Goal: Transaction & Acquisition: Purchase product/service

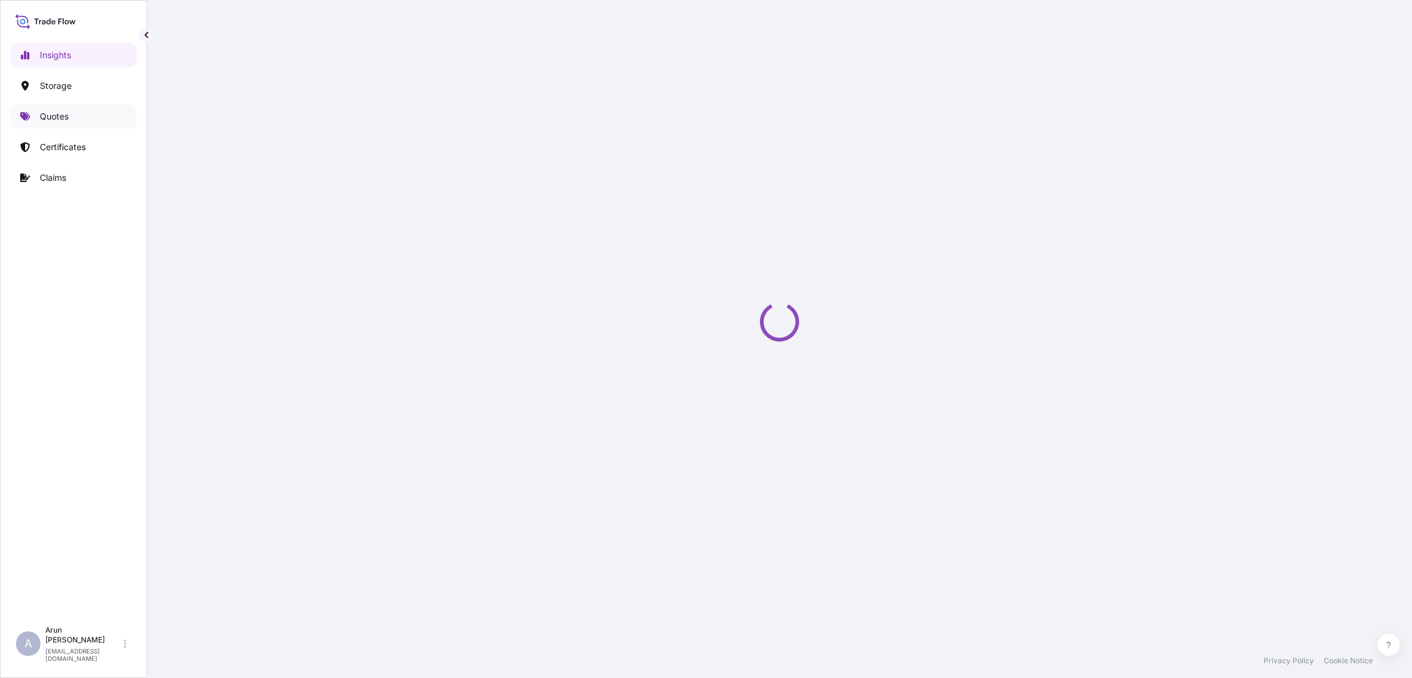
select select "2025"
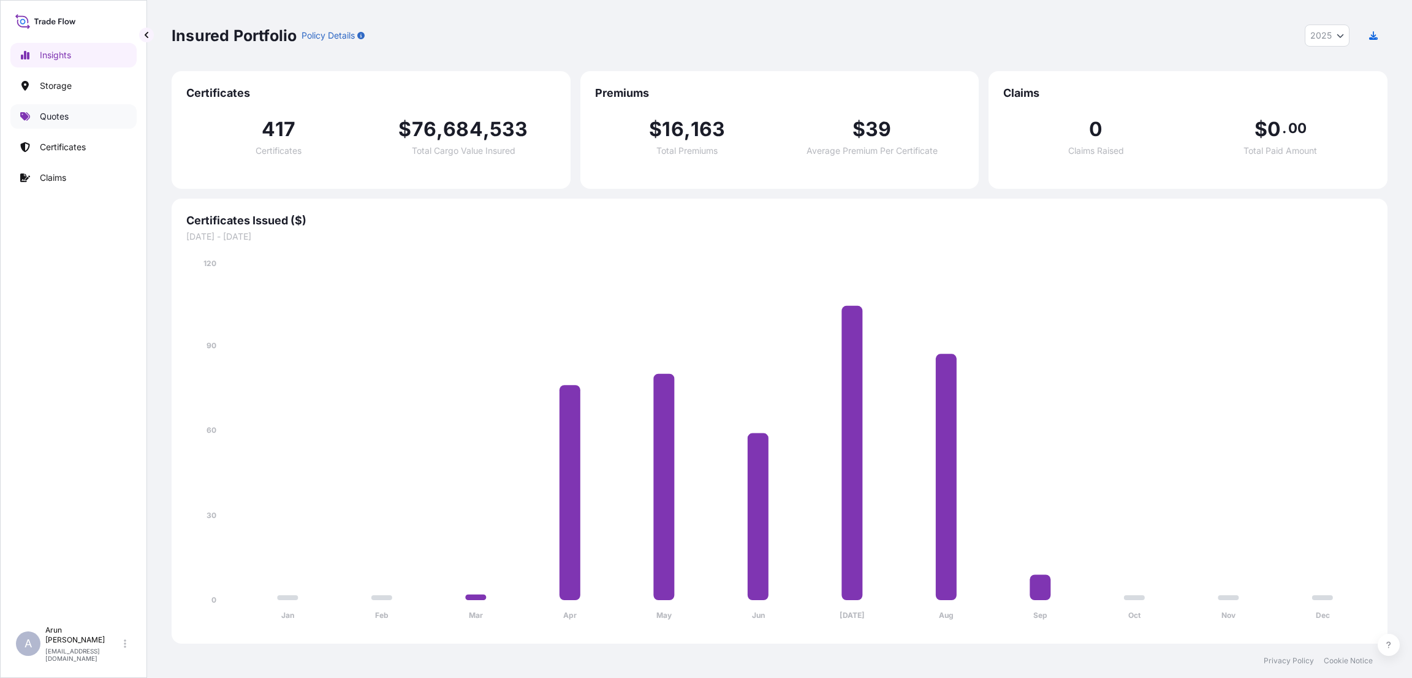
click at [80, 116] on link "Quotes" at bounding box center [73, 116] width 126 height 25
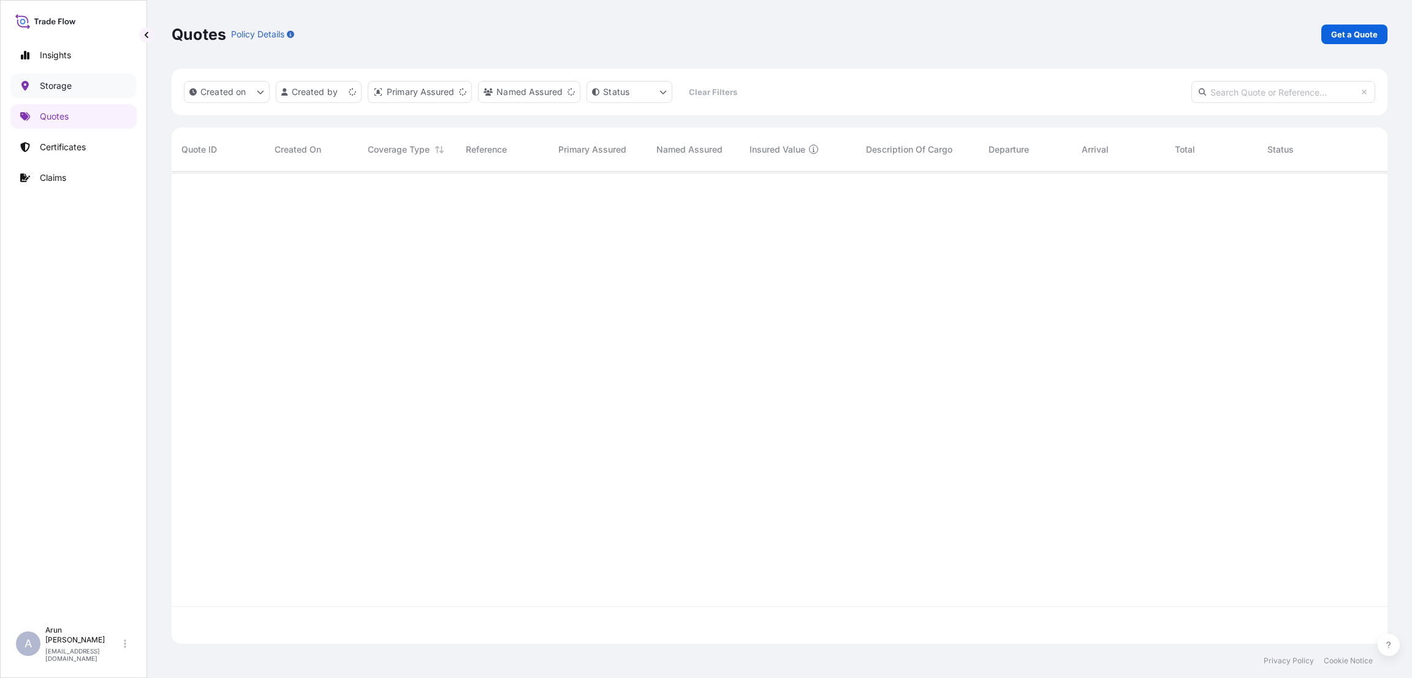
scroll to position [465, 1202]
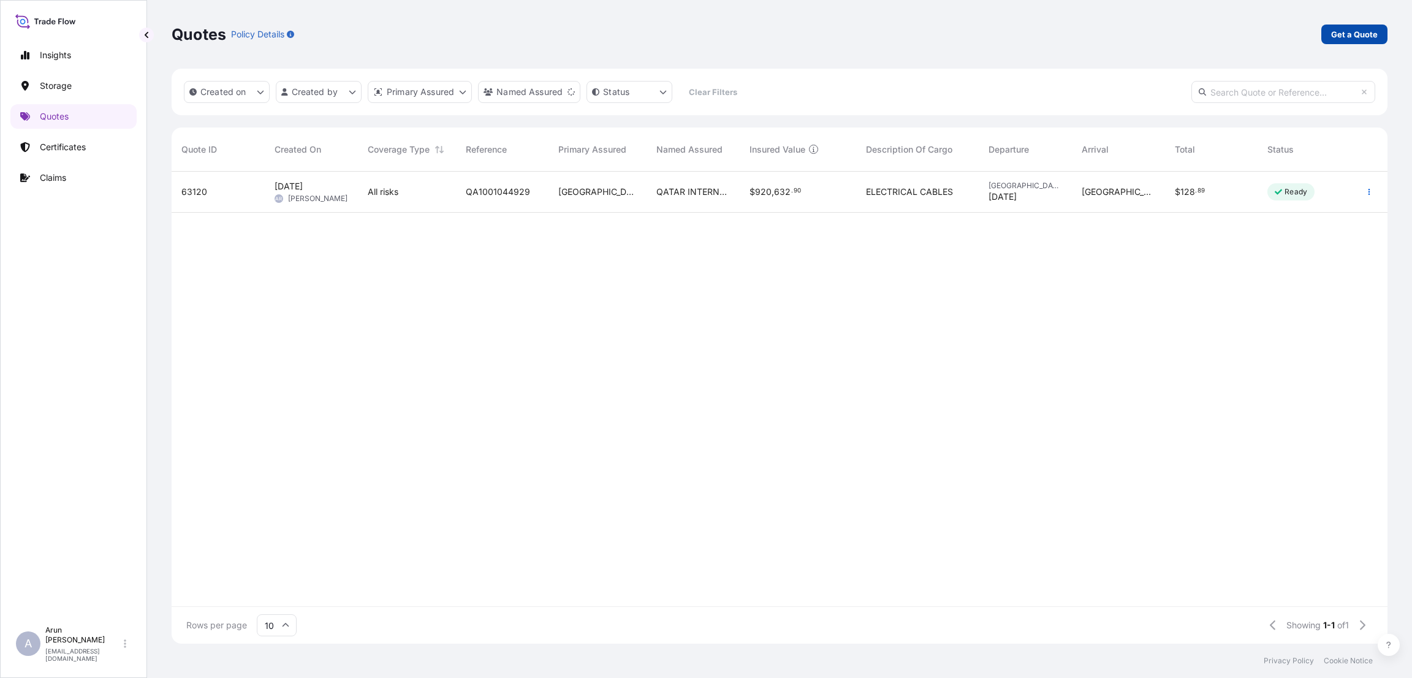
click at [1359, 35] on p "Get a Quote" at bounding box center [1354, 34] width 47 height 12
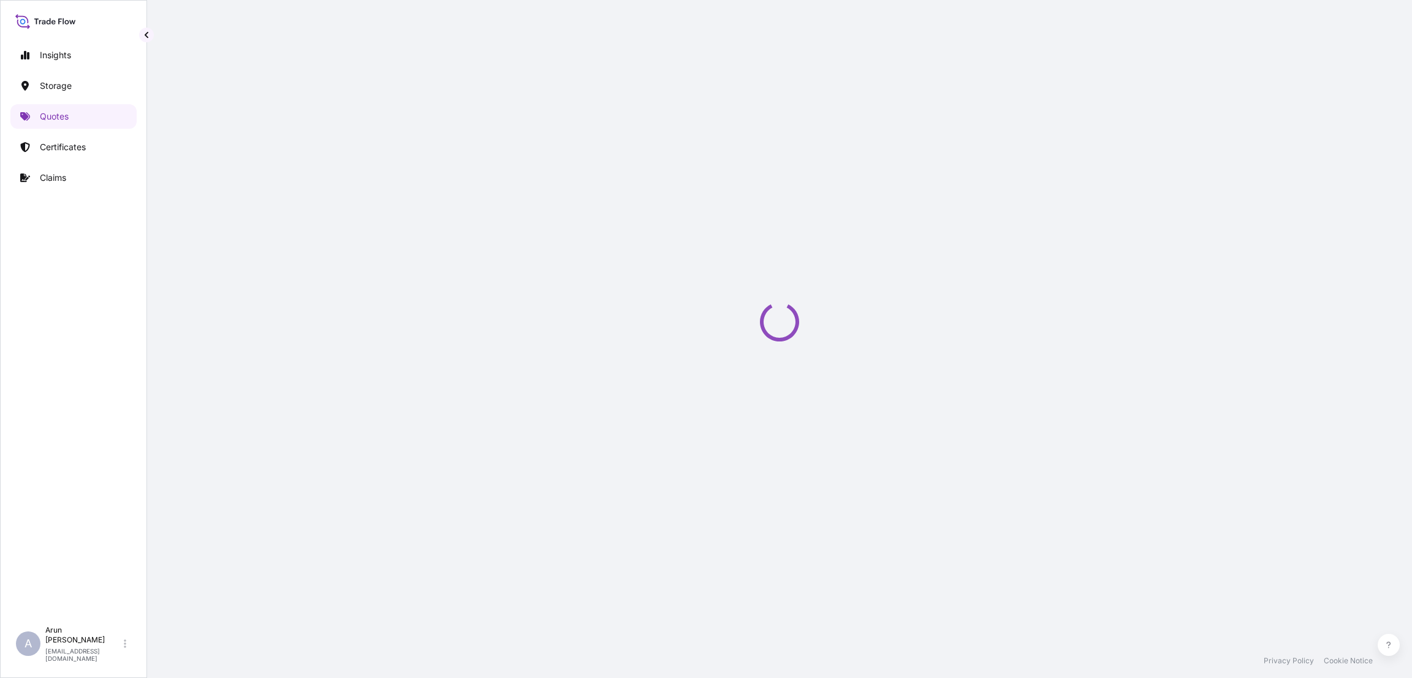
select select "Water"
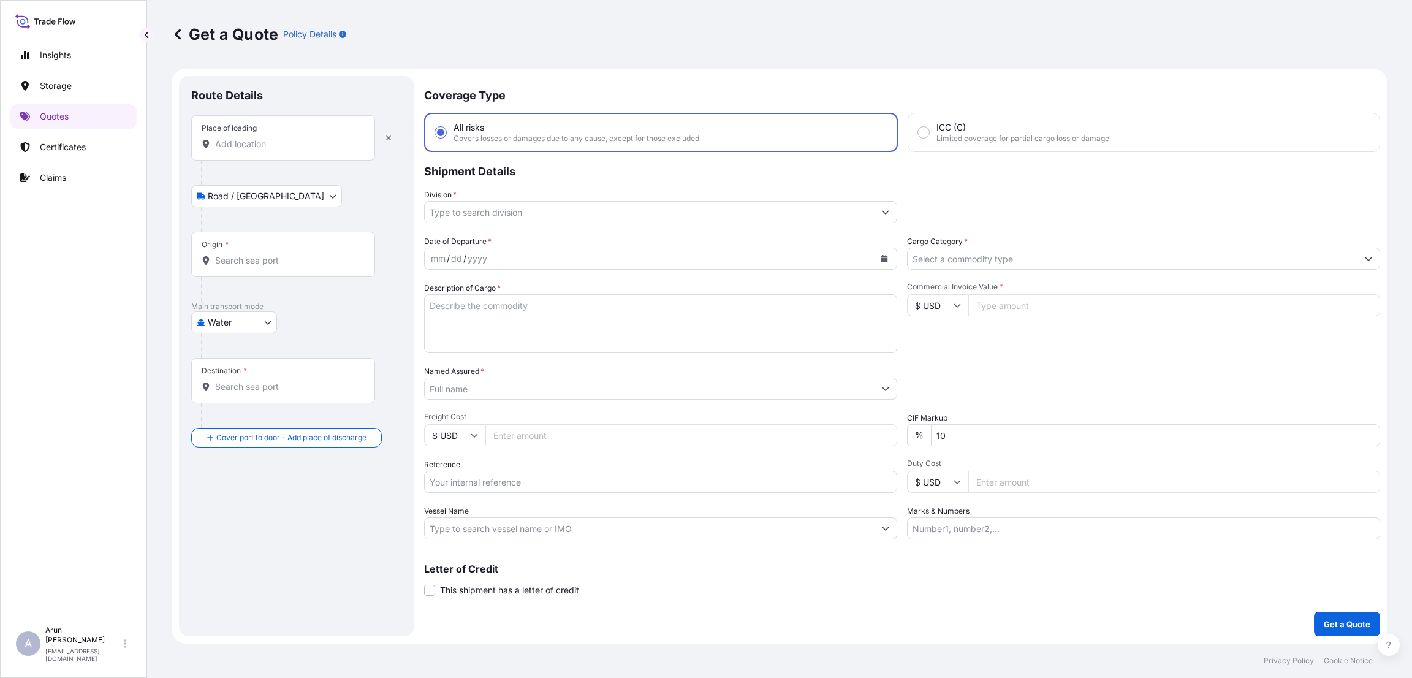
click at [273, 150] on div at bounding box center [283, 144] width 163 height 12
click at [273, 150] on input "Place of loading" at bounding box center [287, 144] width 145 height 12
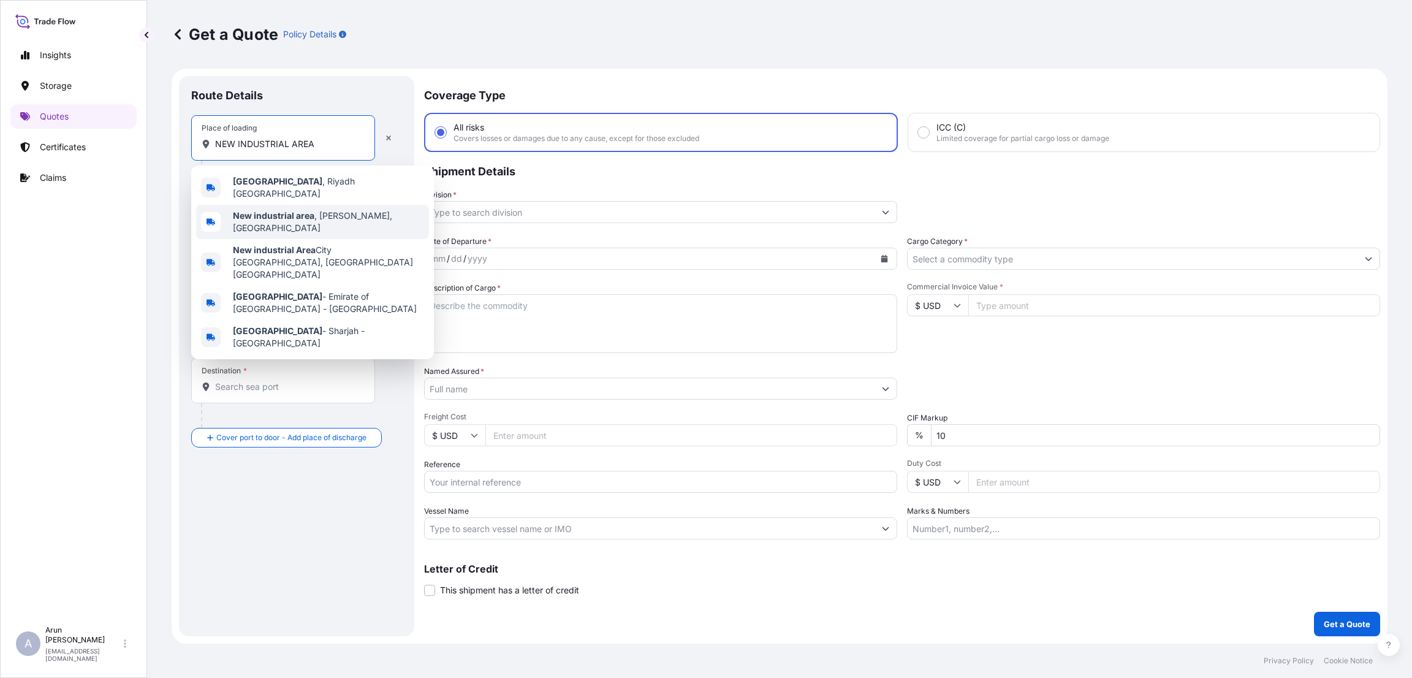
click at [278, 207] on div "New industrial area , [GEOGRAPHIC_DATA], [GEOGRAPHIC_DATA]" at bounding box center [312, 222] width 233 height 34
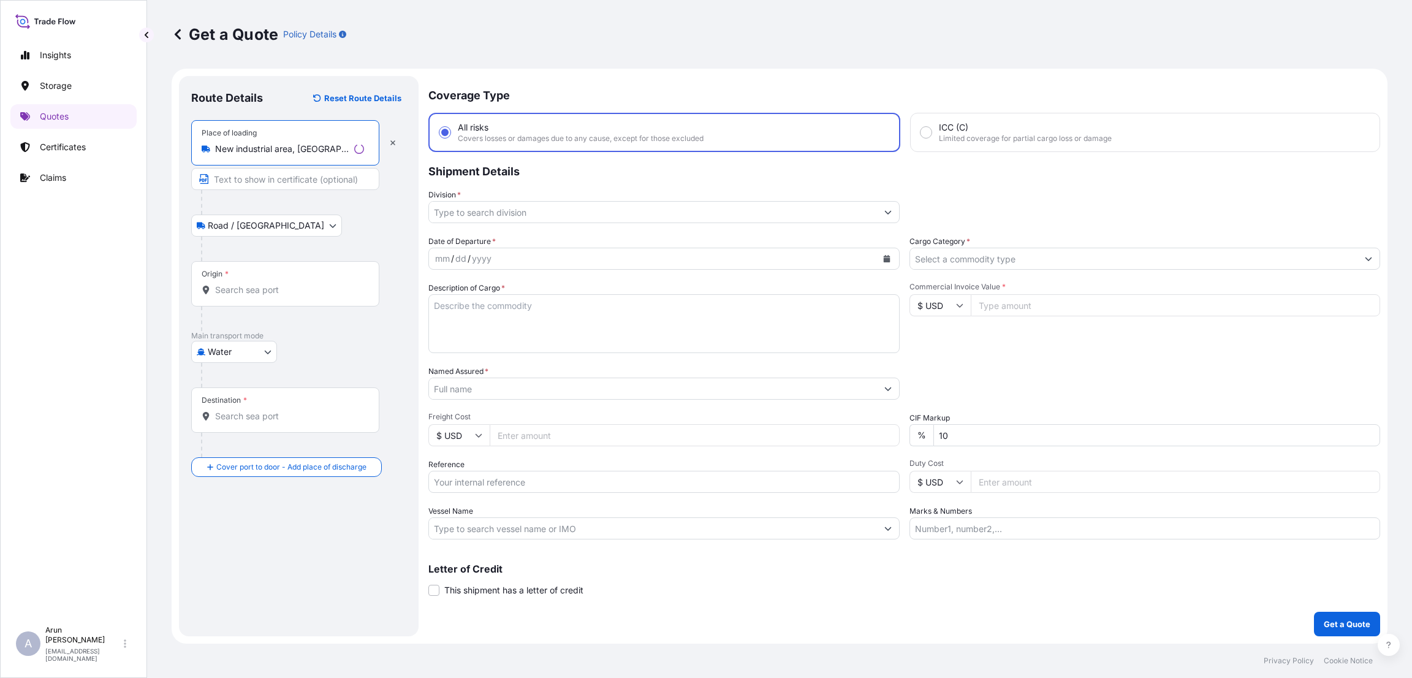
type input "New industrial area, [GEOGRAPHIC_DATA], [GEOGRAPHIC_DATA]"
click at [264, 185] on input "Text to appear on certificate" at bounding box center [285, 179] width 188 height 22
type input "QATAR WIRE PRODUCTS CO LLC"
click at [248, 289] on input "Origin *" at bounding box center [287, 290] width 145 height 12
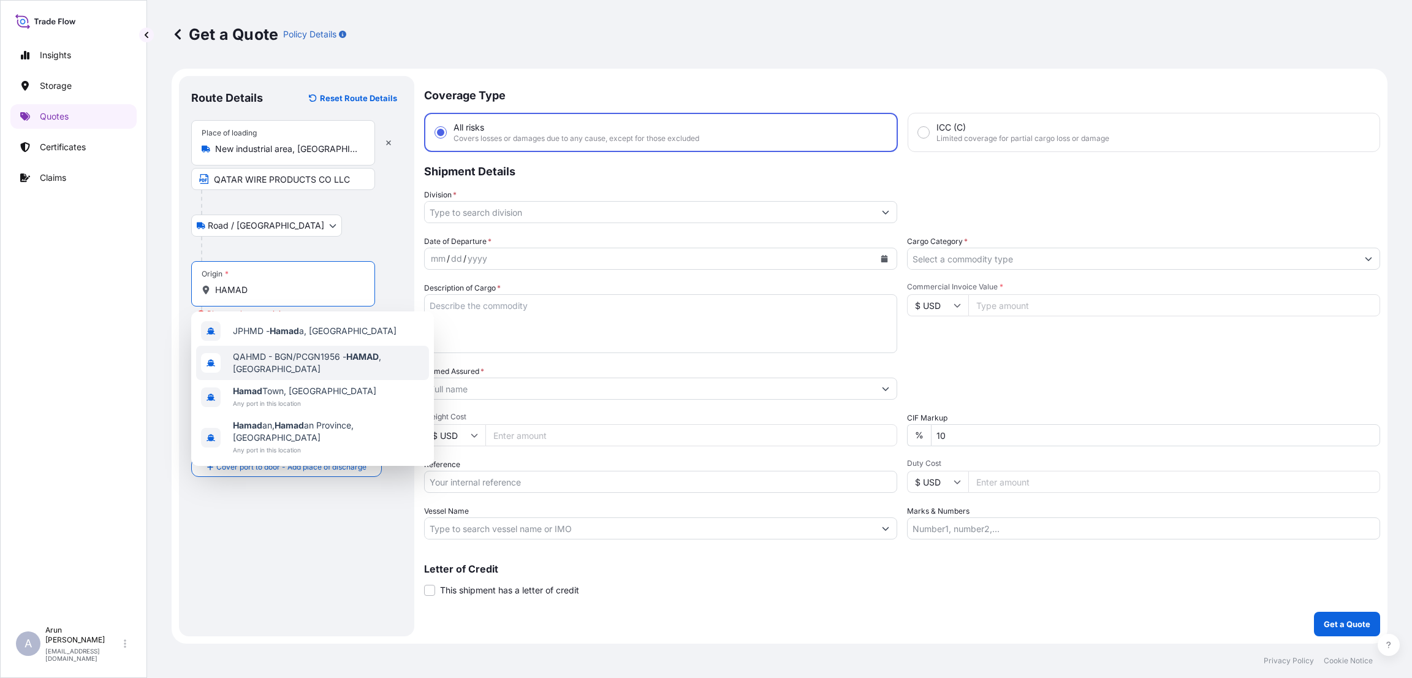
click at [275, 349] on div "QAHMD - BGN/PCGN1956 - HAMAD , [GEOGRAPHIC_DATA]" at bounding box center [312, 363] width 233 height 34
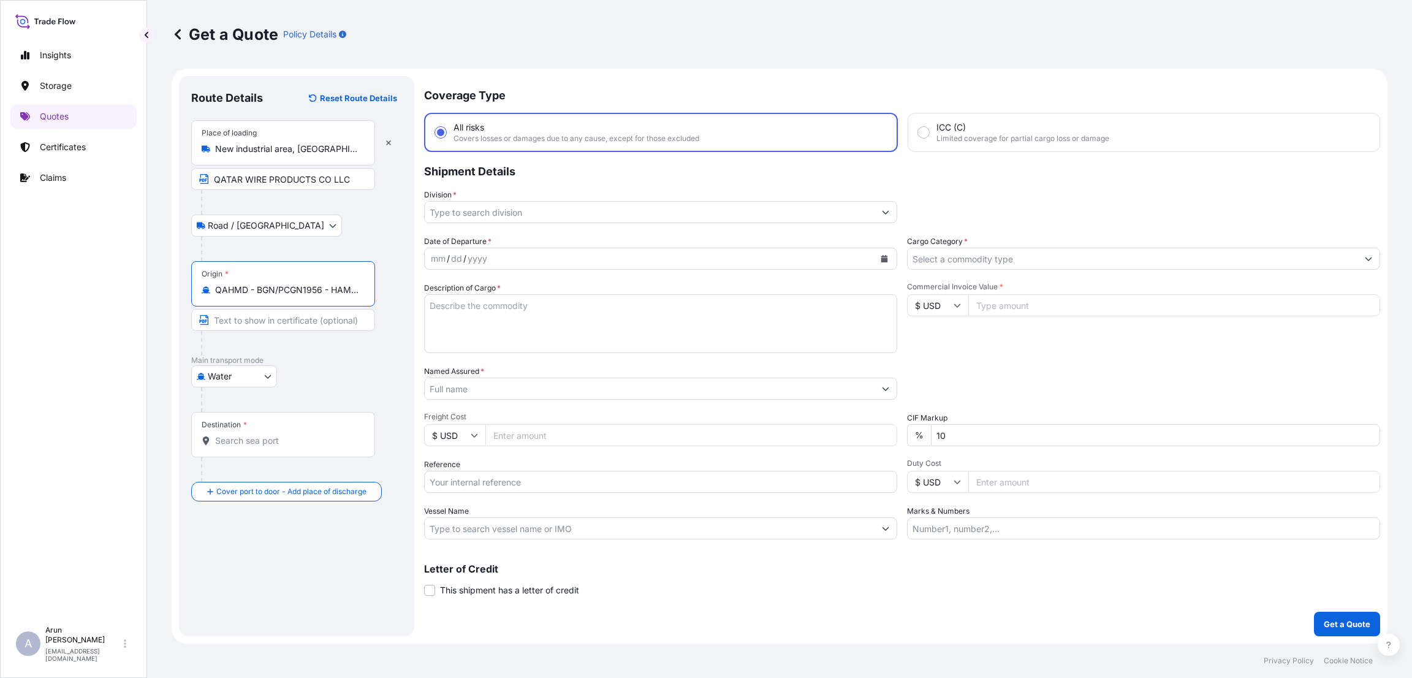
type input "QAHMD - BGN/PCGN1956 - HAMAD, [GEOGRAPHIC_DATA]"
click at [258, 441] on input "Destination *" at bounding box center [287, 441] width 145 height 12
paste input "EL-SOKHNA"
click at [262, 476] on span "El Ain El Sokhna, [GEOGRAPHIC_DATA], [GEOGRAPHIC_DATA]" at bounding box center [328, 484] width 191 height 25
type input "El Ain El Sokhna, [GEOGRAPHIC_DATA], [GEOGRAPHIC_DATA]"
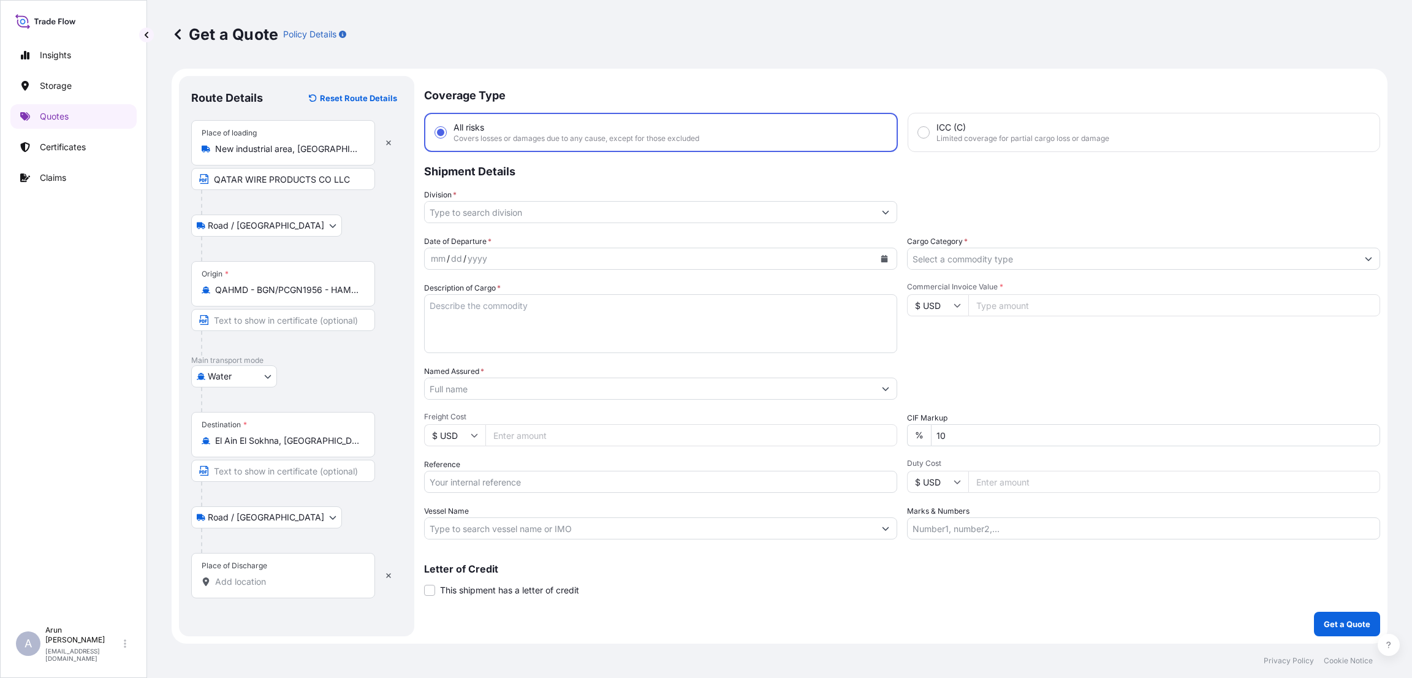
click at [247, 582] on input "Place of Discharge" at bounding box center [287, 582] width 145 height 12
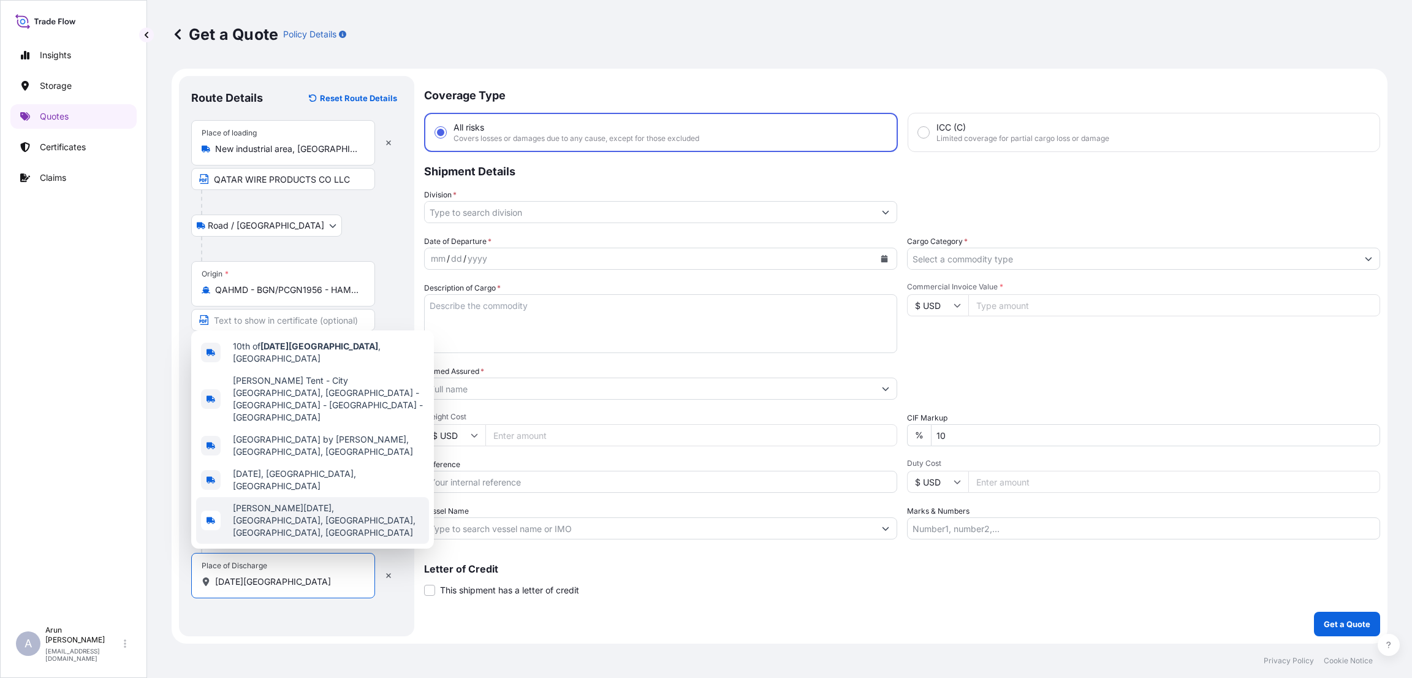
click at [352, 541] on div "[PERSON_NAME][DATE], [GEOGRAPHIC_DATA], [GEOGRAPHIC_DATA], [GEOGRAPHIC_DATA], […" at bounding box center [312, 520] width 233 height 47
type input "[PERSON_NAME][DATE], [GEOGRAPHIC_DATA], [GEOGRAPHIC_DATA], [GEOGRAPHIC_DATA], […"
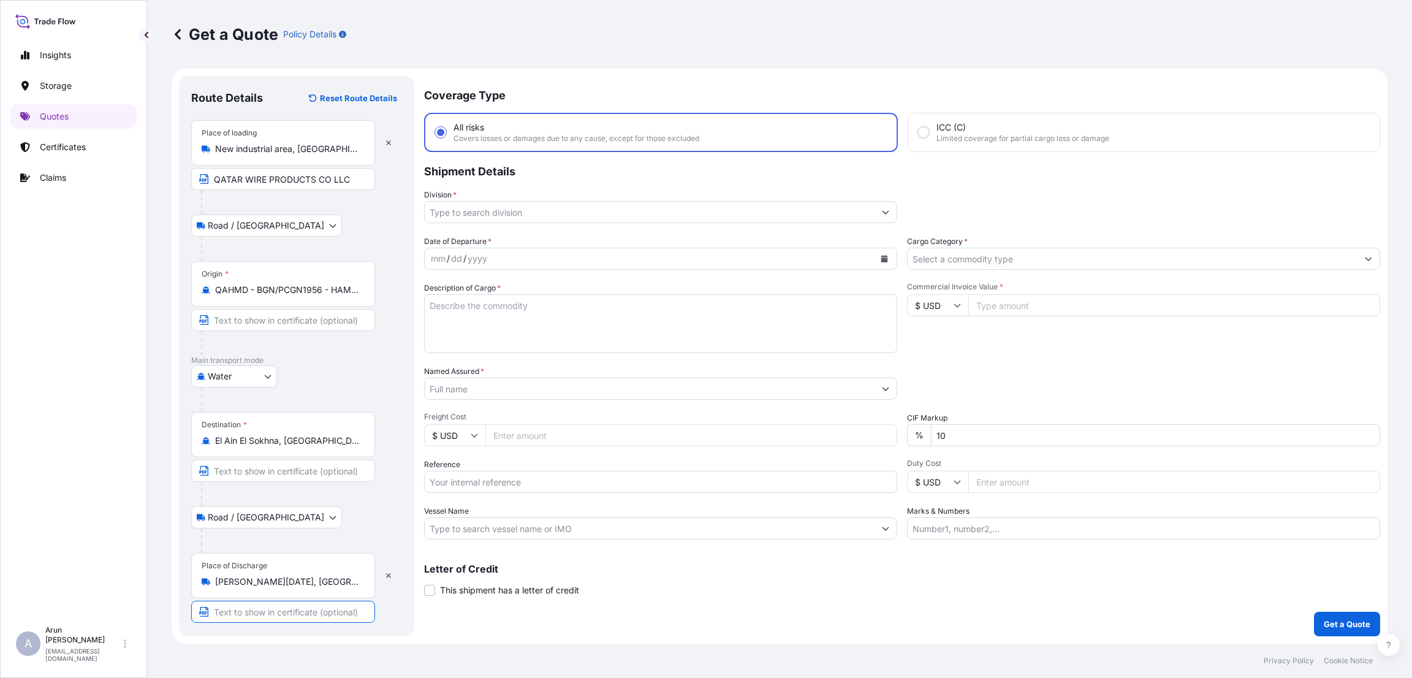
click at [263, 612] on input "Text to appear on certificate" at bounding box center [283, 612] width 184 height 22
type input "ENERGYA POWER CABLES"
click at [397, 617] on div "Place of Discharge [PERSON_NAME][DATE], [GEOGRAPHIC_DATA], [GEOGRAPHIC_DATA], L…" at bounding box center [296, 588] width 211 height 70
click at [531, 215] on input "Division *" at bounding box center [650, 212] width 450 height 22
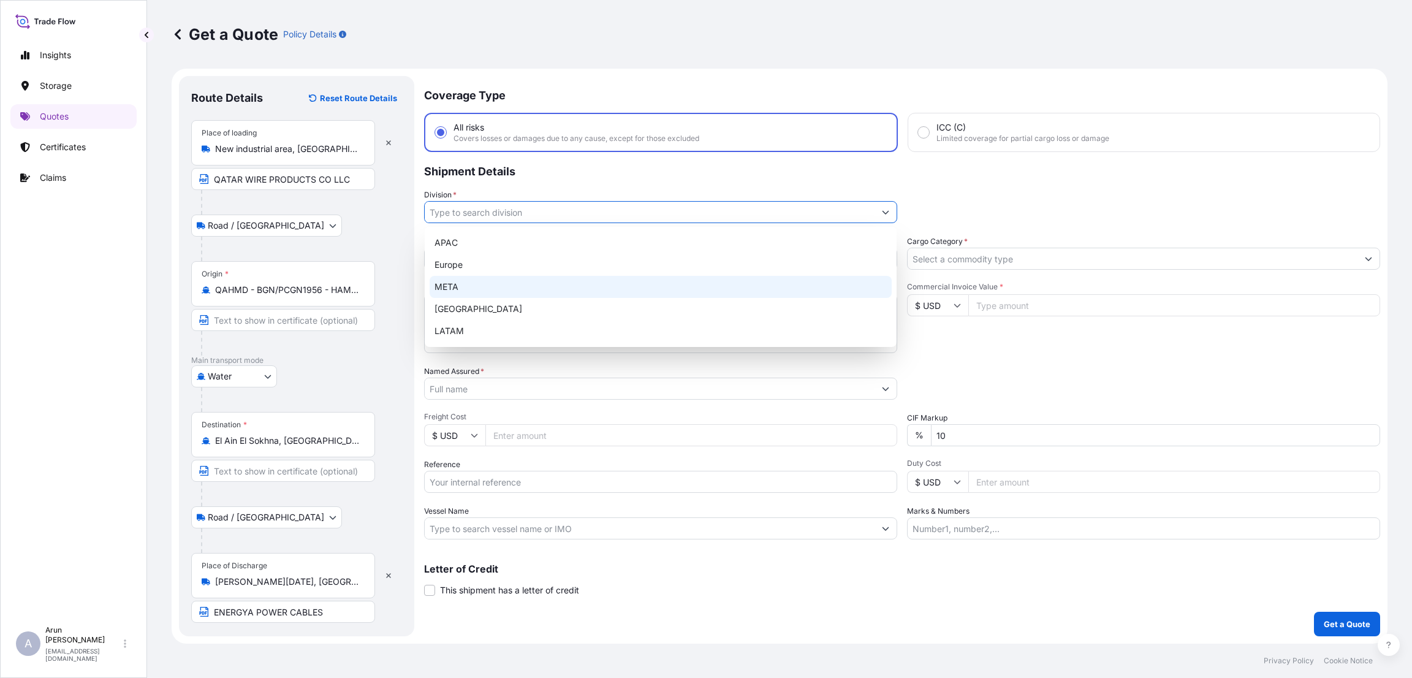
click at [518, 281] on div "META" at bounding box center [661, 287] width 462 height 22
type input "META"
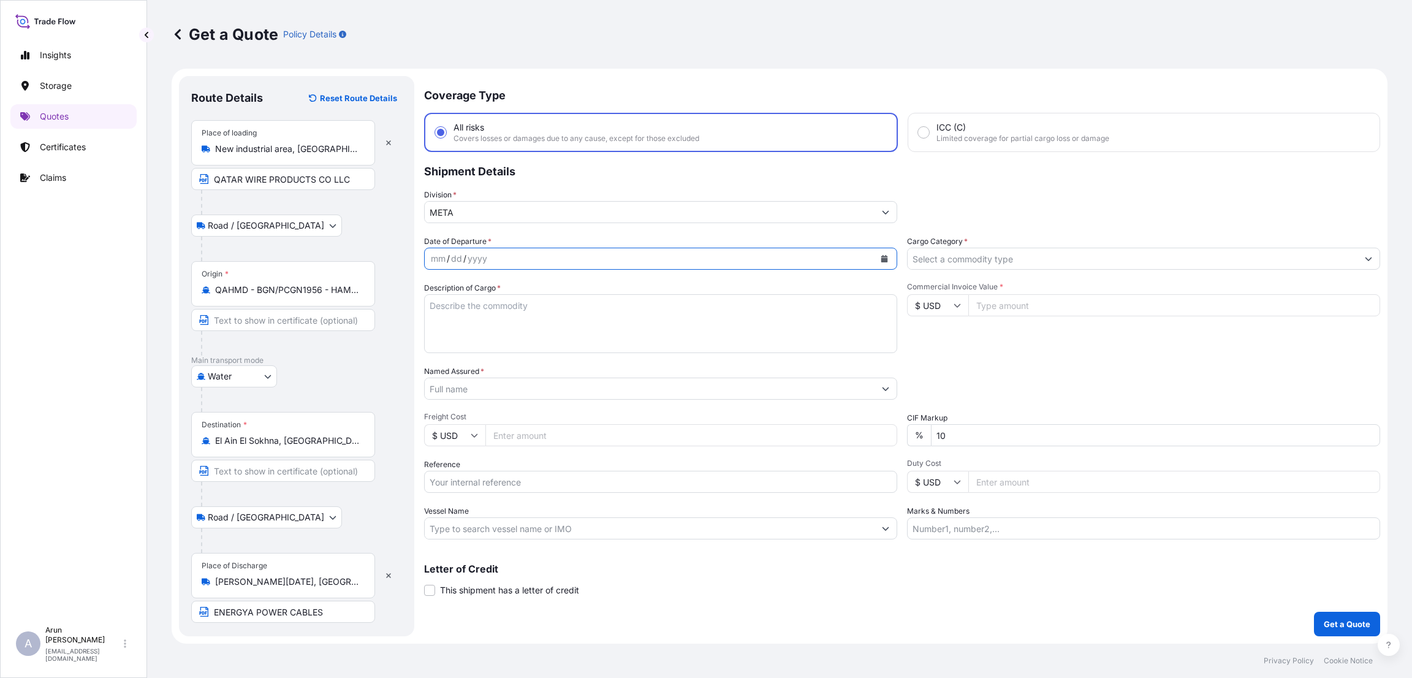
click at [888, 254] on button "Calendar" at bounding box center [885, 259] width 20 height 20
click at [510, 336] on div "3" at bounding box center [515, 338] width 22 height 22
click at [1059, 259] on input "Cargo Category *" at bounding box center [1133, 259] width 450 height 22
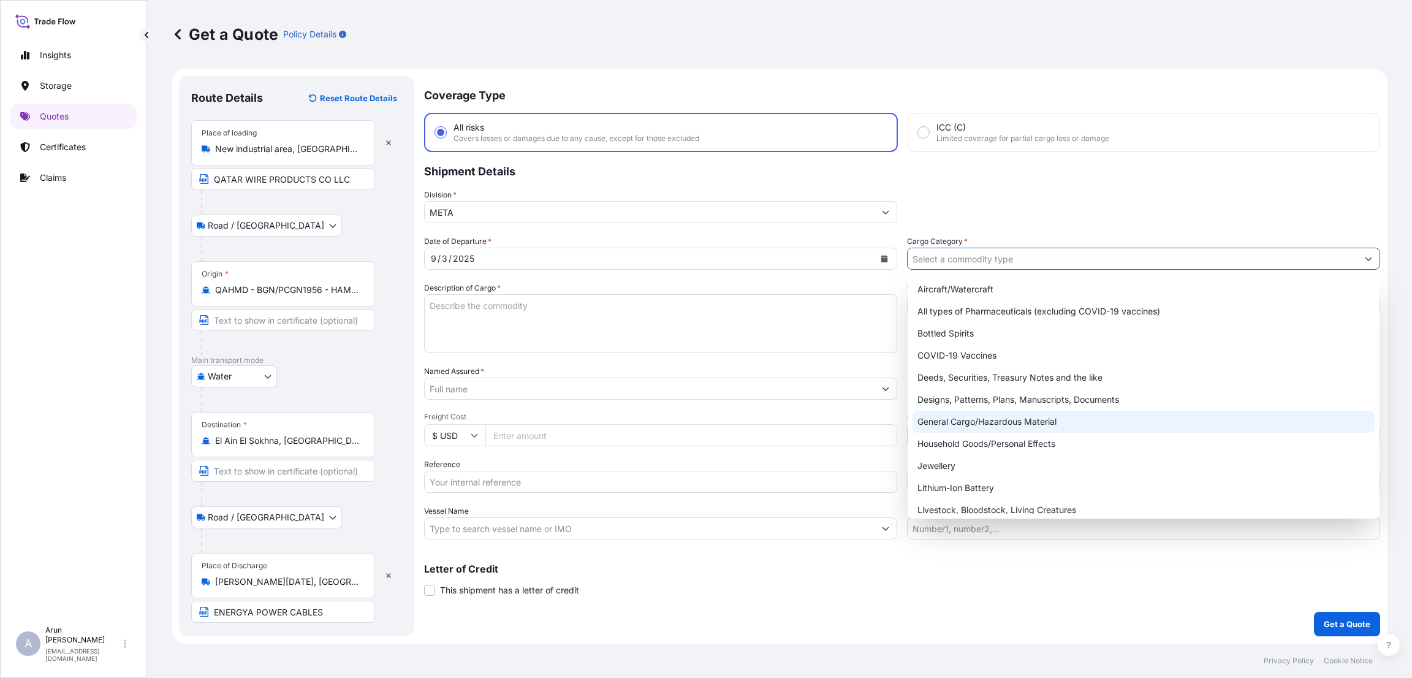
click at [1020, 415] on div "General Cargo/Hazardous Material" at bounding box center [1144, 422] width 462 height 22
type input "General Cargo/Hazardous Material"
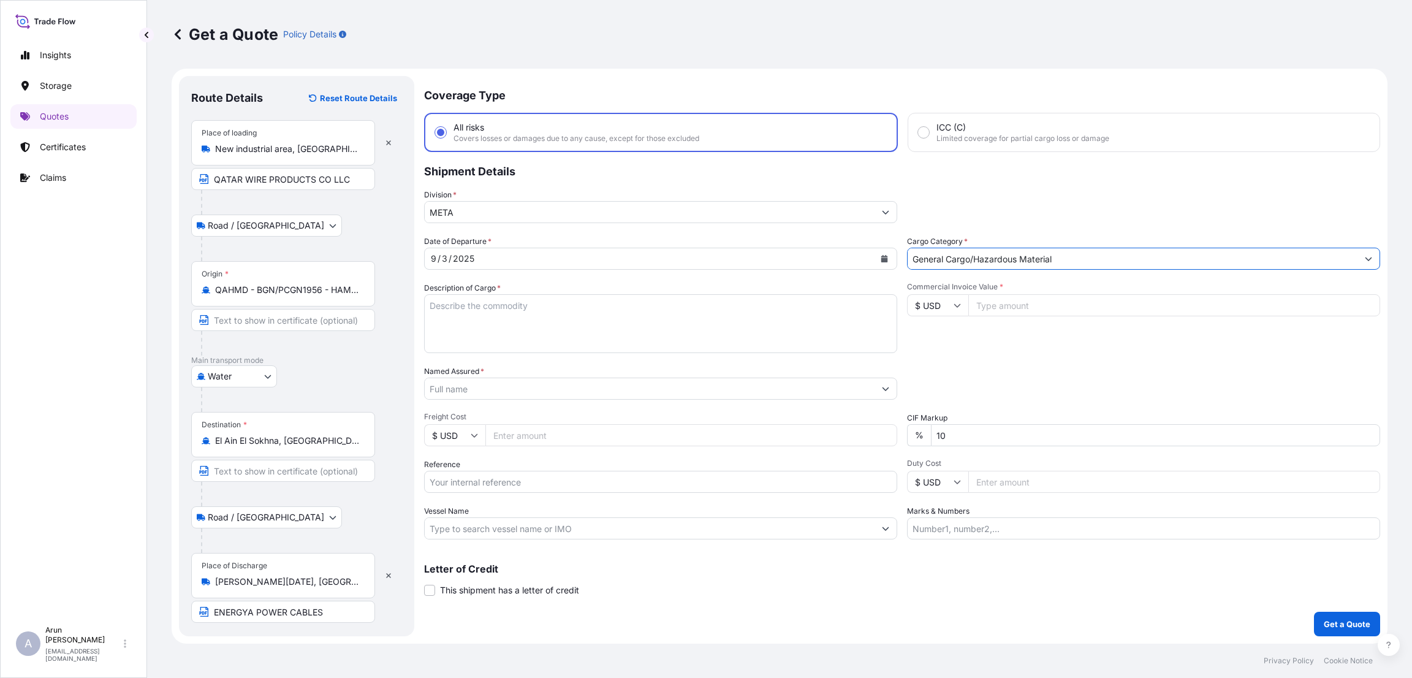
click at [499, 313] on textarea "Description of Cargo *" at bounding box center [660, 323] width 473 height 59
type textarea "STEEL WIRE"
click at [1014, 303] on input "Commercial Invoice Value *" at bounding box center [1174, 305] width 412 height 22
type input "47500"
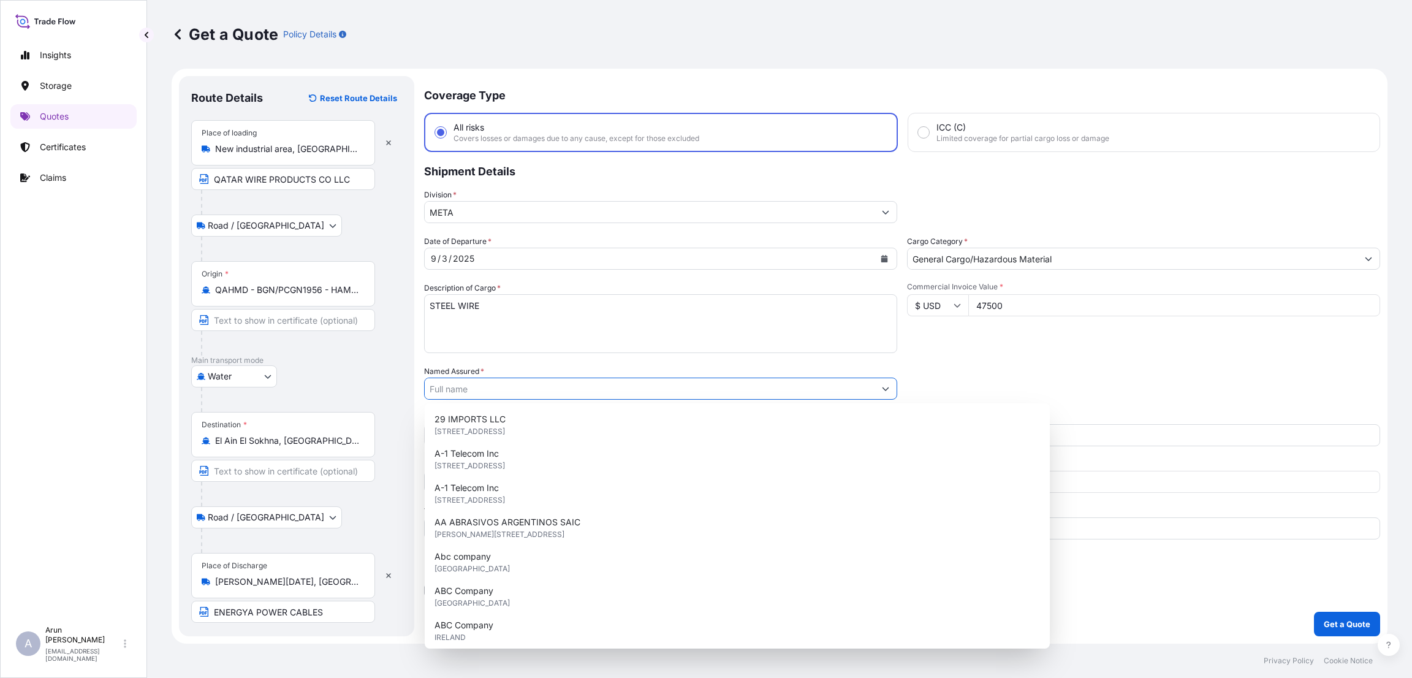
click at [541, 389] on input "Named Assured *" at bounding box center [650, 389] width 450 height 22
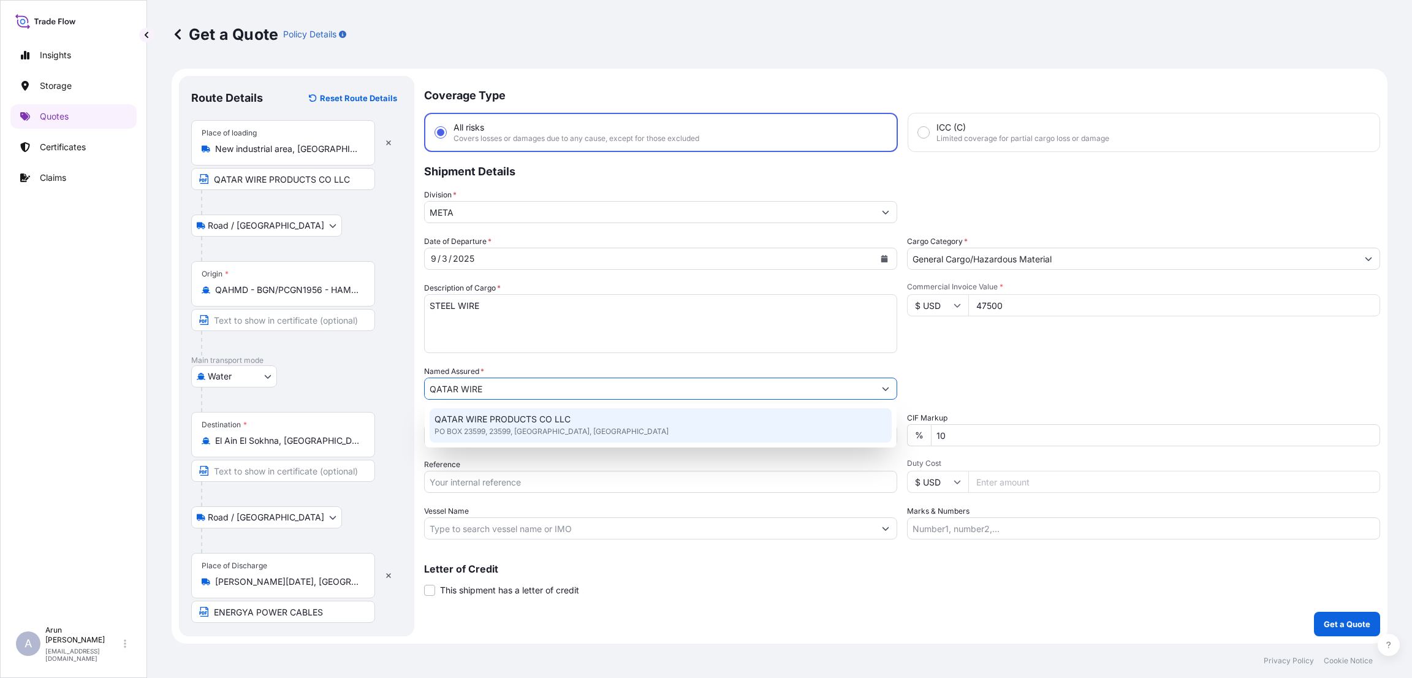
click at [543, 420] on span "QATAR WIRE PRODUCTS CO LLC" at bounding box center [503, 419] width 136 height 12
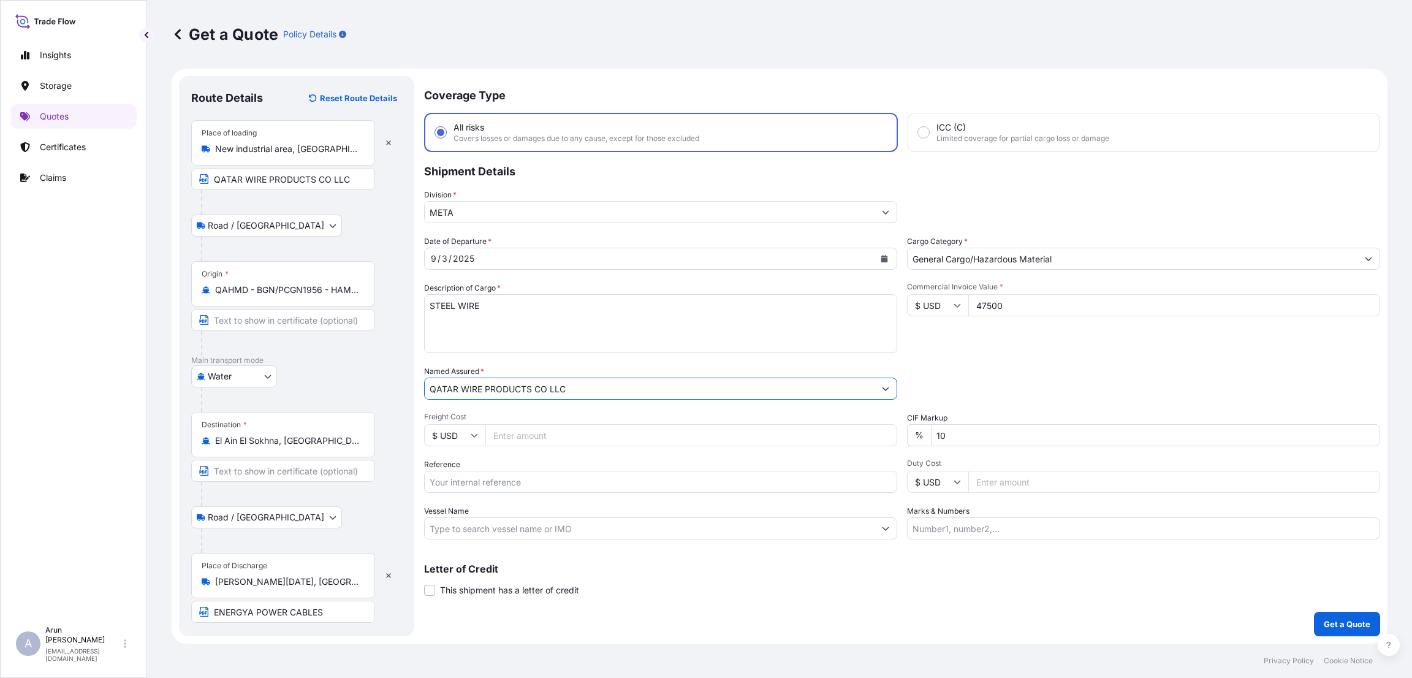
type input "QATAR WIRE PRODUCTS CO LLC"
click at [552, 435] on input "Freight Cost" at bounding box center [691, 435] width 412 height 22
type input "1100"
click at [940, 433] on input "10" at bounding box center [1155, 435] width 449 height 22
type input "0"
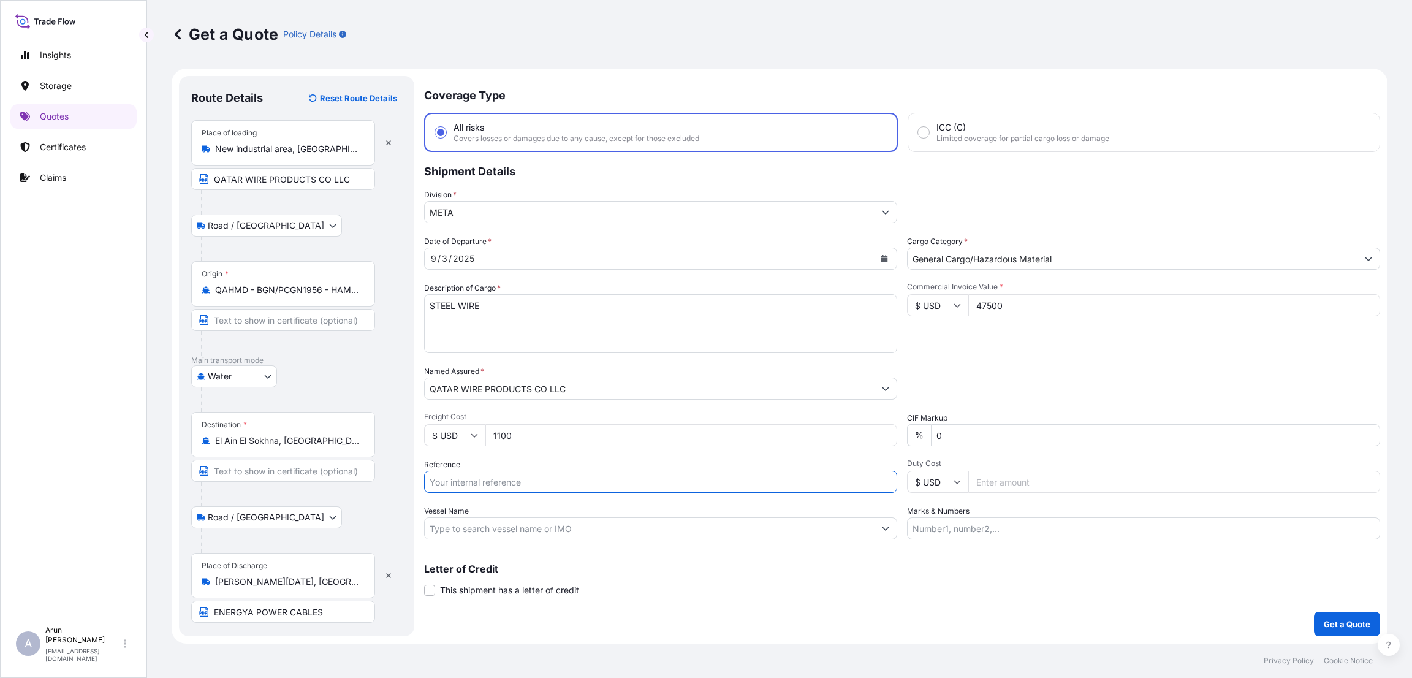
click at [519, 483] on input "Reference" at bounding box center [660, 482] width 473 height 22
paste input "QA1001045424"
type input "QA1001045424"
click at [978, 522] on input "Marks & Numbers" at bounding box center [1143, 528] width 473 height 22
type input "INVOICE NUMBER:2675/25 DATE:[DATE]"
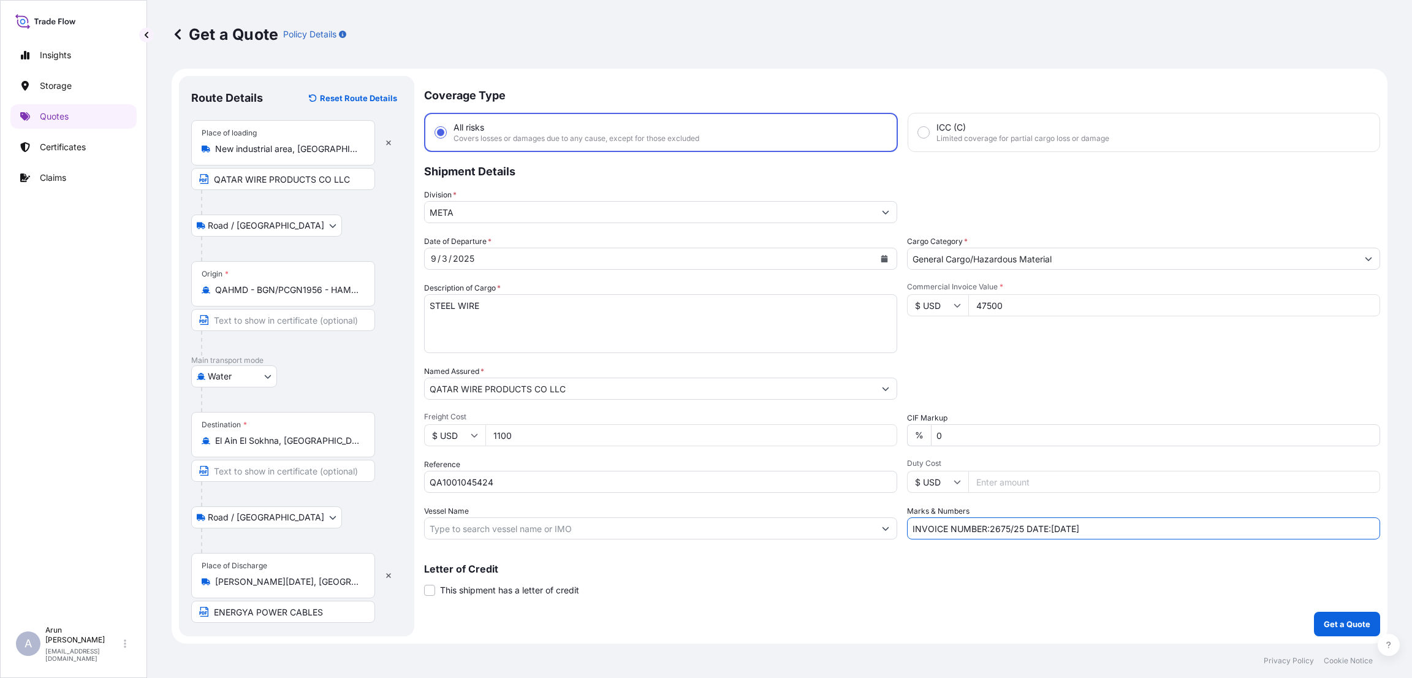
click at [1006, 569] on p "Letter of Credit" at bounding box center [902, 569] width 956 height 10
click at [1339, 621] on p "Get a Quote" at bounding box center [1347, 624] width 47 height 12
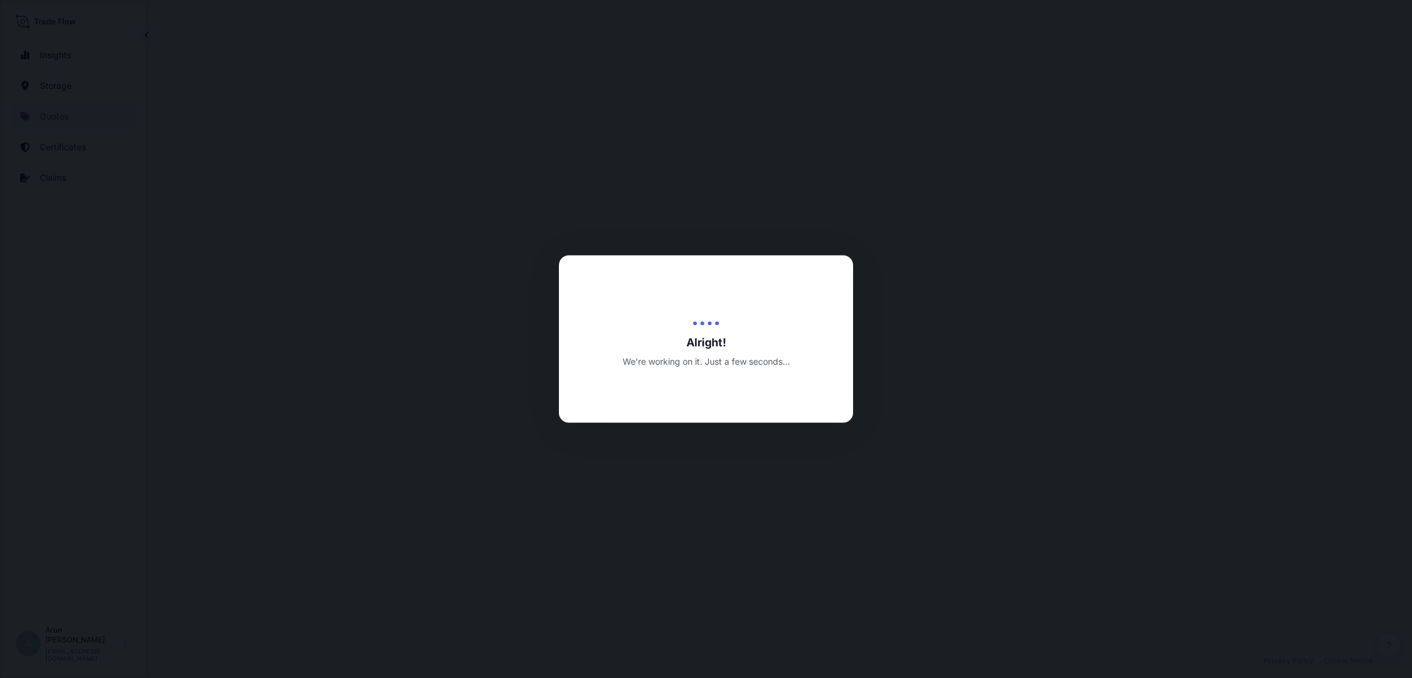
select select "Road / [GEOGRAPHIC_DATA]"
select select "Water"
select select "Road / [GEOGRAPHIC_DATA]"
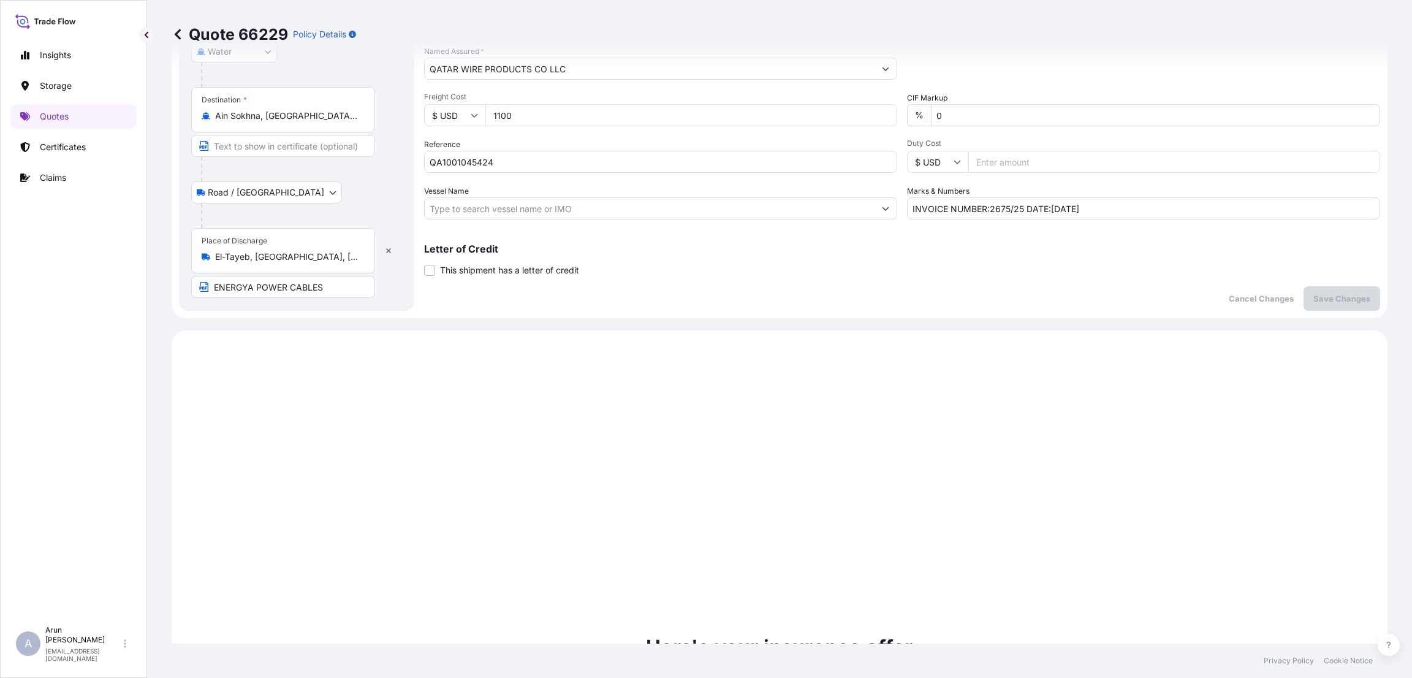
scroll to position [190, 0]
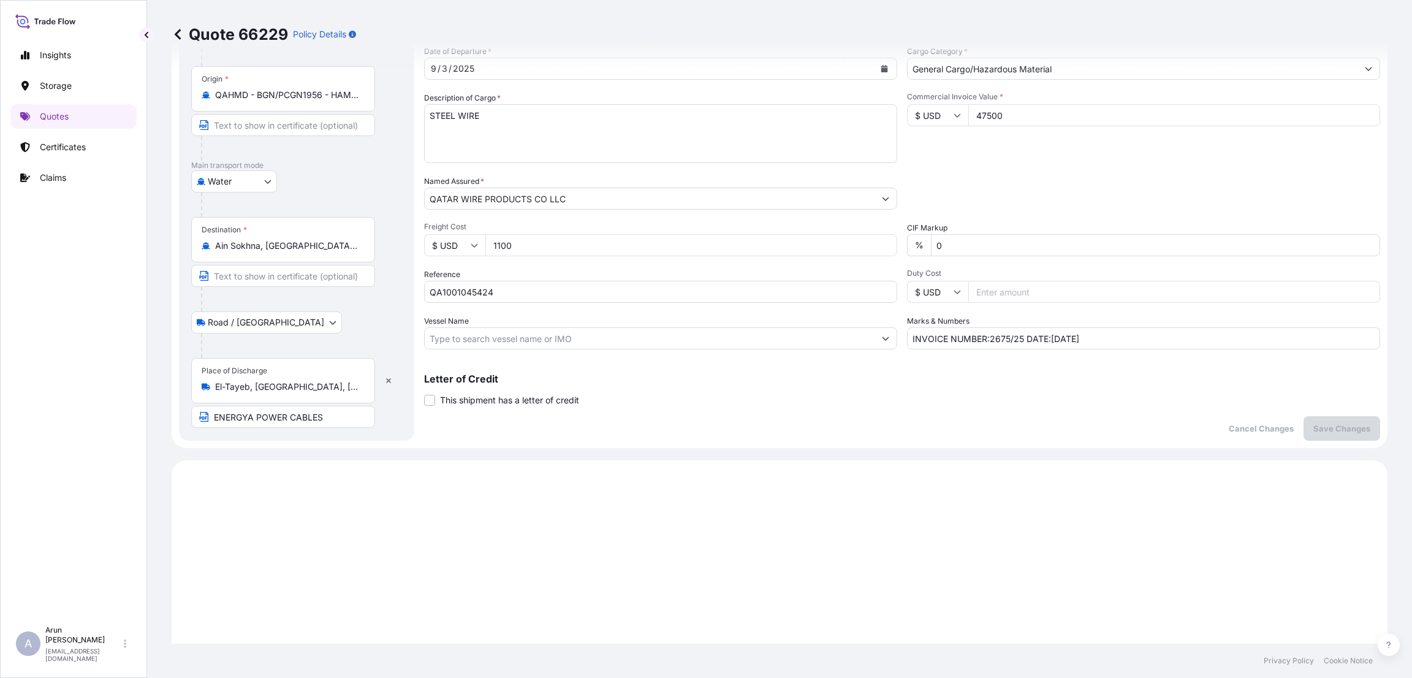
click at [343, 386] on input "El-Tayeb, [GEOGRAPHIC_DATA], [GEOGRAPHIC_DATA], [GEOGRAPHIC_DATA] 1362475, [GEO…" at bounding box center [287, 387] width 145 height 12
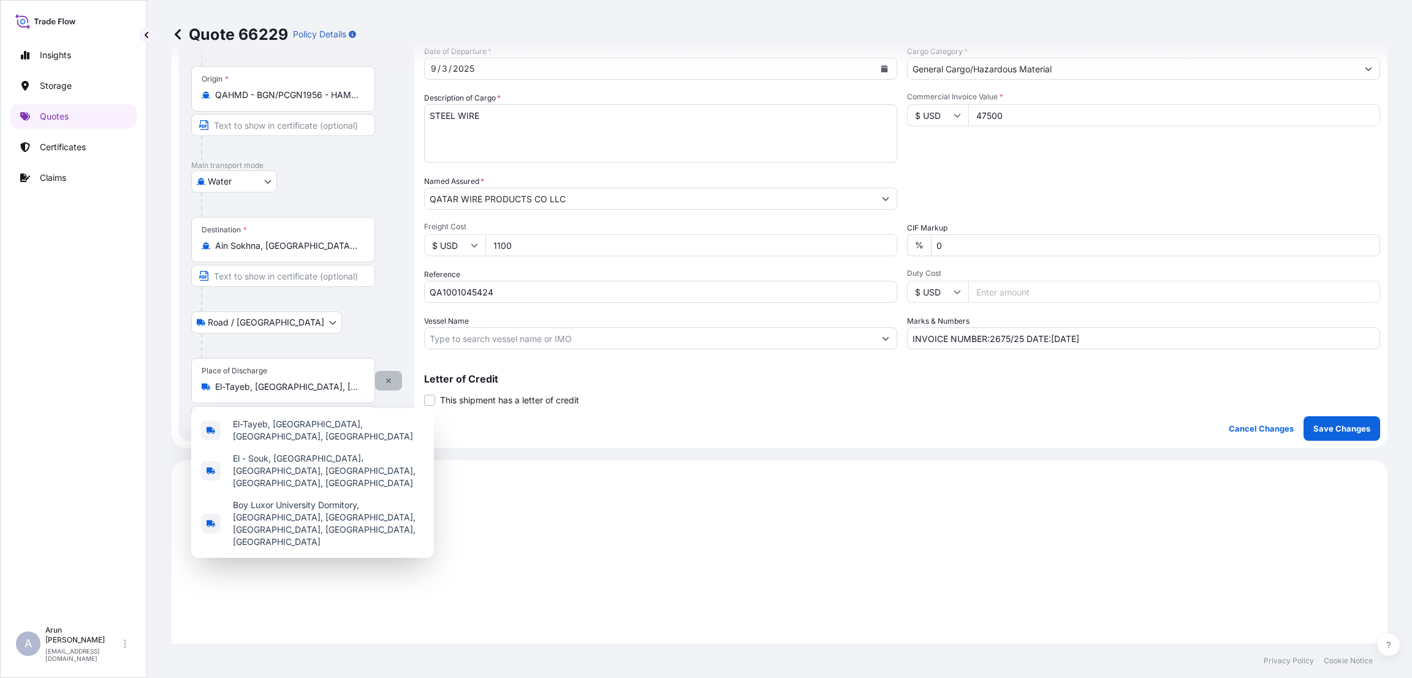
click at [378, 382] on button "button" at bounding box center [388, 381] width 27 height 20
select select
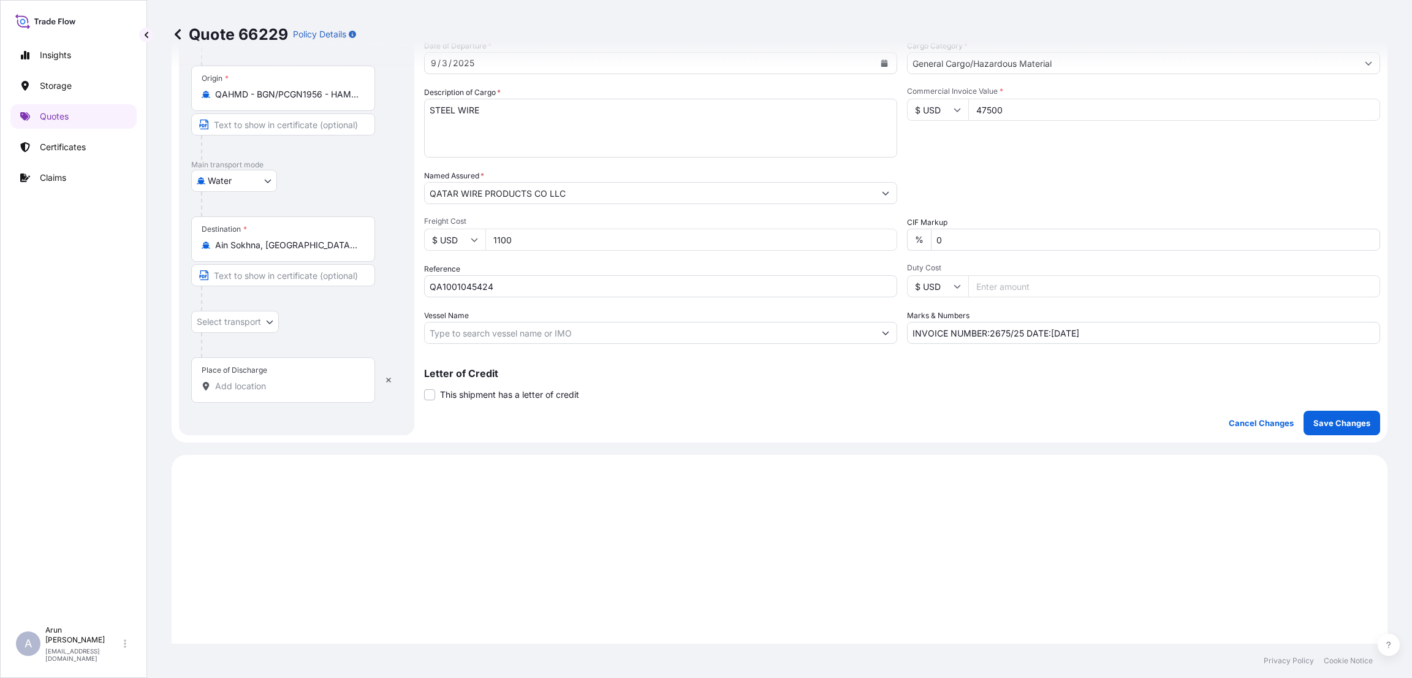
click at [282, 387] on input "Place of Discharge" at bounding box center [287, 386] width 145 height 12
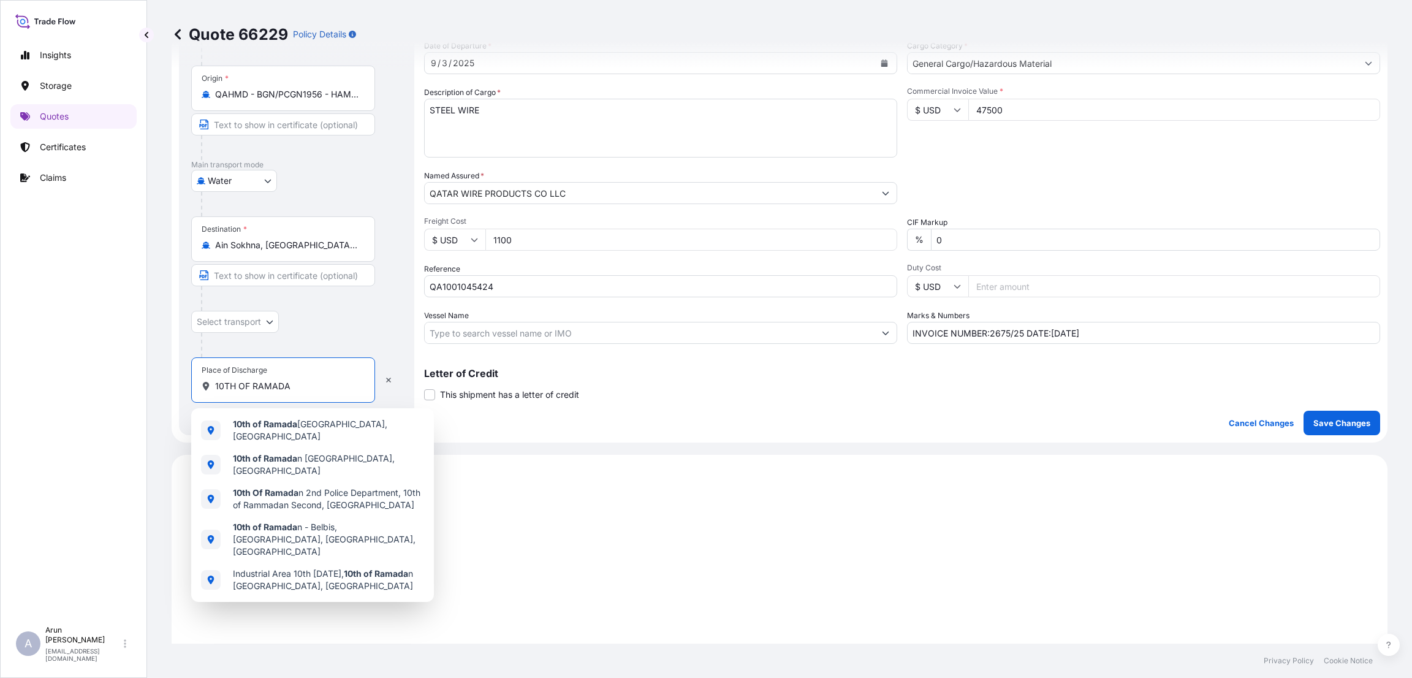
type input "10TH OF [DATE]"
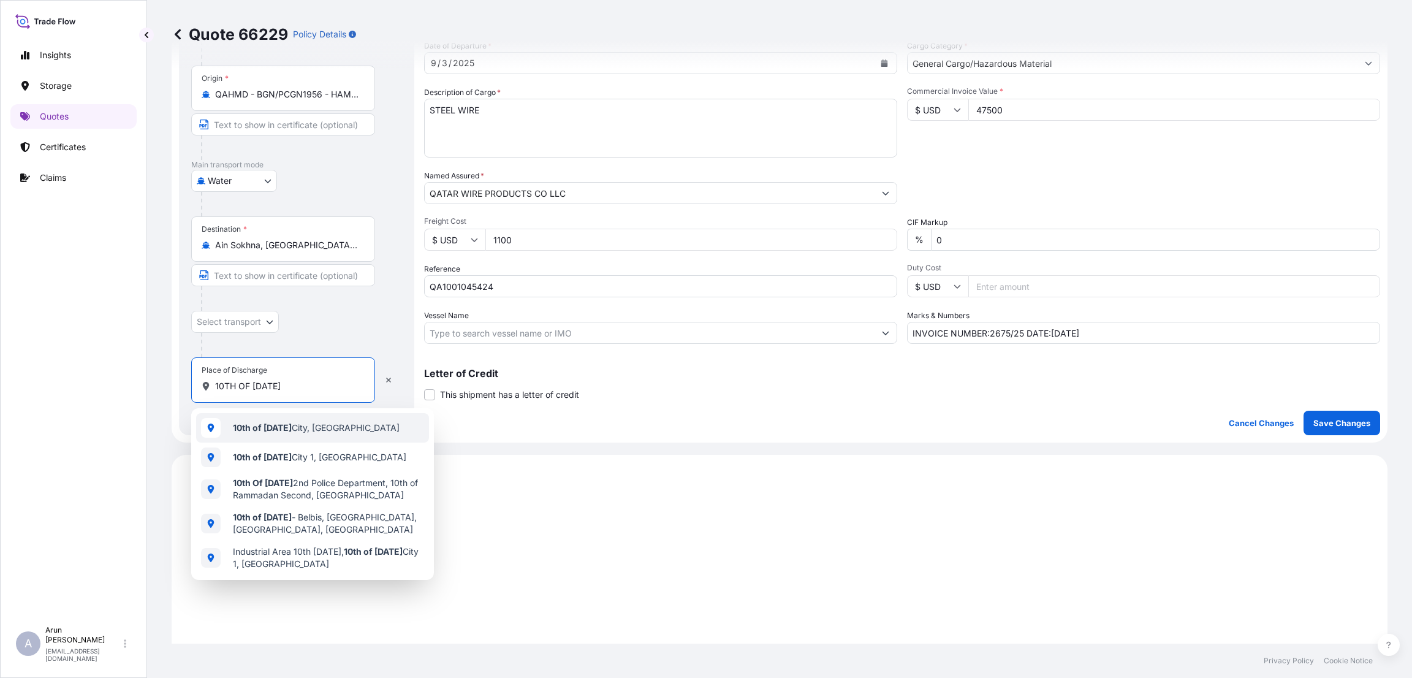
click at [303, 428] on span "10th of [DATE][GEOGRAPHIC_DATA], [GEOGRAPHIC_DATA]" at bounding box center [316, 428] width 167 height 12
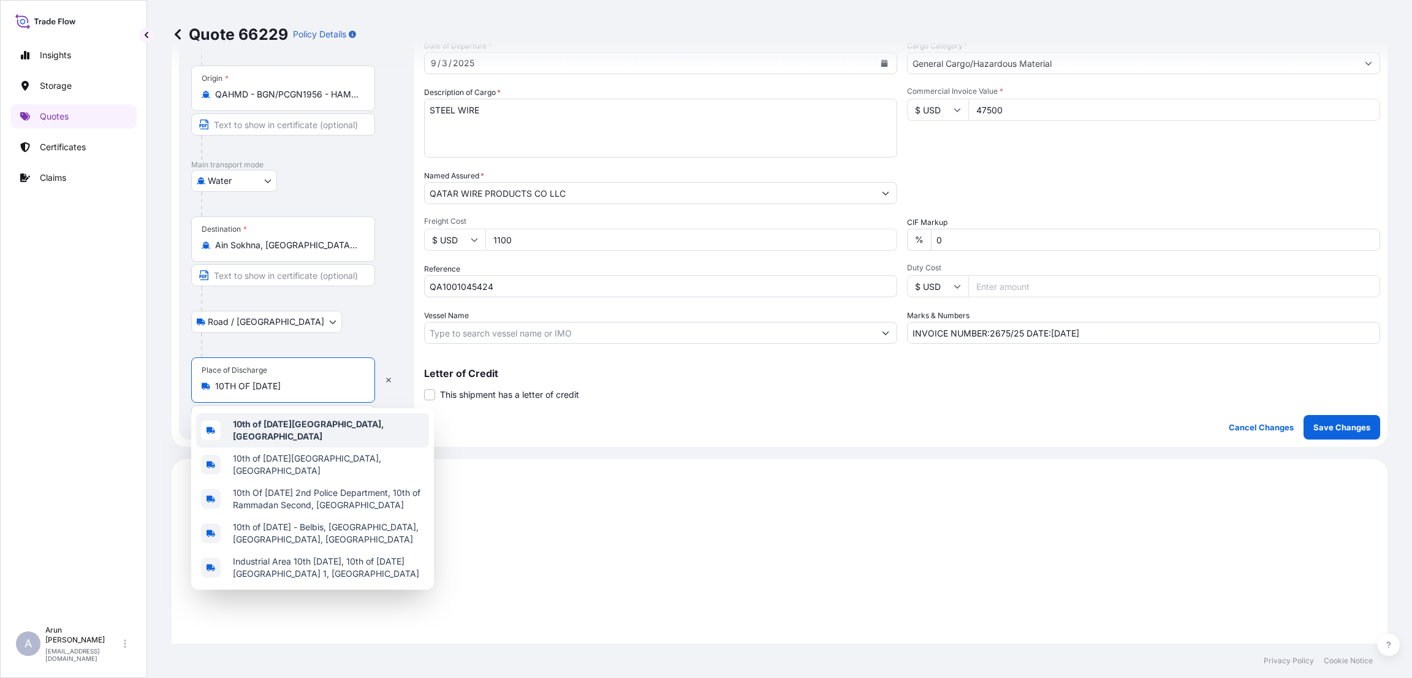
select select "Road / [GEOGRAPHIC_DATA]"
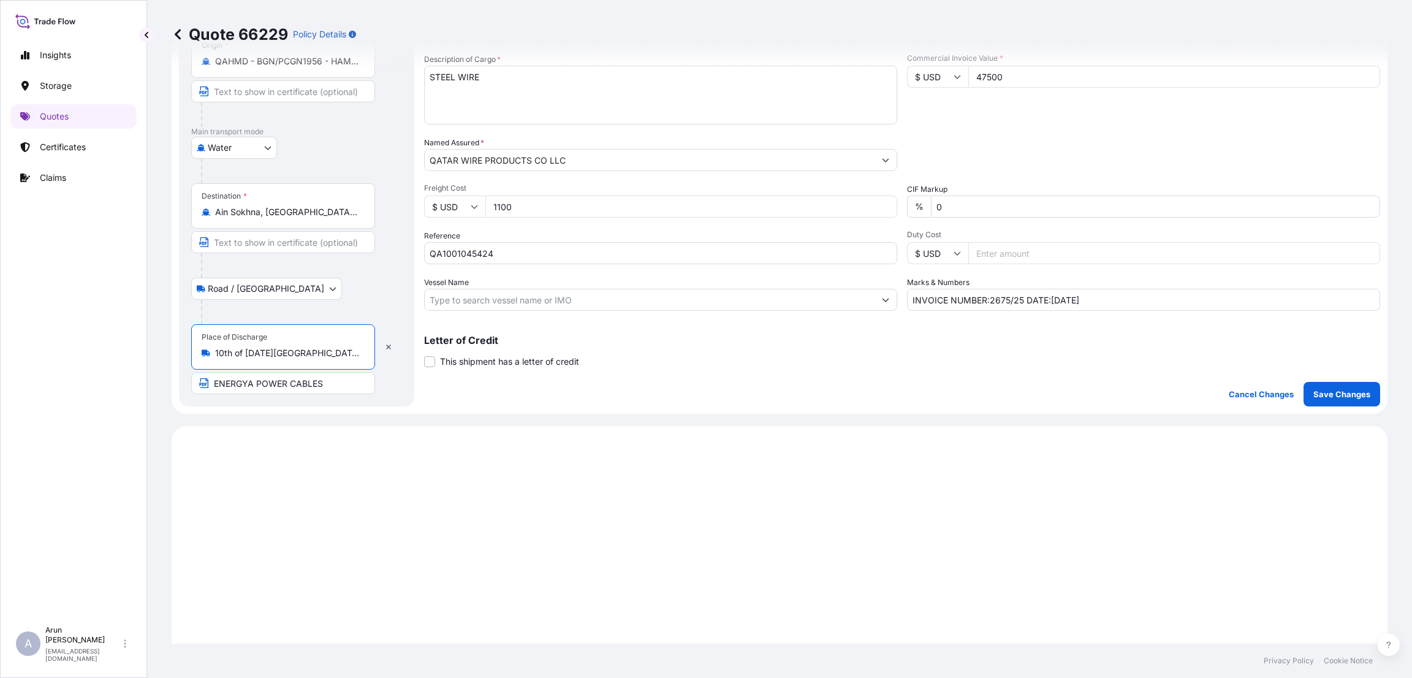
scroll to position [379, 0]
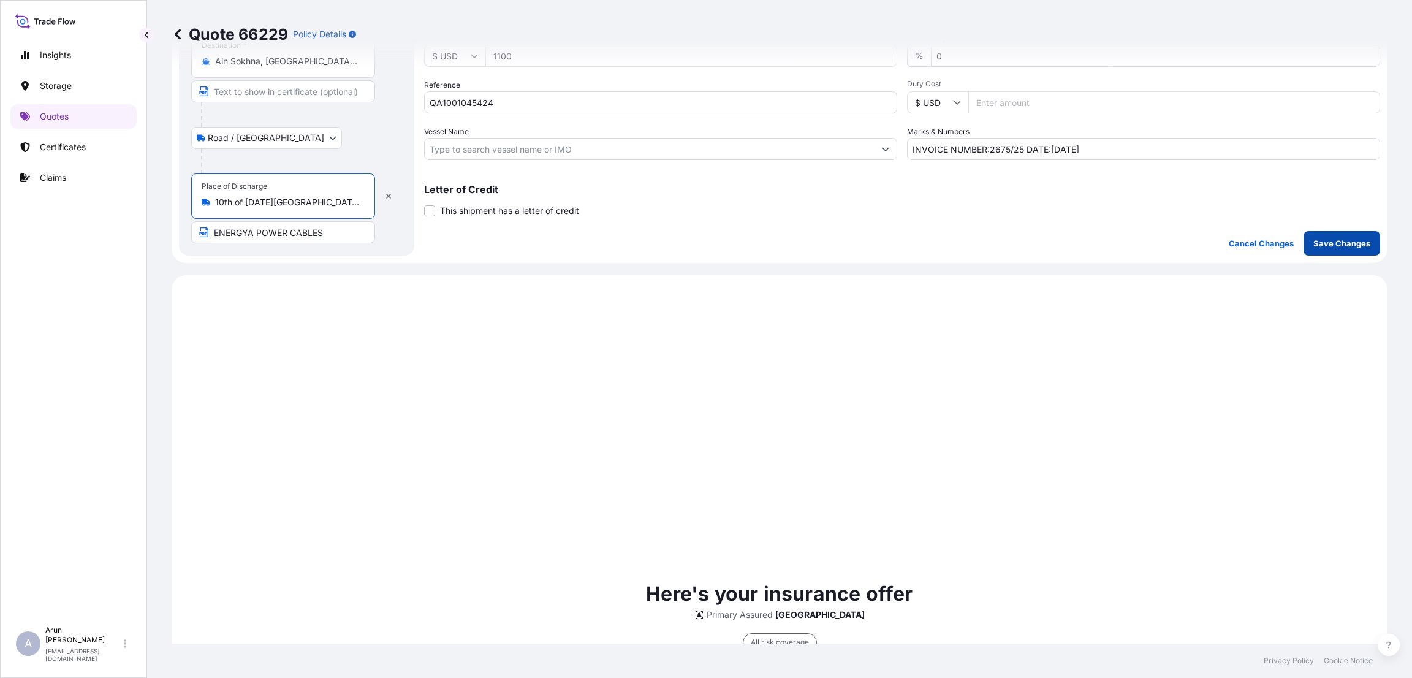
type input "10th of [DATE][GEOGRAPHIC_DATA], [GEOGRAPHIC_DATA]"
click at [1319, 245] on p "Save Changes" at bounding box center [1342, 243] width 57 height 12
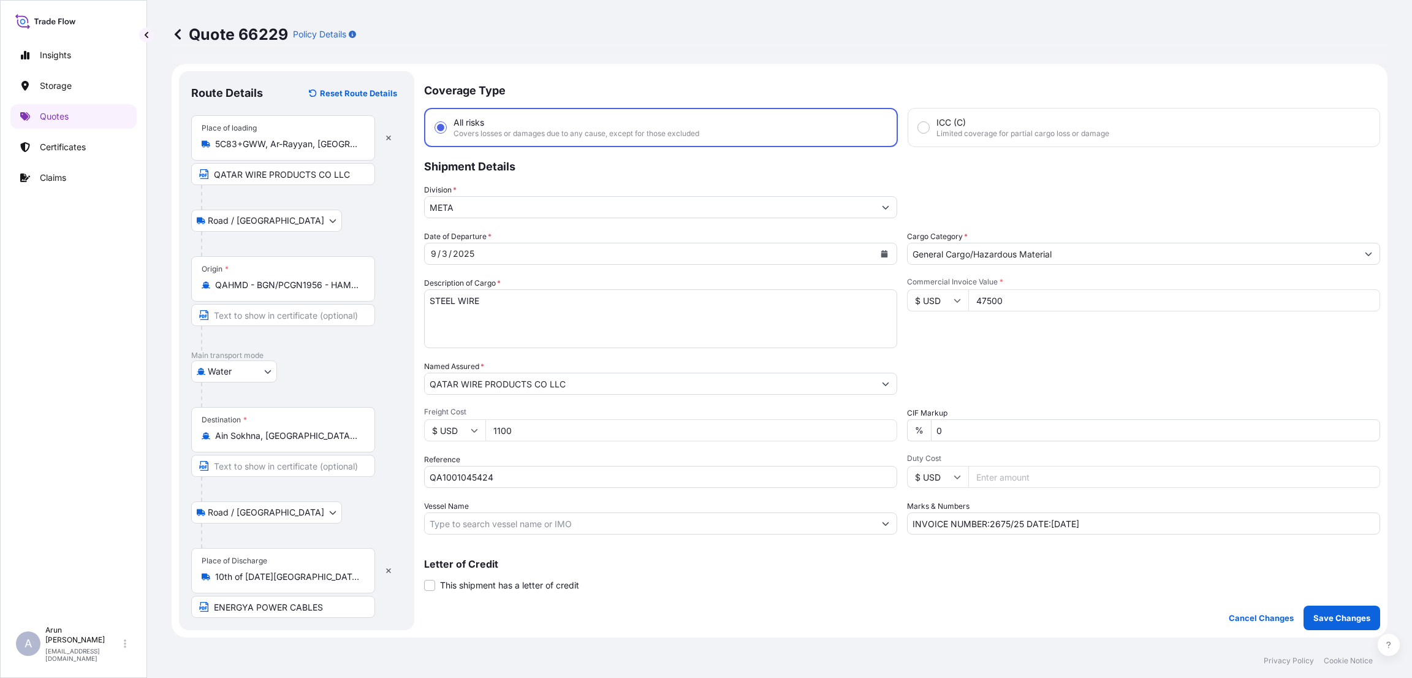
scroll to position [0, 0]
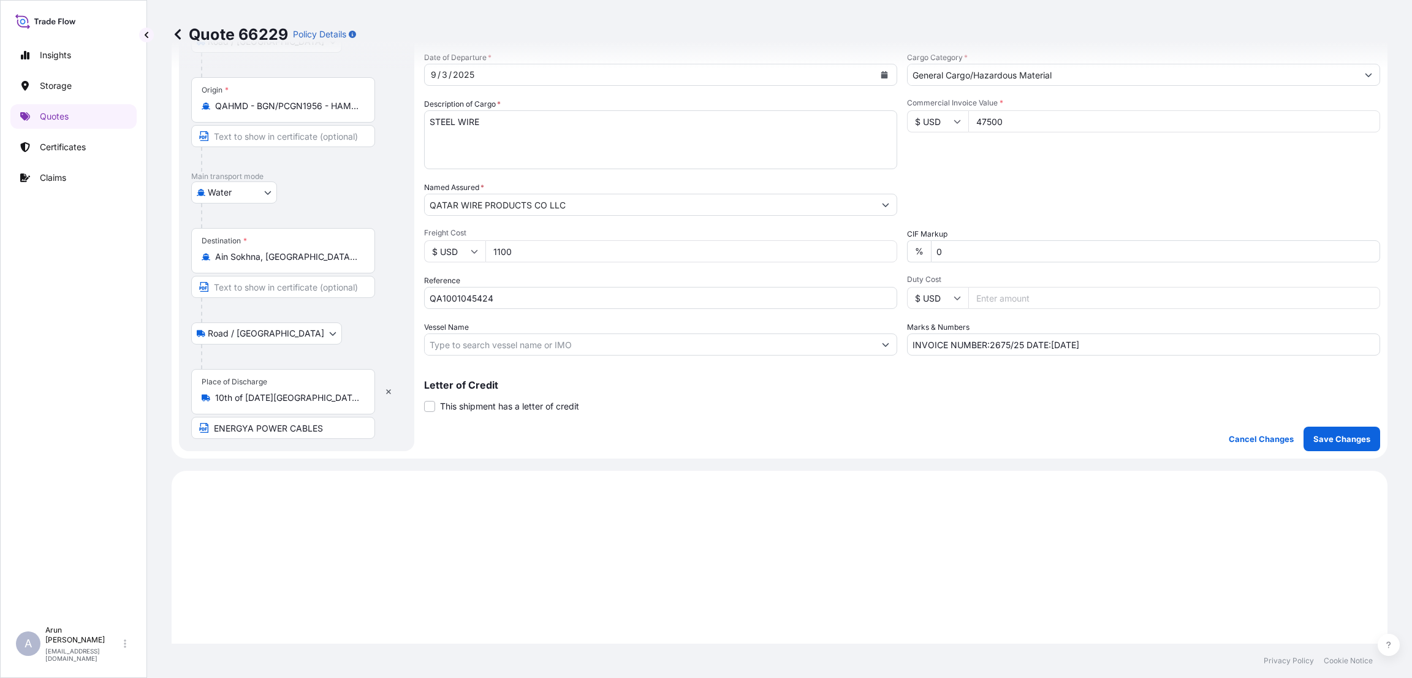
select select "Road / [GEOGRAPHIC_DATA]"
select select "Water"
select select "Road / [GEOGRAPHIC_DATA]"
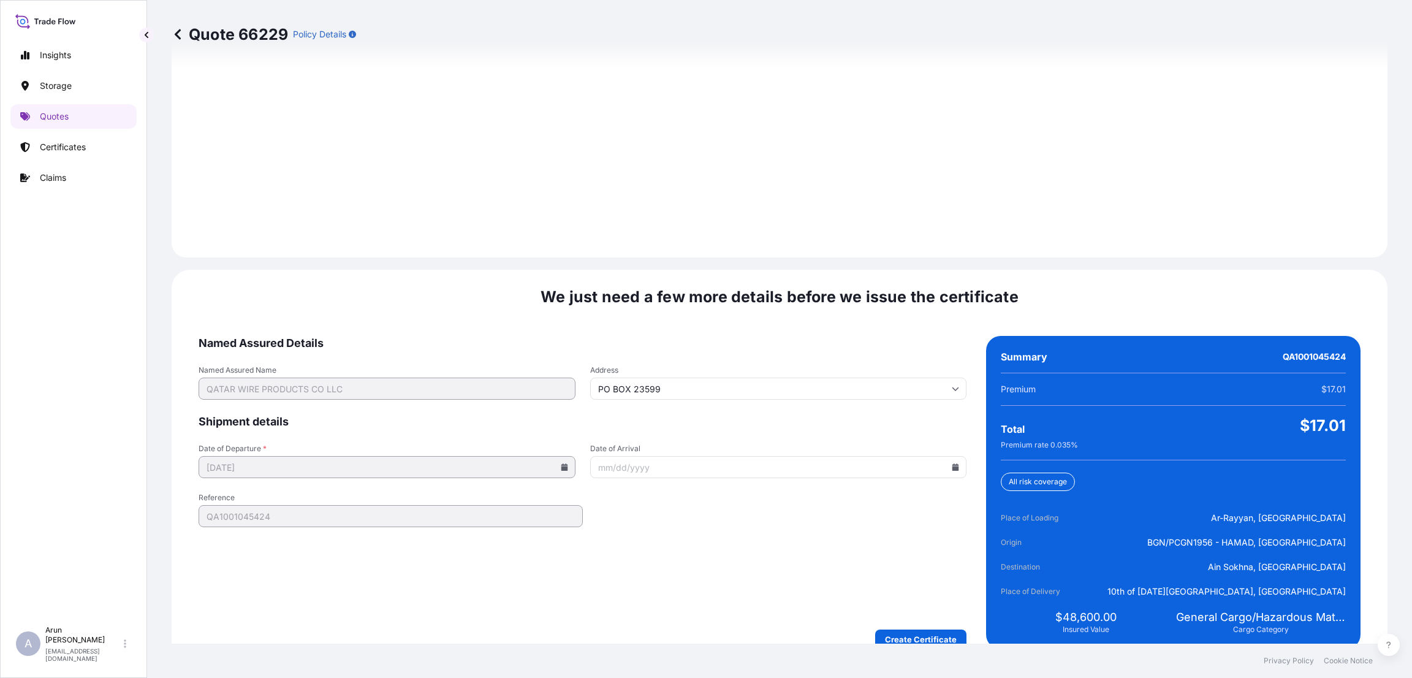
scroll to position [1744, 0]
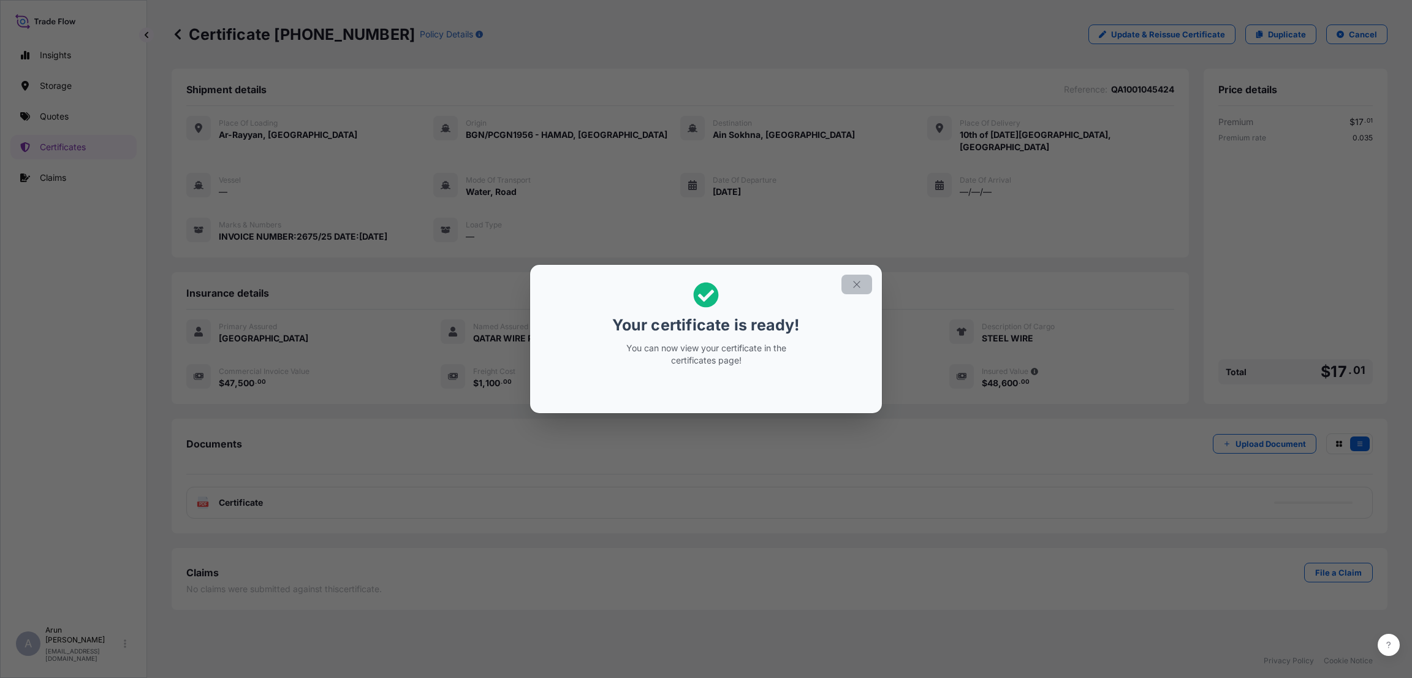
click at [865, 283] on button "button" at bounding box center [857, 285] width 31 height 20
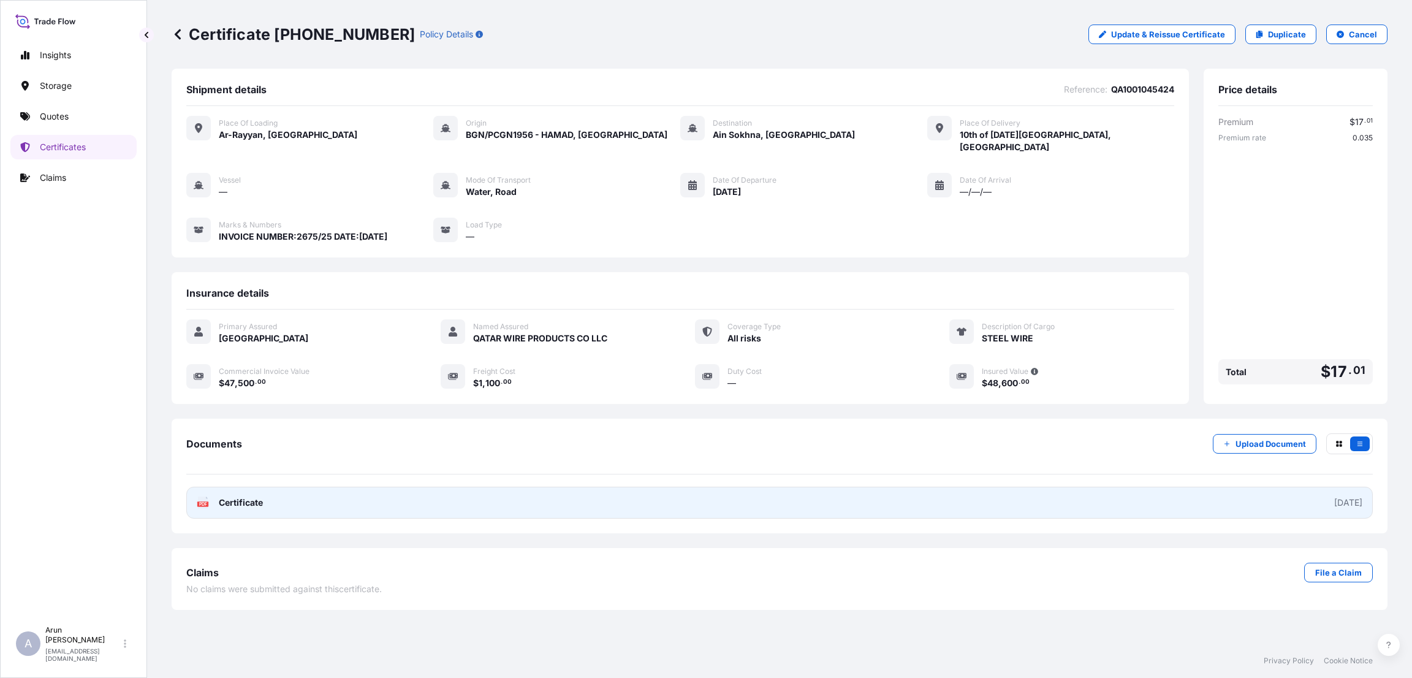
click at [674, 487] on link "PDF Certificate [DATE]" at bounding box center [779, 503] width 1187 height 32
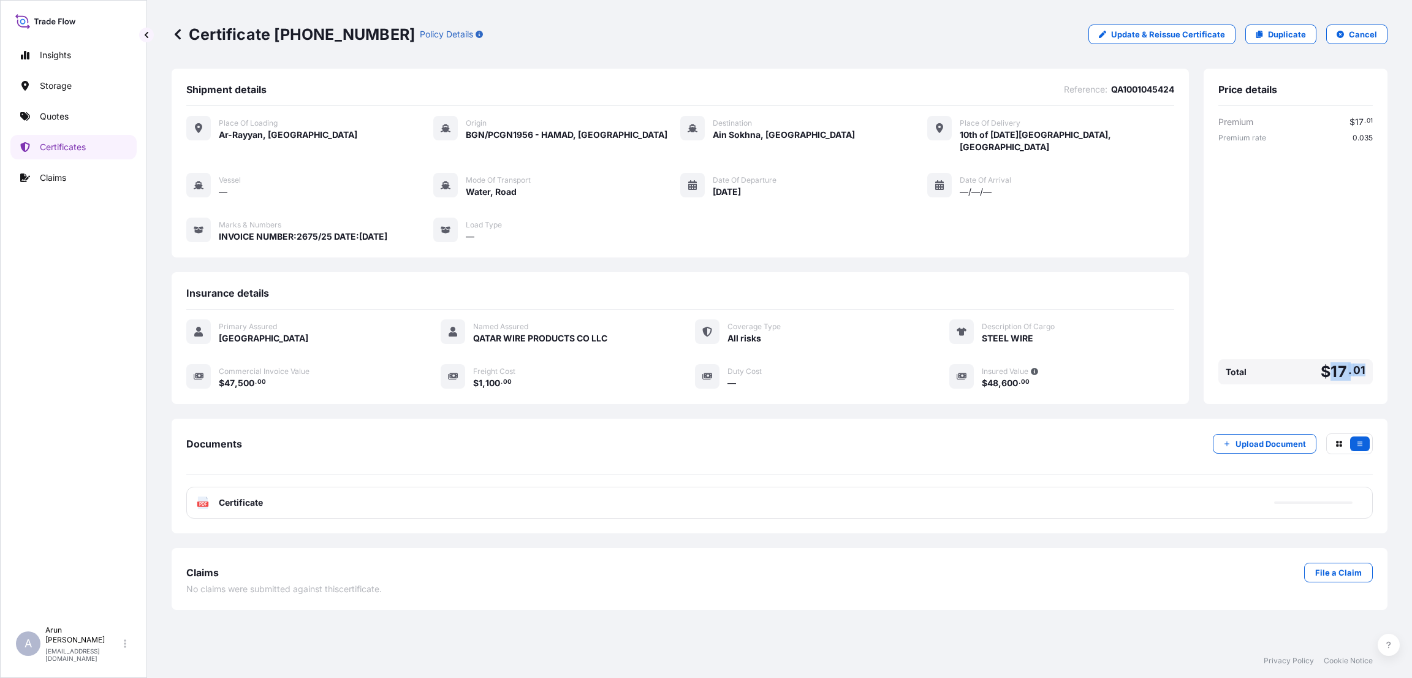
drag, startPoint x: 1329, startPoint y: 361, endPoint x: 1388, endPoint y: 352, distance: 59.5
click at [1388, 352] on div "Certificate [PHONE_NUMBER] Policy Details Update & Reissue Certificate Duplicat…" at bounding box center [779, 322] width 1265 height 644
copy span "17 . 01"
click at [82, 117] on link "Quotes" at bounding box center [73, 116] width 126 height 25
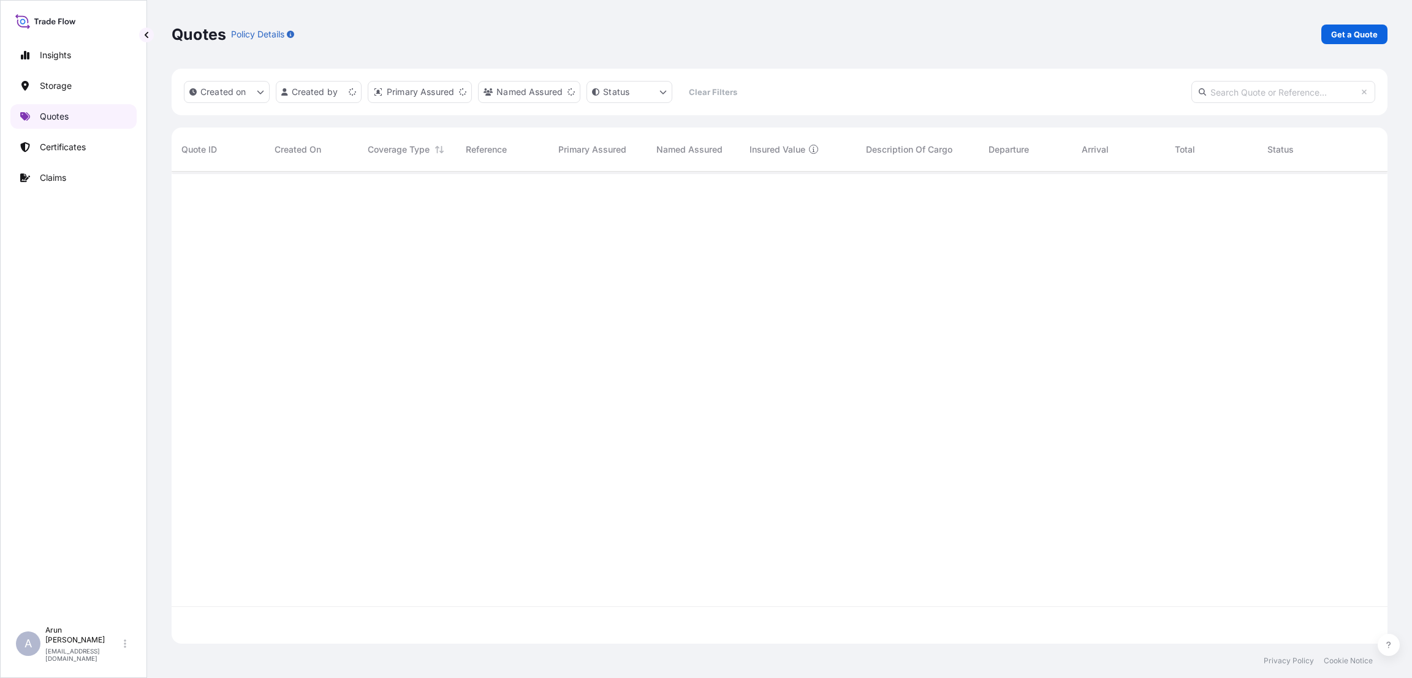
scroll to position [465, 1202]
click at [1344, 44] on div "Quotes Policy Details Get a Quote" at bounding box center [780, 34] width 1216 height 69
click at [1348, 37] on p "Get a Quote" at bounding box center [1354, 34] width 47 height 12
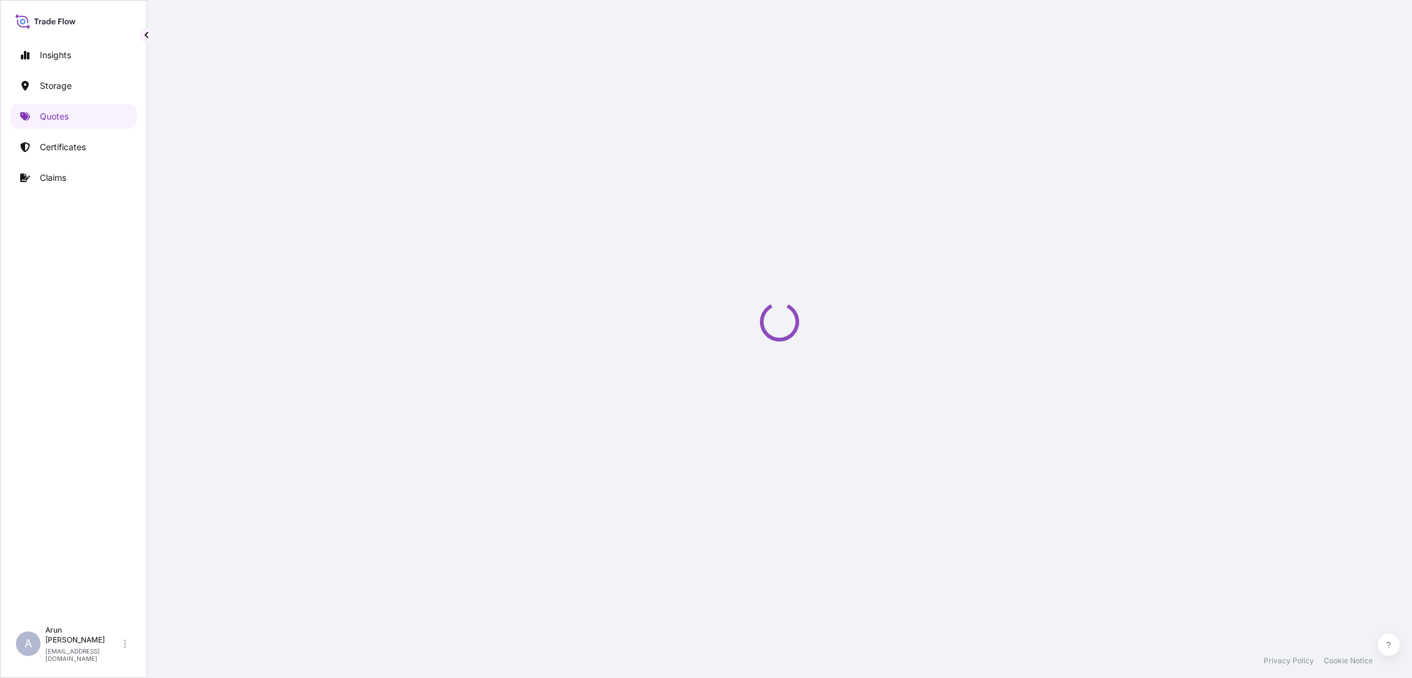
select select "Road / [GEOGRAPHIC_DATA]"
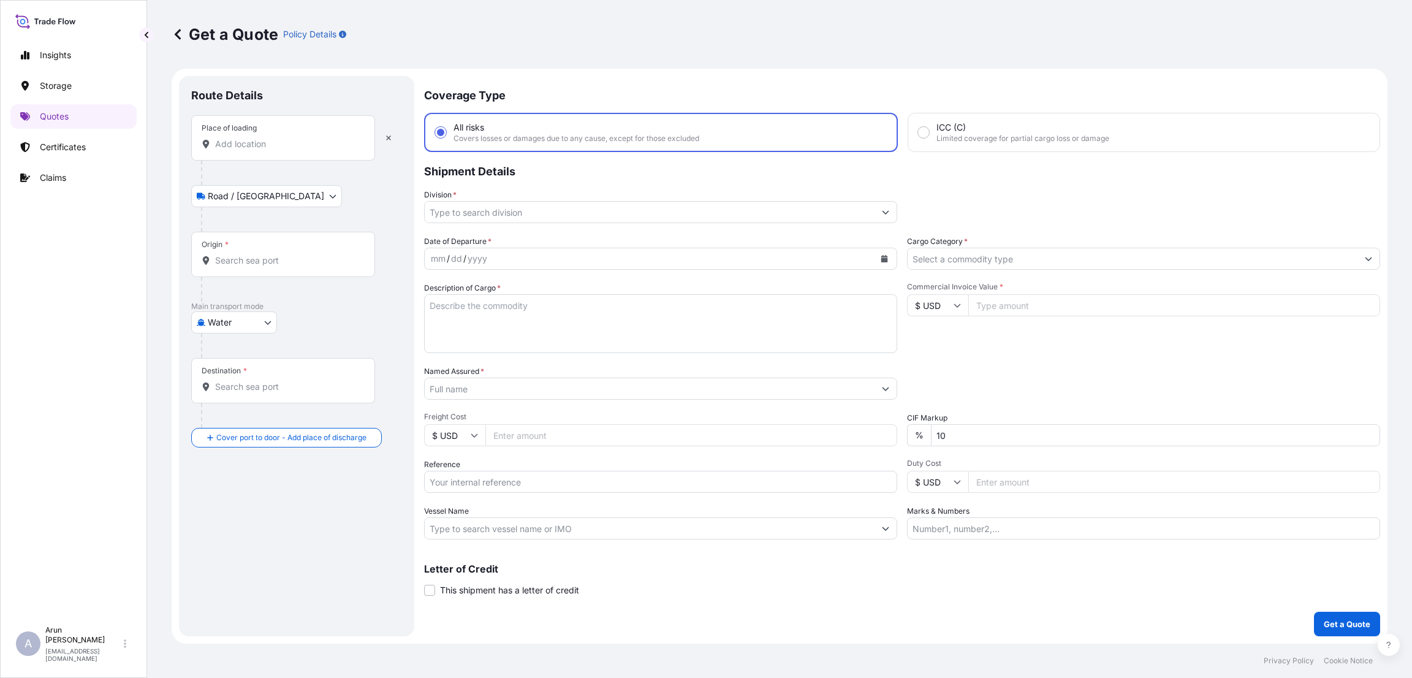
click at [314, 151] on div "Place of loading" at bounding box center [283, 137] width 184 height 45
click at [314, 150] on input "Place of loading" at bounding box center [287, 144] width 145 height 12
click at [270, 322] on body "0 options available. Insights Storage Quotes Certificates Claims A [PERSON_NAME…" at bounding box center [706, 339] width 1412 height 678
click at [254, 346] on div "Air" at bounding box center [234, 354] width 76 height 22
select select "Air"
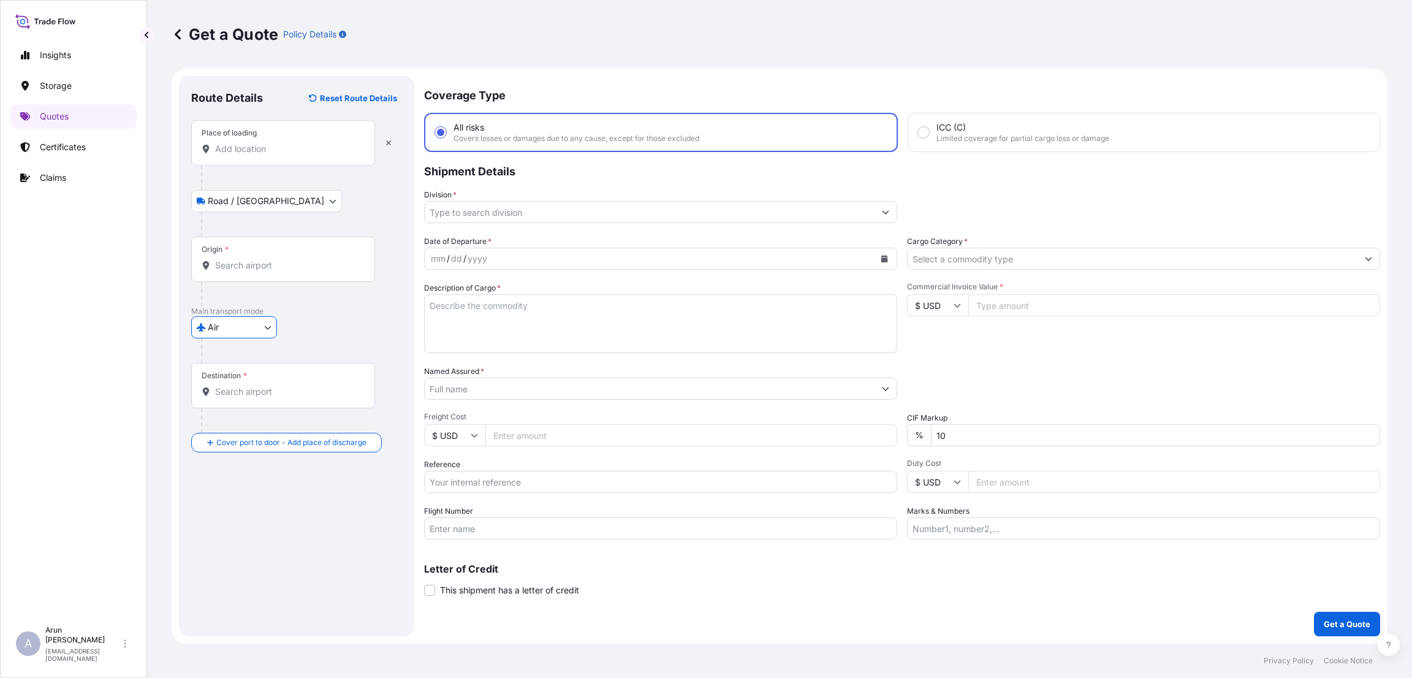
click at [269, 146] on input "Place of loading" at bounding box center [287, 149] width 145 height 12
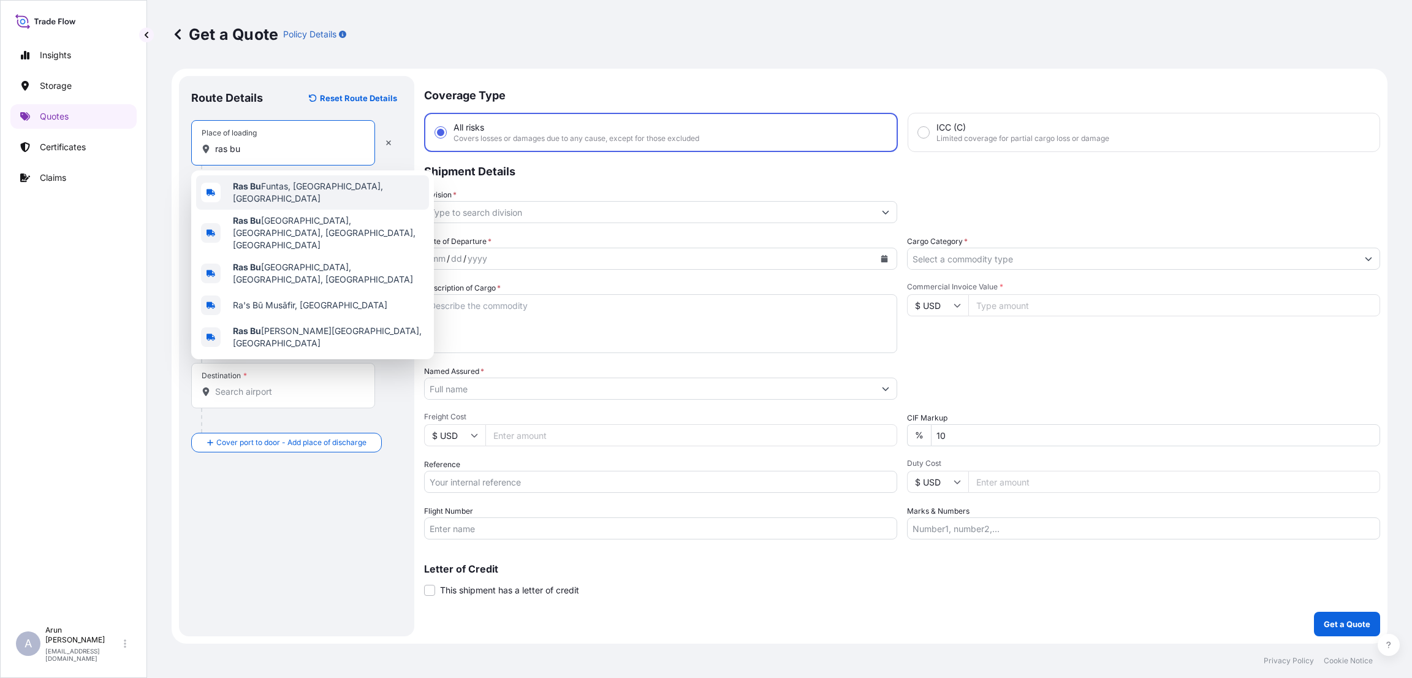
click at [286, 189] on span "Ras Bu Funtas, [GEOGRAPHIC_DATA], [GEOGRAPHIC_DATA]" at bounding box center [328, 192] width 191 height 25
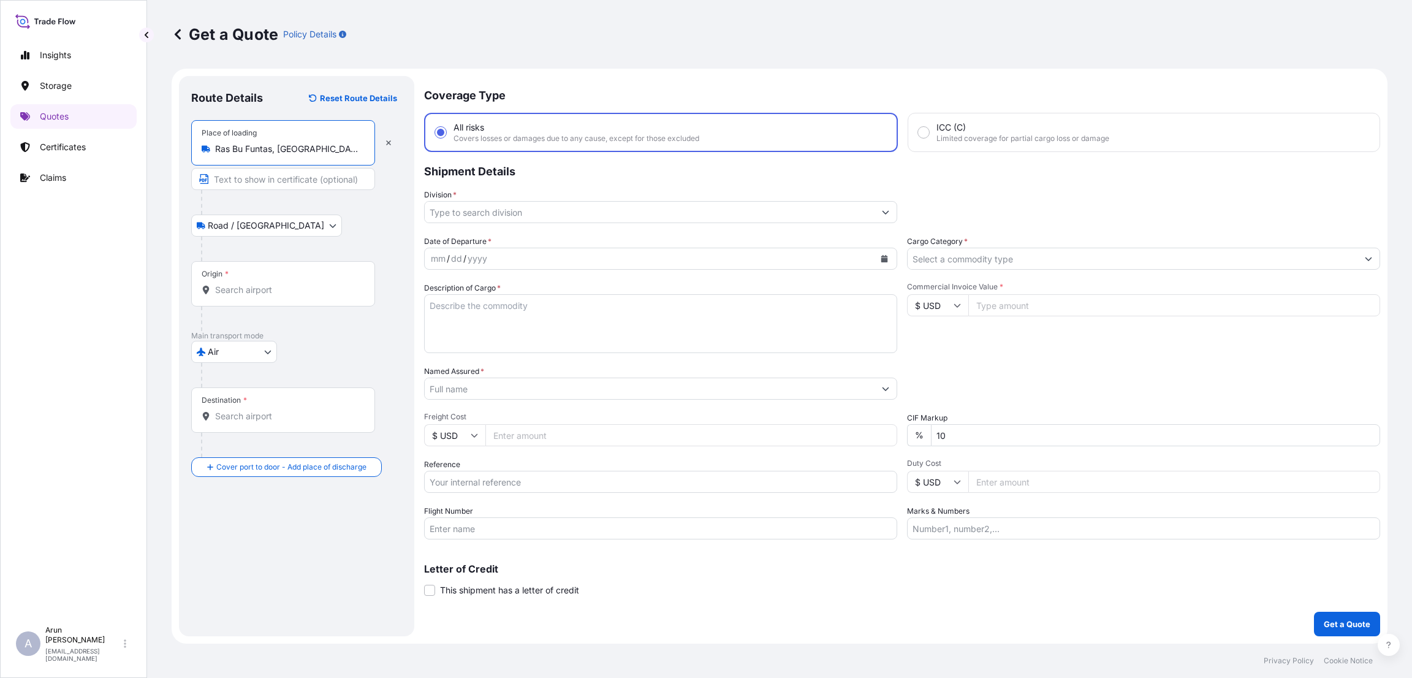
type input "Ras Bu Funtas, [GEOGRAPHIC_DATA], [GEOGRAPHIC_DATA]"
click at [273, 184] on input "Text to appear on certificate" at bounding box center [283, 179] width 184 height 22
type input "r"
type input "R"
paste input "RKH QITARAT"
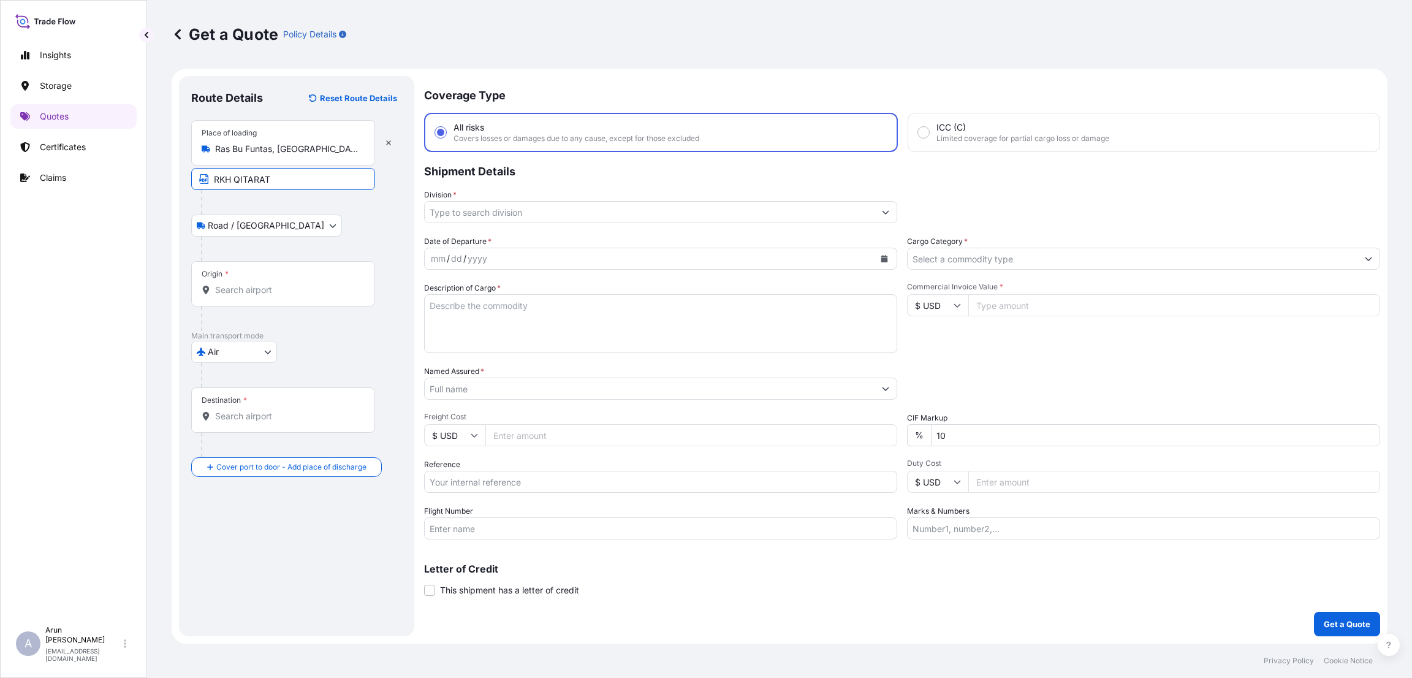
type input "RKH QITARAT"
click at [249, 294] on input "Origin *" at bounding box center [287, 290] width 145 height 12
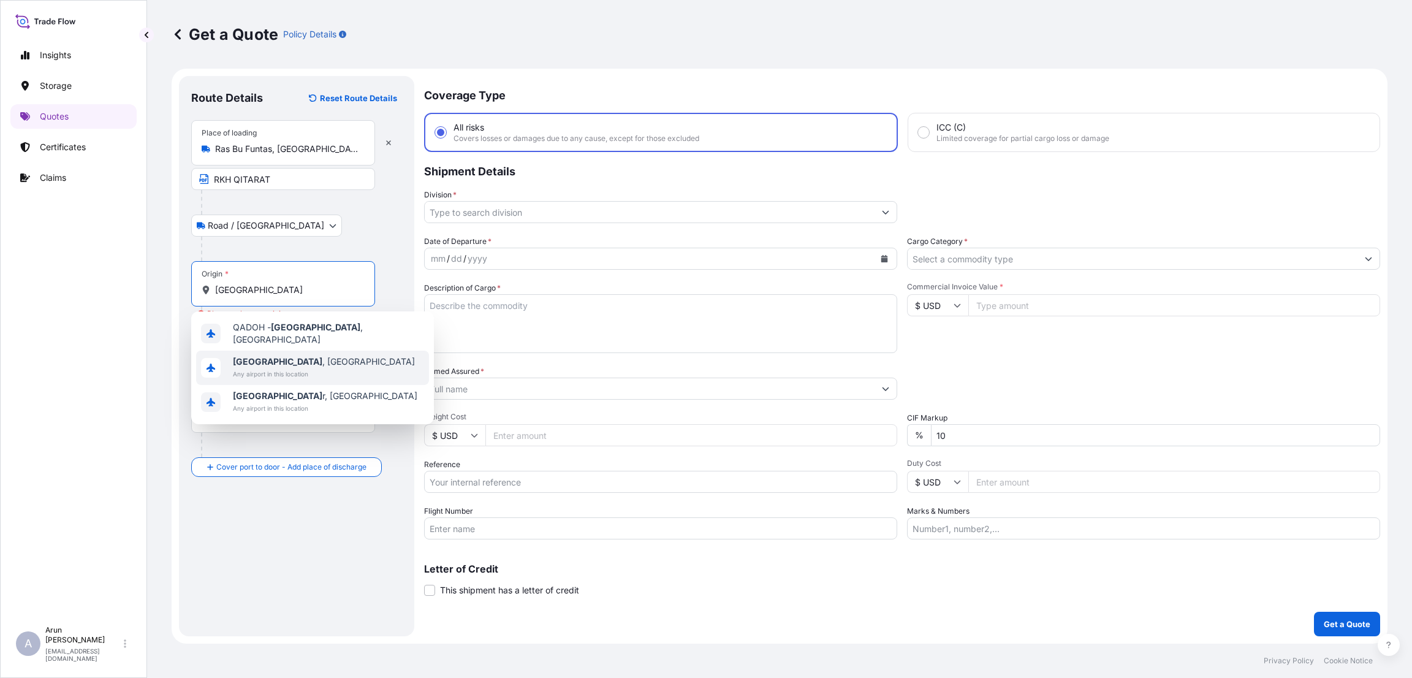
click at [265, 361] on span "[GEOGRAPHIC_DATA] , [GEOGRAPHIC_DATA]" at bounding box center [324, 361] width 182 height 12
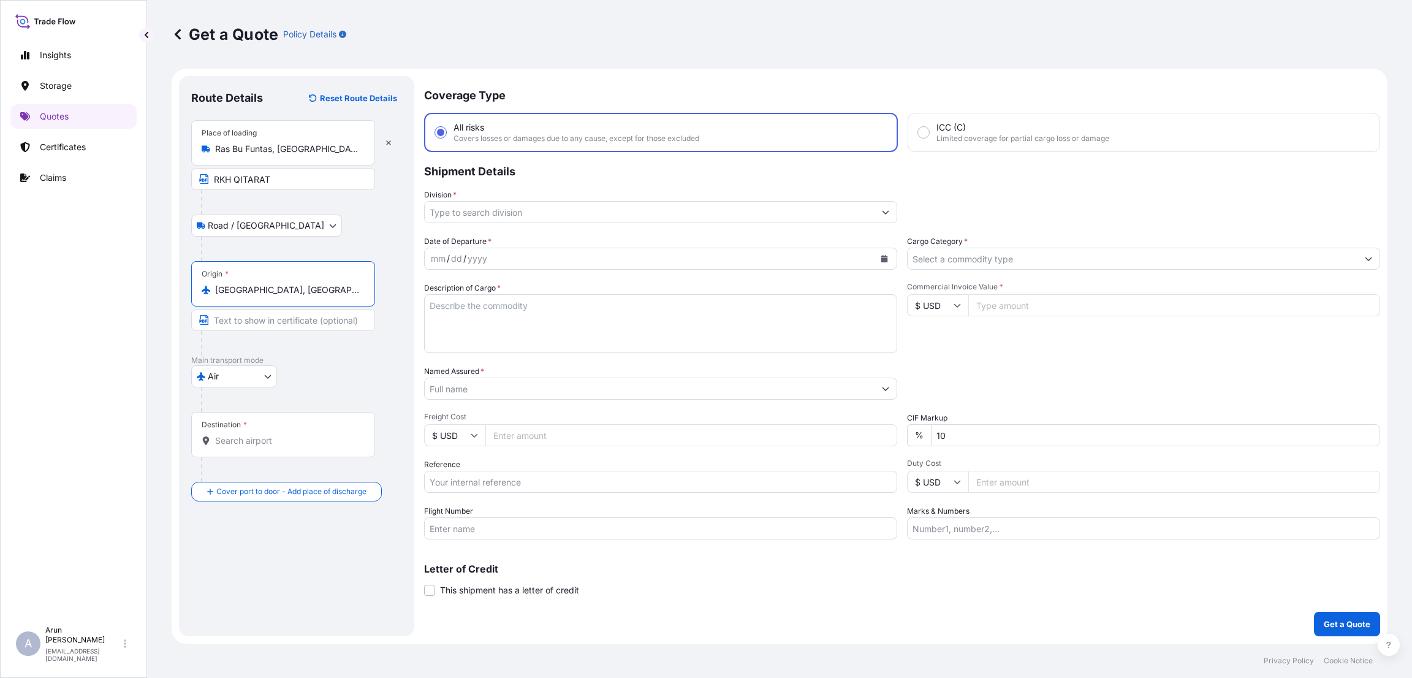
type input "[GEOGRAPHIC_DATA], [GEOGRAPHIC_DATA]"
click at [248, 441] on input "Destination *" at bounding box center [287, 441] width 145 height 12
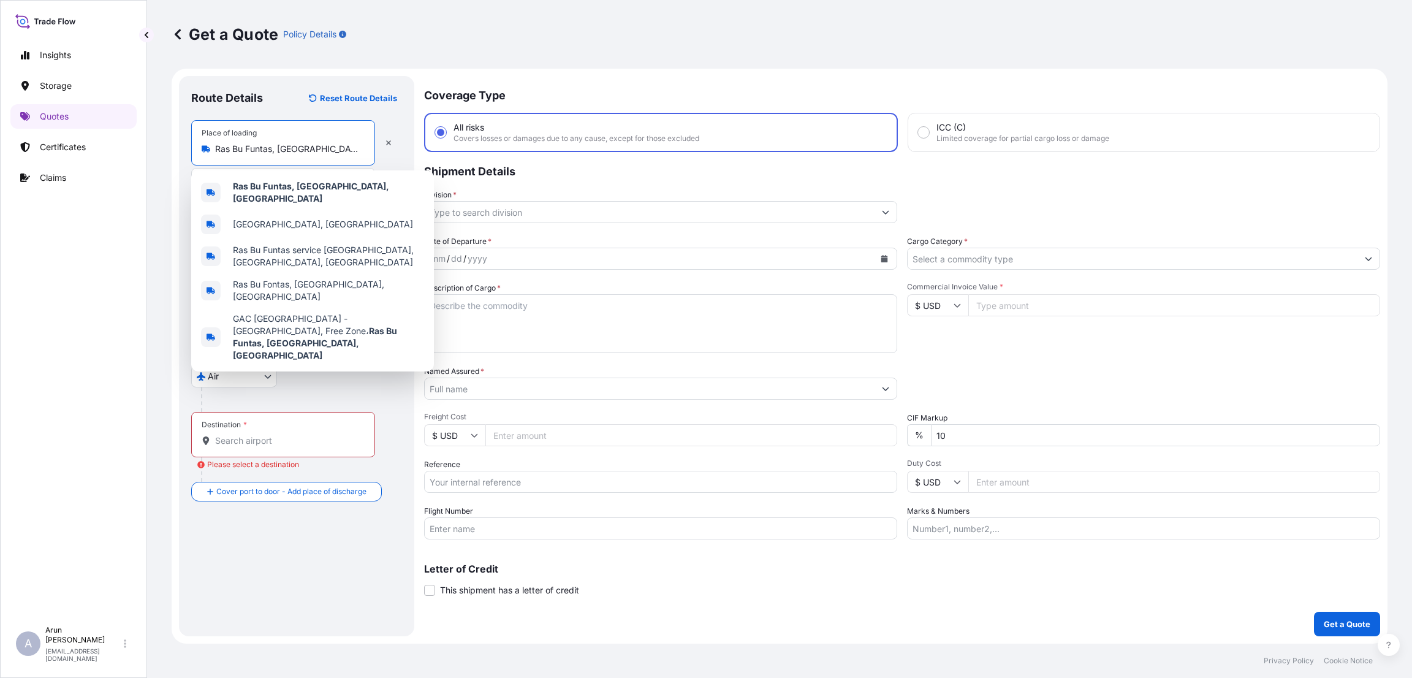
drag, startPoint x: 322, startPoint y: 145, endPoint x: 196, endPoint y: 145, distance: 126.3
click at [196, 145] on div "Place of loading [GEOGRAPHIC_DATA], [GEOGRAPHIC_DATA], [GEOGRAPHIC_DATA]" at bounding box center [283, 142] width 184 height 45
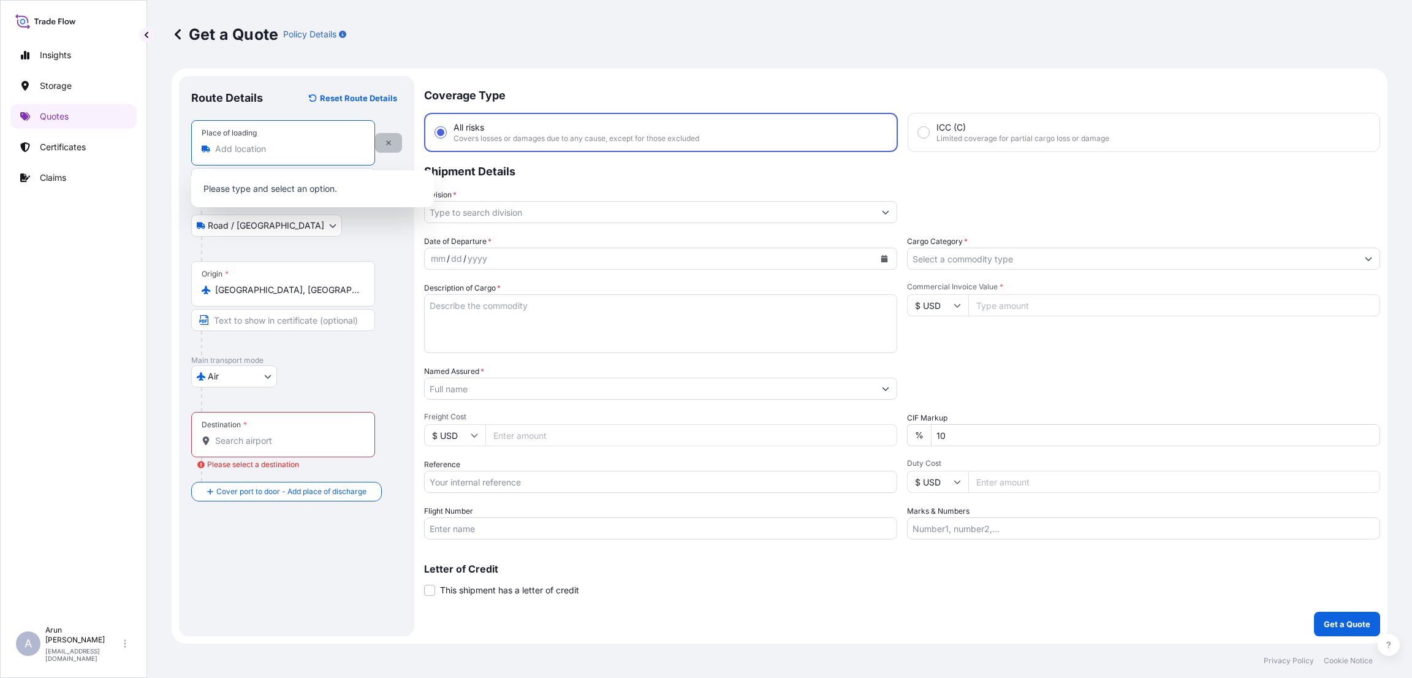
type input "Ras Bu Funtas, [GEOGRAPHIC_DATA], [GEOGRAPHIC_DATA]"
click at [396, 133] on button "button" at bounding box center [388, 143] width 27 height 20
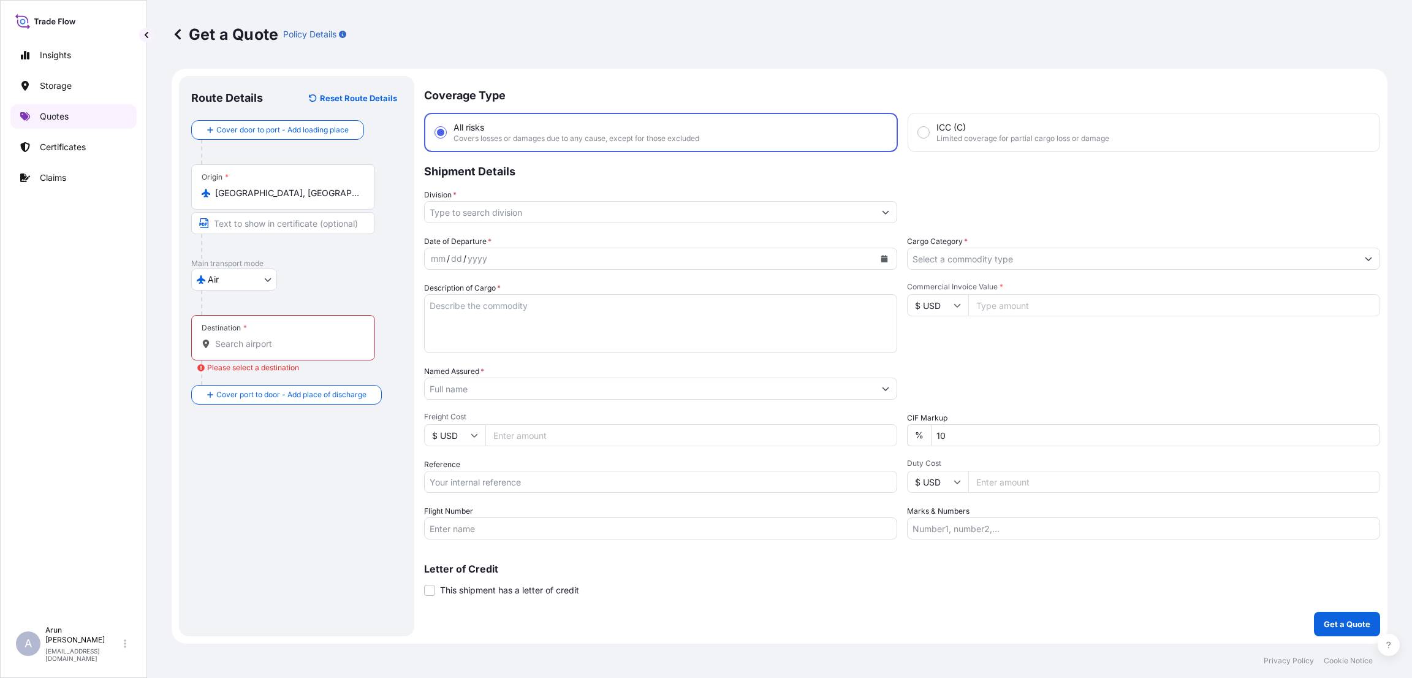
click at [45, 108] on link "Quotes" at bounding box center [73, 116] width 126 height 25
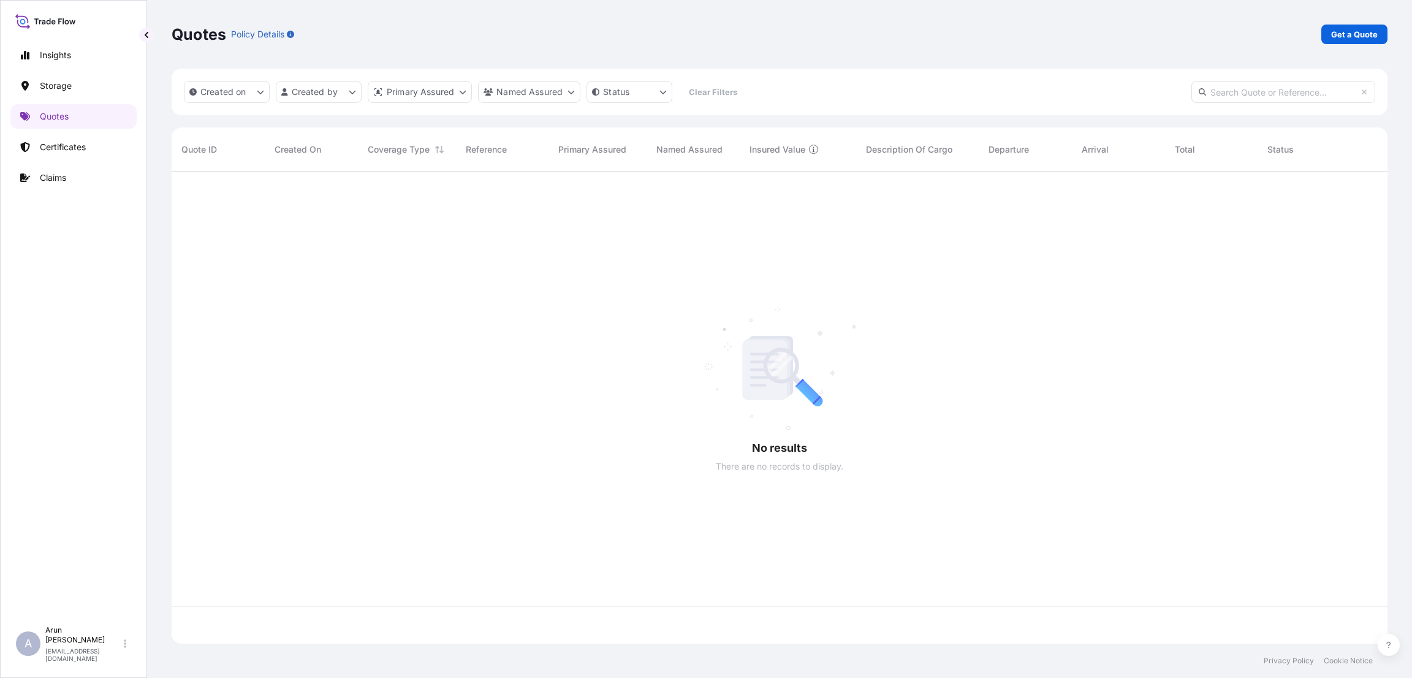
scroll to position [465, 1202]
click at [1347, 29] on p "Get a Quote" at bounding box center [1354, 34] width 47 height 12
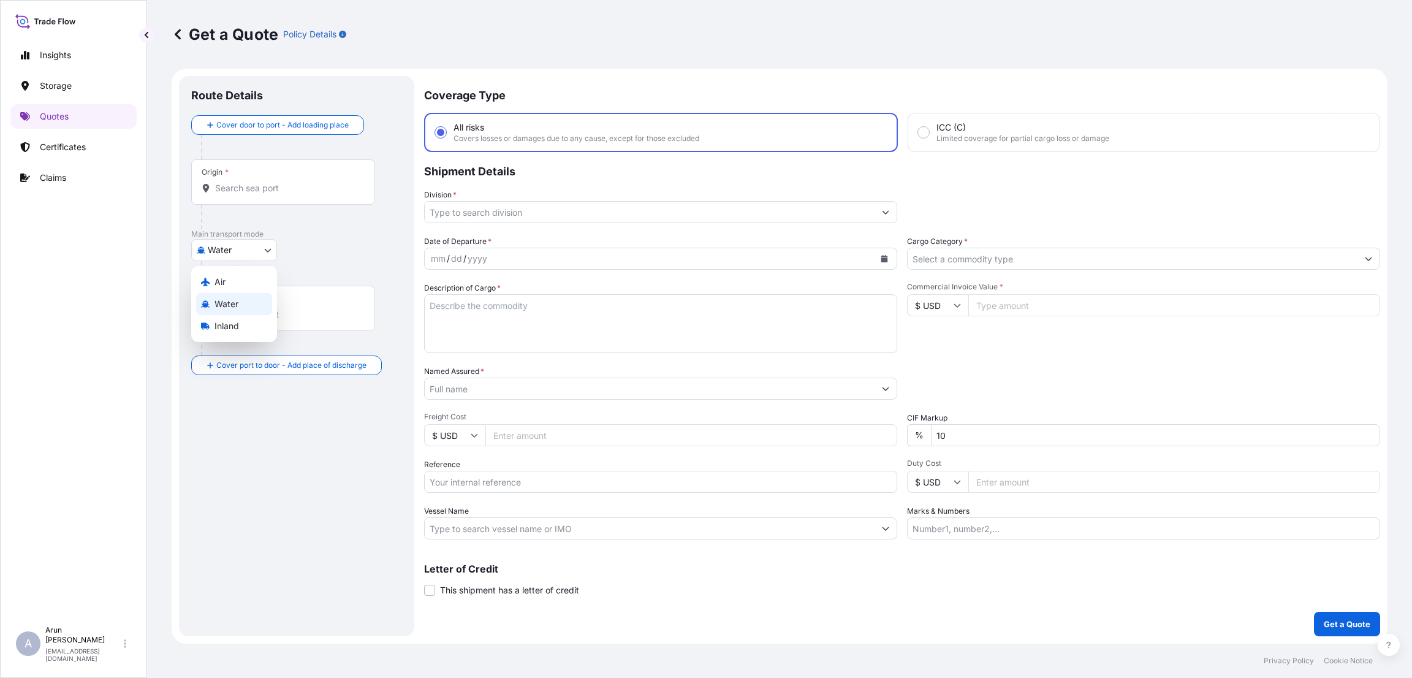
click at [260, 251] on body "Insights Storage Quotes Certificates Claims A [PERSON_NAME] [PERSON_NAME][EMAIL…" at bounding box center [706, 339] width 1412 height 678
click at [257, 281] on div "Air" at bounding box center [234, 282] width 76 height 22
select select "Air"
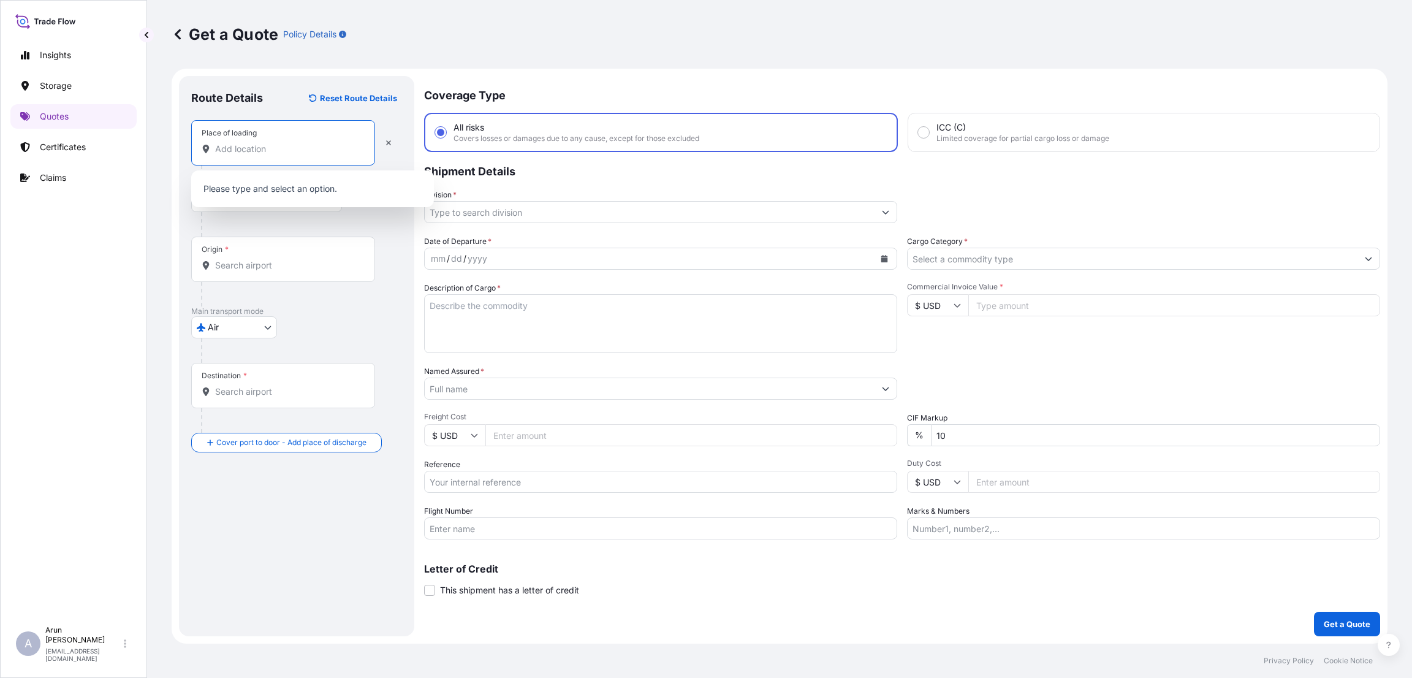
click at [266, 147] on input "Place of loading" at bounding box center [287, 149] width 145 height 12
click at [270, 154] on input "Place of loading" at bounding box center [287, 149] width 145 height 12
click at [292, 159] on div "Place of loading" at bounding box center [283, 142] width 184 height 45
click at [292, 155] on input "Place of loading" at bounding box center [287, 149] width 145 height 12
paste input "Lucania"
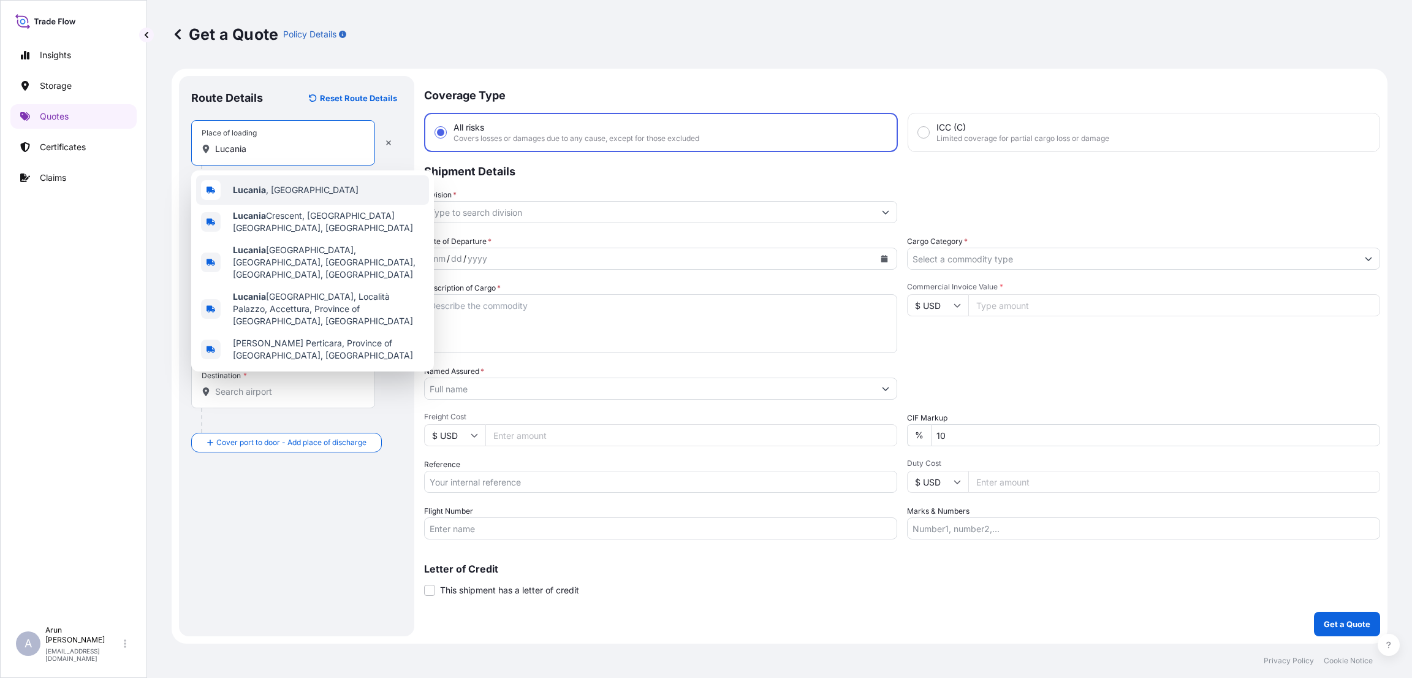
click at [287, 184] on span "[GEOGRAPHIC_DATA] , [GEOGRAPHIC_DATA]" at bounding box center [296, 190] width 126 height 12
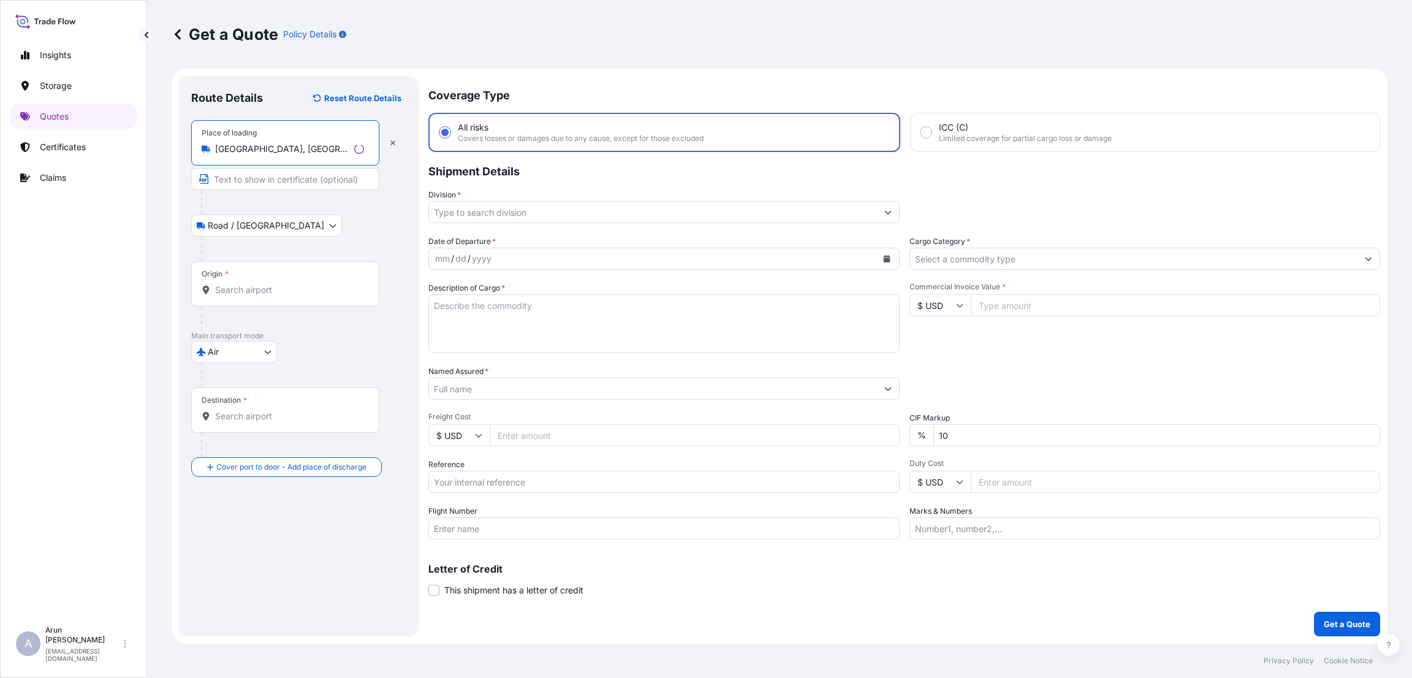
type input "[GEOGRAPHIC_DATA], [GEOGRAPHIC_DATA]"
click at [283, 183] on input "Text to appear on certificate" at bounding box center [285, 179] width 188 height 22
click at [259, 180] on input "Text to appear on certificate" at bounding box center [283, 179] width 184 height 22
paste input "Microelettrica Scientifica S.p.A."
type input "Microelettrica Scientifica S.p.A."
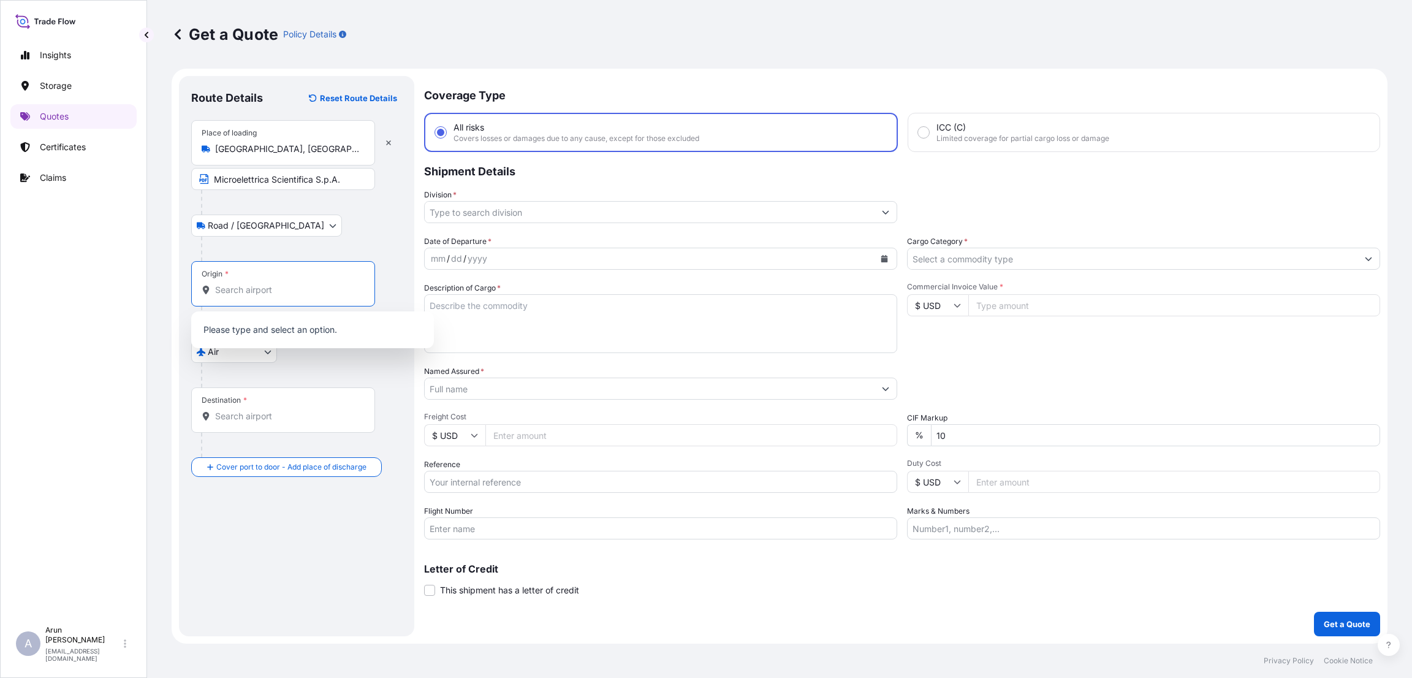
click at [248, 294] on input "Origin *" at bounding box center [287, 290] width 145 height 12
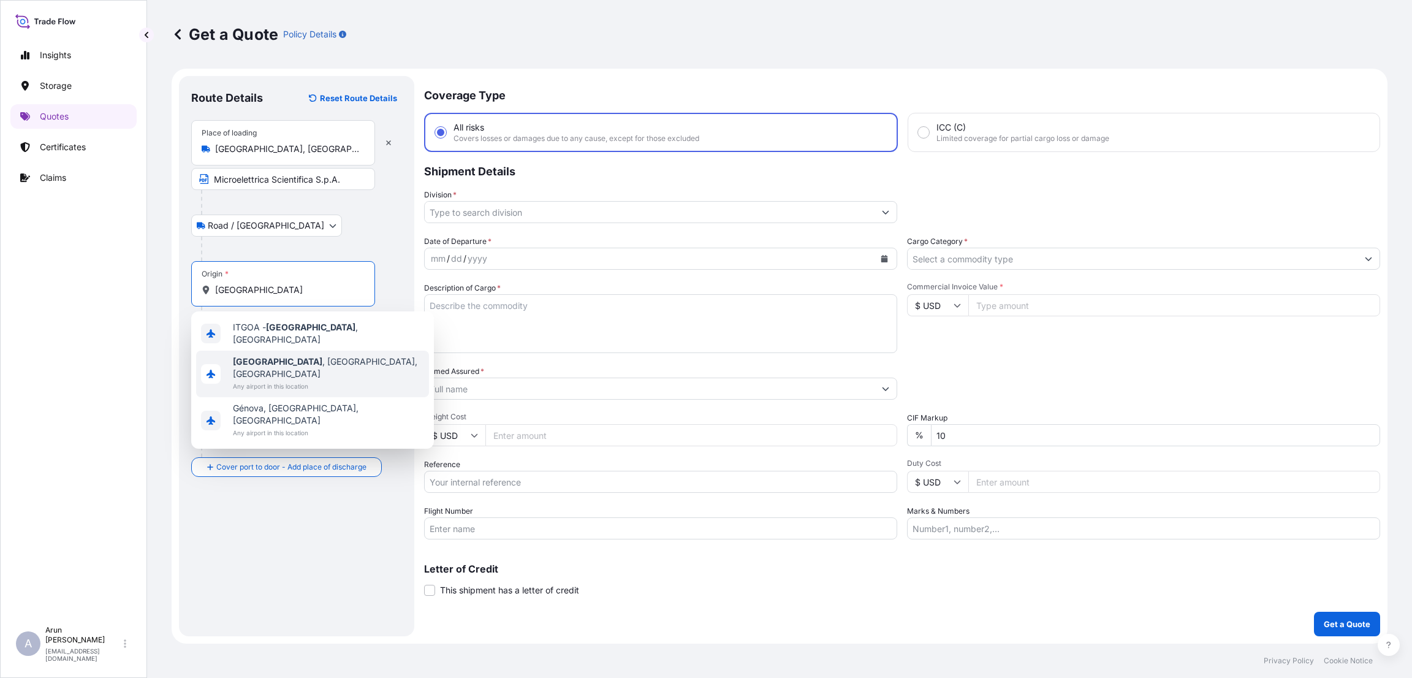
click at [322, 380] on span "Any airport in this location" at bounding box center [328, 386] width 191 height 12
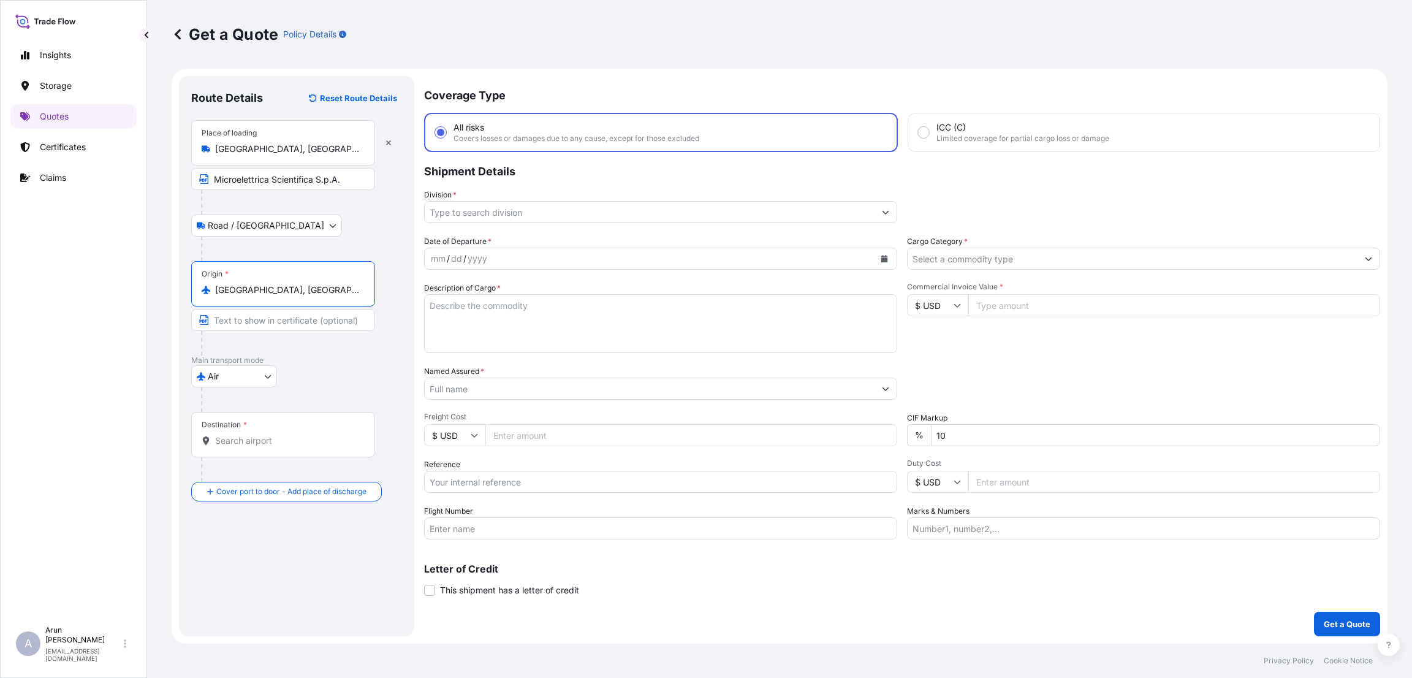
type input "[GEOGRAPHIC_DATA], [GEOGRAPHIC_DATA], [GEOGRAPHIC_DATA]"
click at [248, 445] on input "Destination *" at bounding box center [287, 441] width 145 height 12
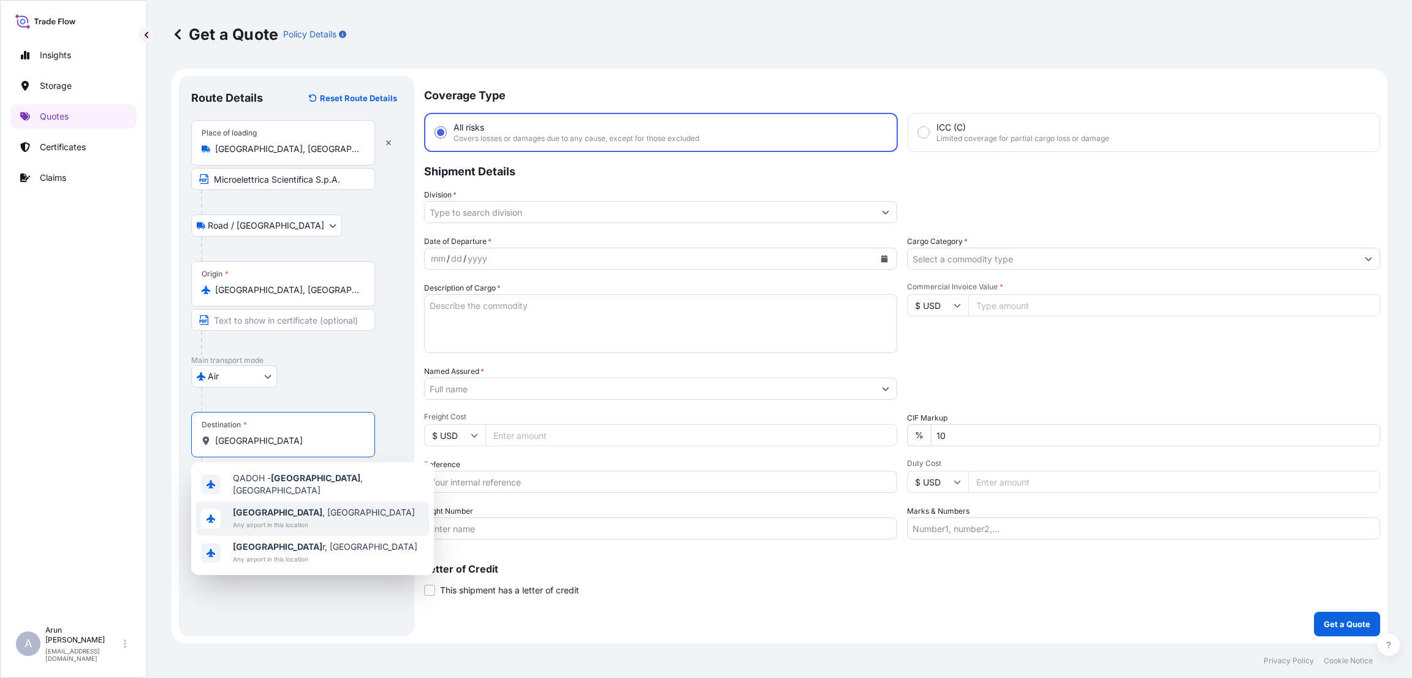
click at [274, 519] on span "Any airport in this location" at bounding box center [324, 525] width 182 height 12
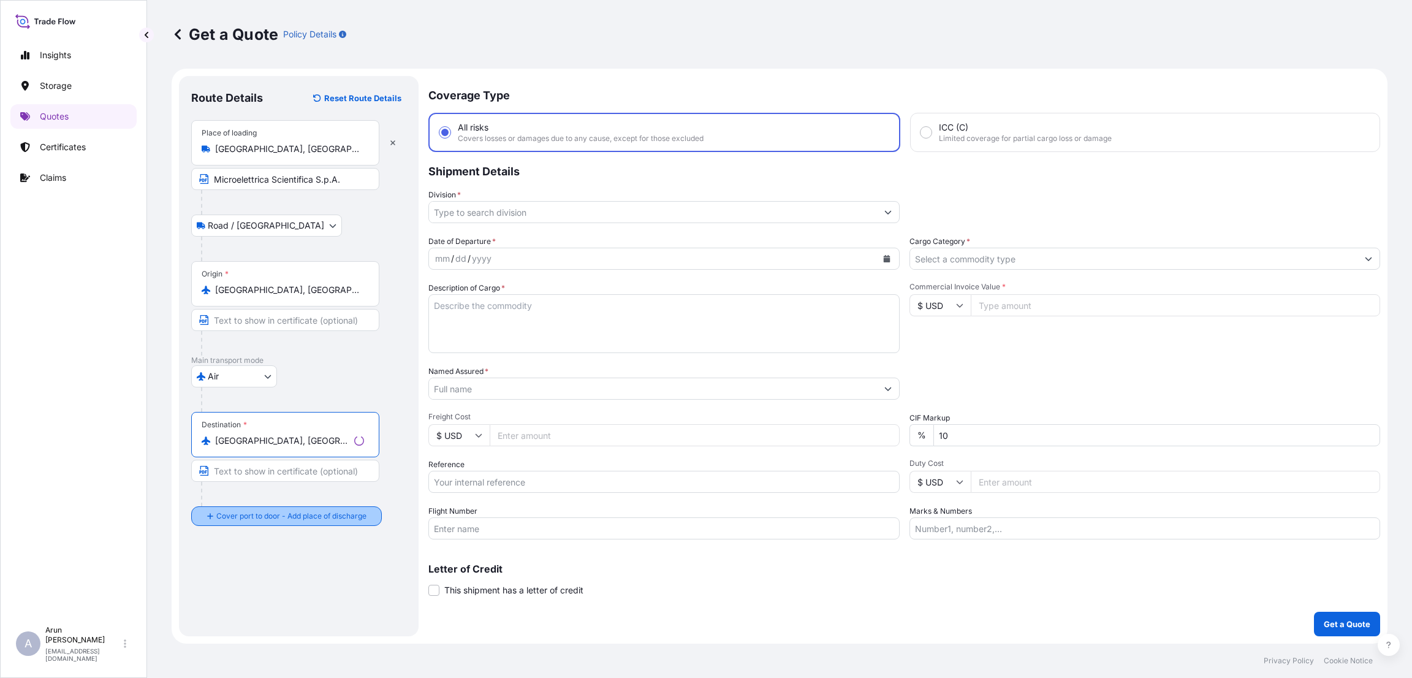
type input "[GEOGRAPHIC_DATA], [GEOGRAPHIC_DATA]"
click at [230, 579] on input "Place of Discharge" at bounding box center [287, 582] width 145 height 12
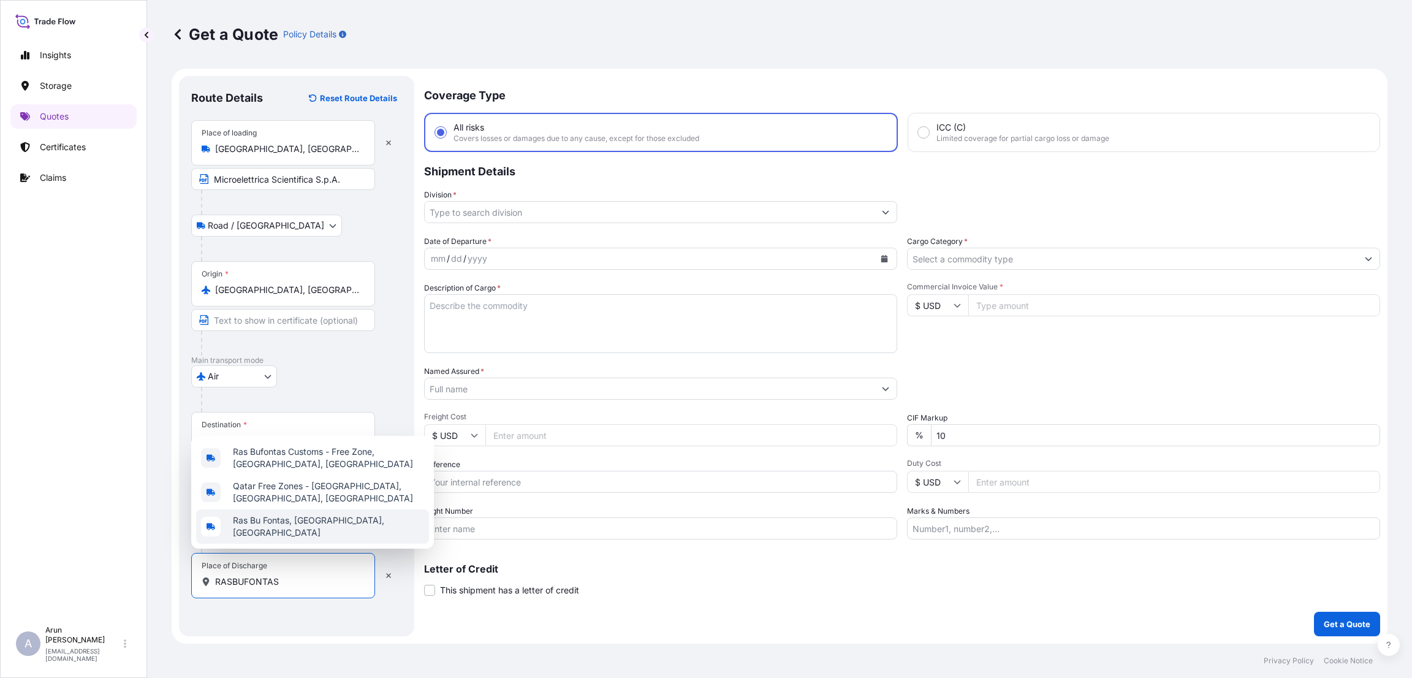
click at [278, 538] on div "Ras Bu Fontas, [GEOGRAPHIC_DATA], [GEOGRAPHIC_DATA]" at bounding box center [312, 526] width 233 height 34
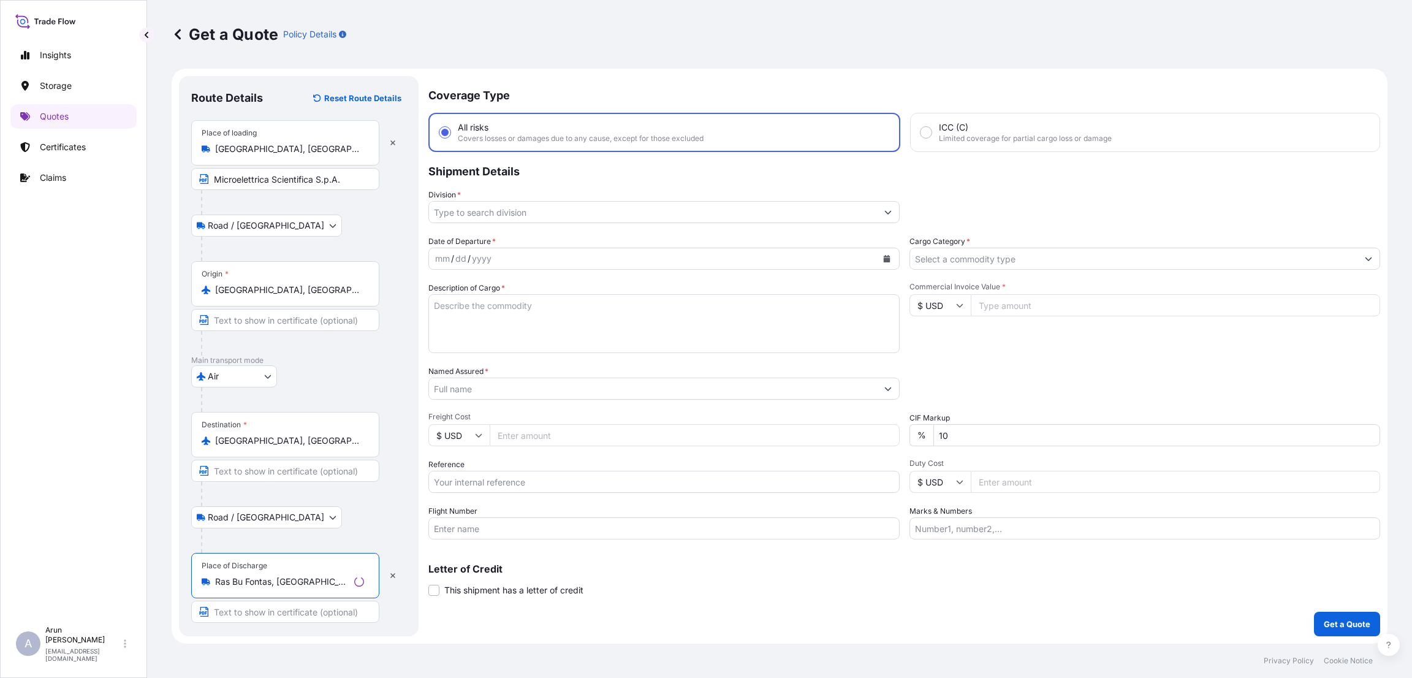
type input "Ras Bu Fontas, [GEOGRAPHIC_DATA], [GEOGRAPHIC_DATA]"
click at [247, 614] on input "Text to appear on certificate" at bounding box center [283, 612] width 184 height 22
click at [254, 614] on input "Text to appear on certificate" at bounding box center [283, 612] width 184 height 22
paste input "RKH QITARAT"
type input "RKH QITARAT"
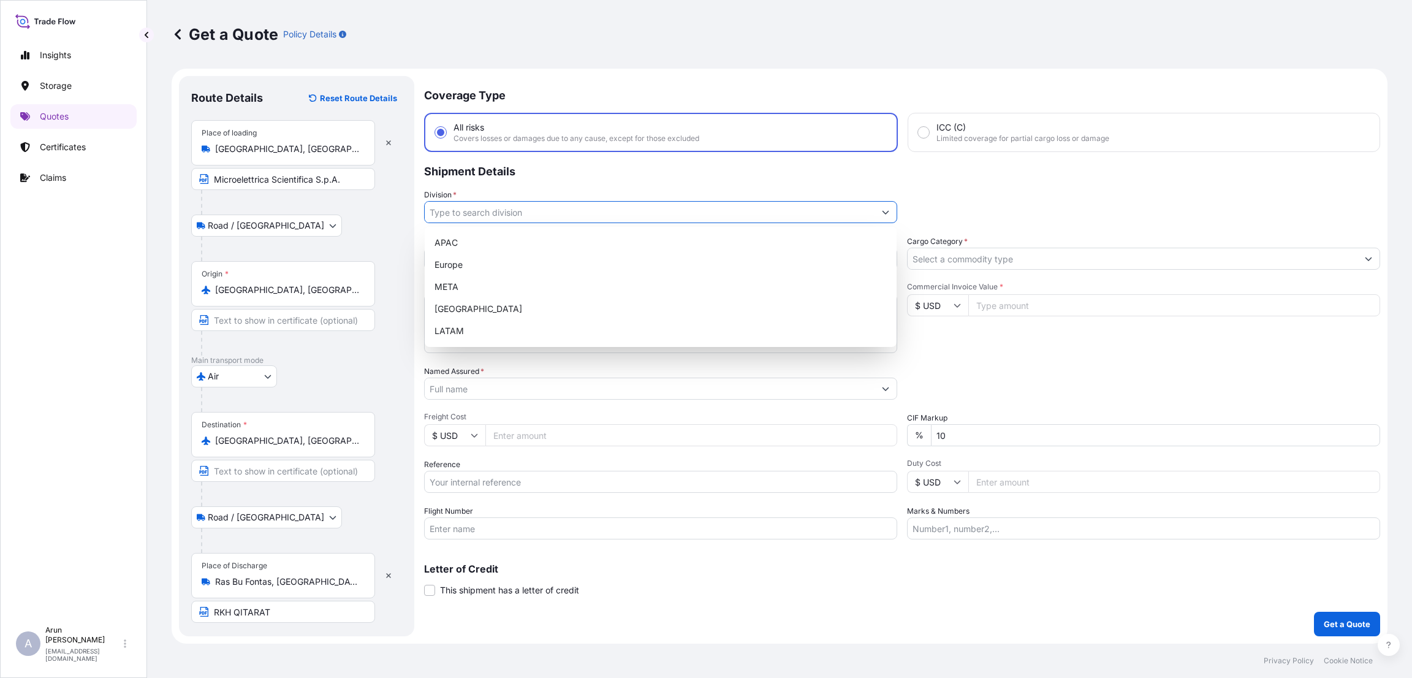
click at [631, 216] on input "Division *" at bounding box center [650, 212] width 450 height 22
click at [627, 287] on div "META" at bounding box center [661, 287] width 462 height 22
type input "META"
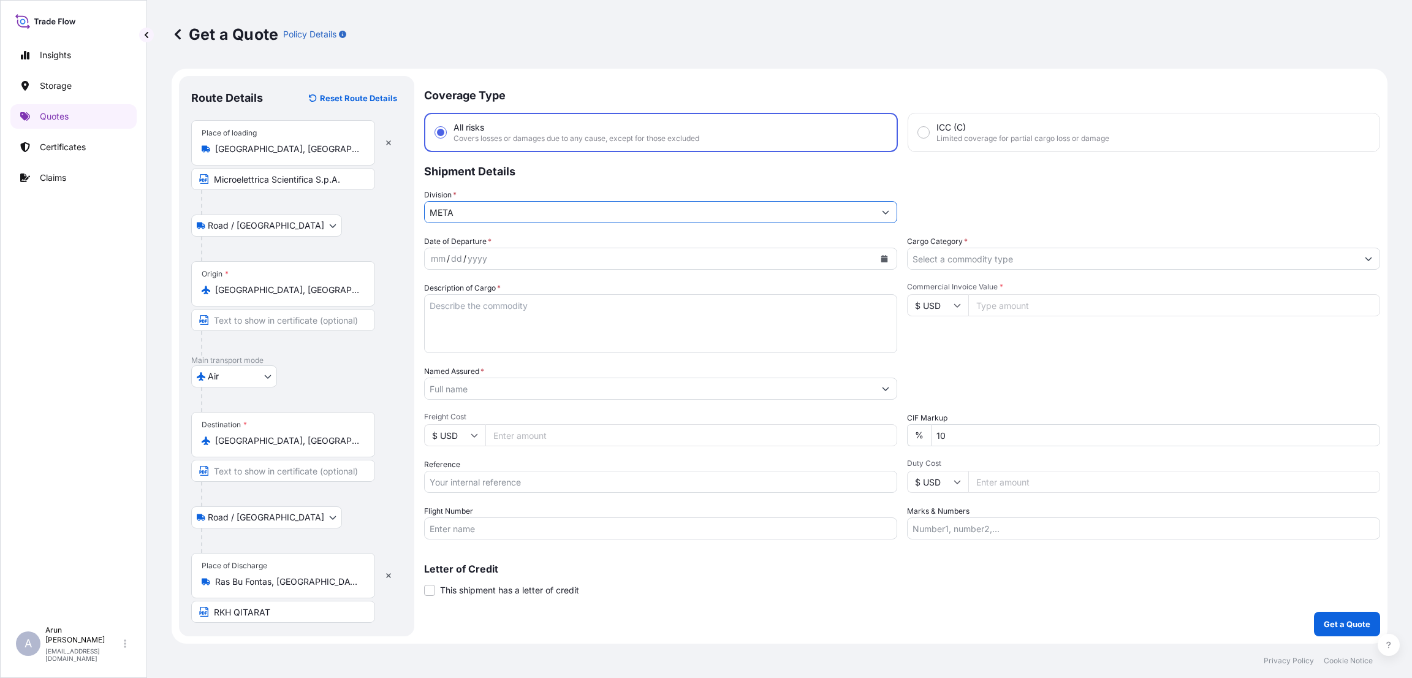
click at [1000, 249] on input "Cargo Category *" at bounding box center [1133, 259] width 450 height 22
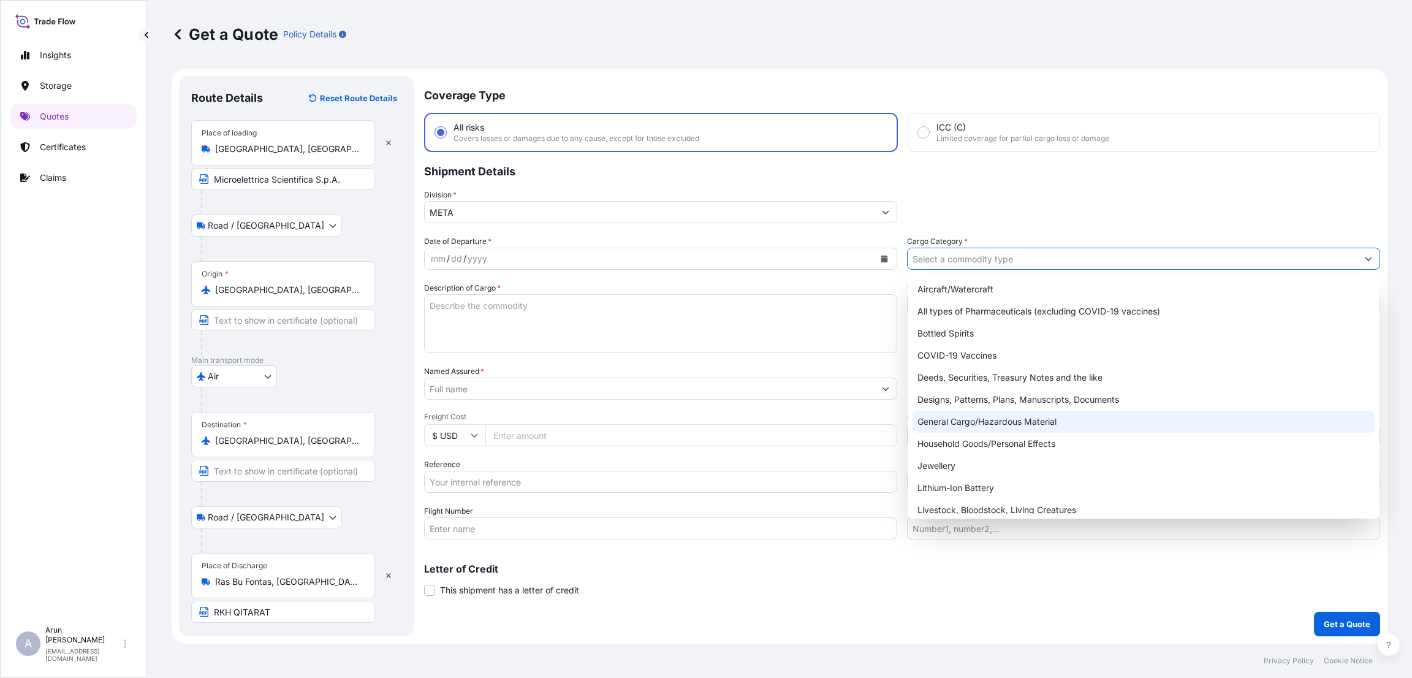
click at [1003, 419] on div "General Cargo/Hazardous Material" at bounding box center [1144, 422] width 462 height 22
type input "General Cargo/Hazardous Material"
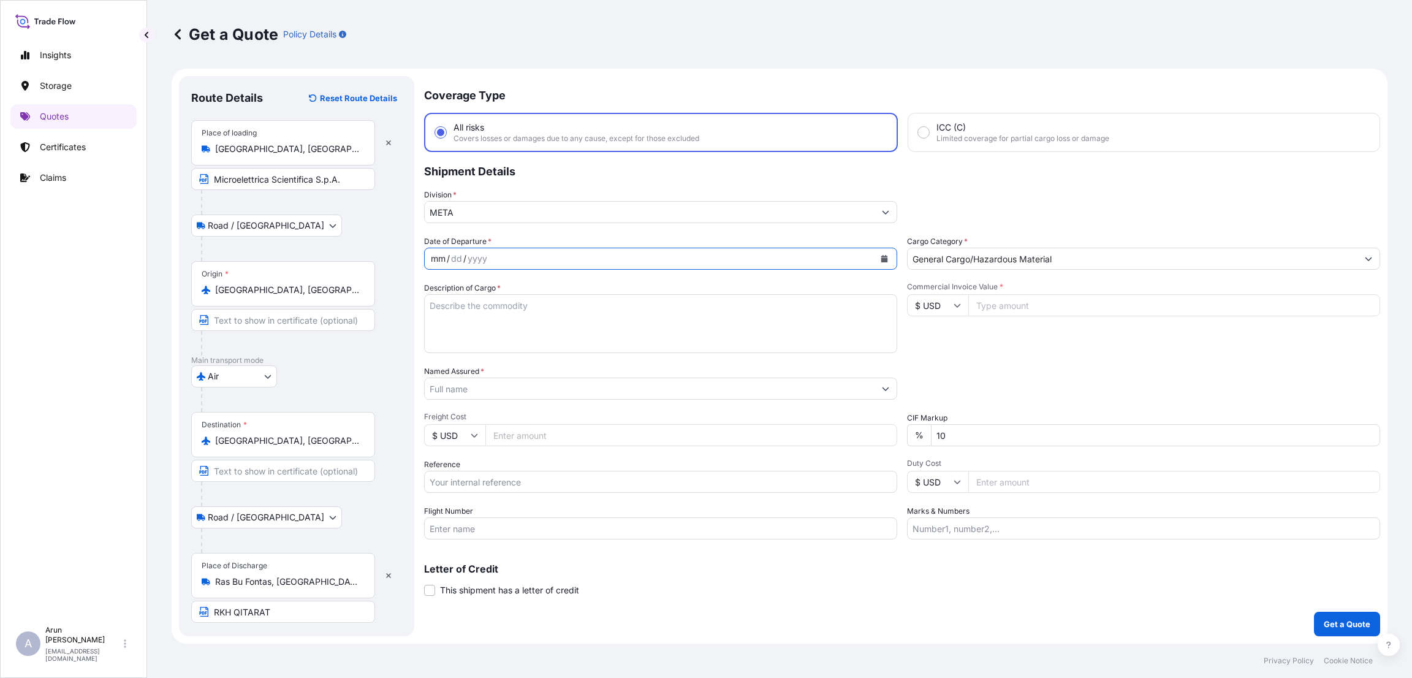
click at [528, 254] on div "mm / dd / yyyy" at bounding box center [650, 259] width 450 height 22
click at [883, 257] on icon "Calendar" at bounding box center [884, 258] width 7 height 7
click at [515, 335] on div "3" at bounding box center [515, 338] width 22 height 22
click at [1014, 308] on input "Commercial Invoice Value *" at bounding box center [1174, 305] width 412 height 22
click at [957, 305] on icon at bounding box center [957, 306] width 7 height 4
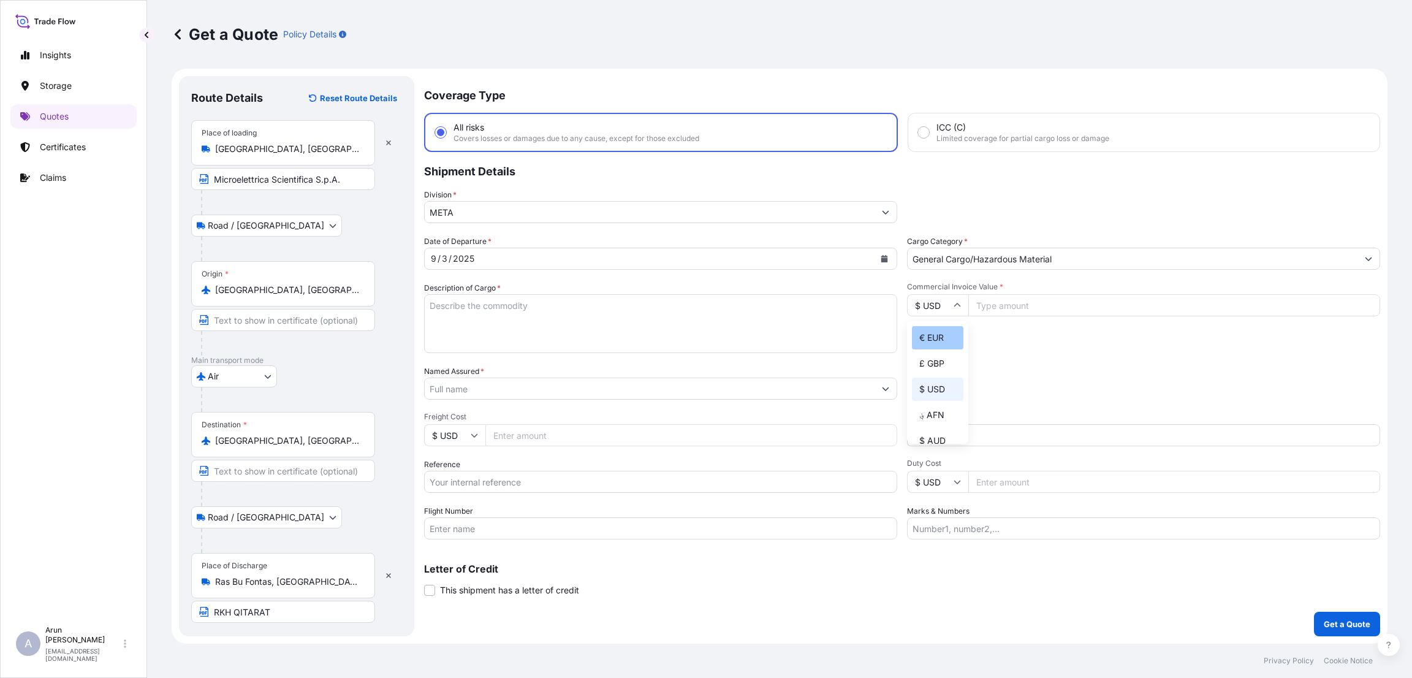
click at [943, 349] on div "€ EUR" at bounding box center [937, 337] width 51 height 23
type input "€ EUR"
click at [1021, 309] on input "Commercial Invoice Value *" at bounding box center [1174, 305] width 412 height 22
paste input "117.97000"
type input "117.97000"
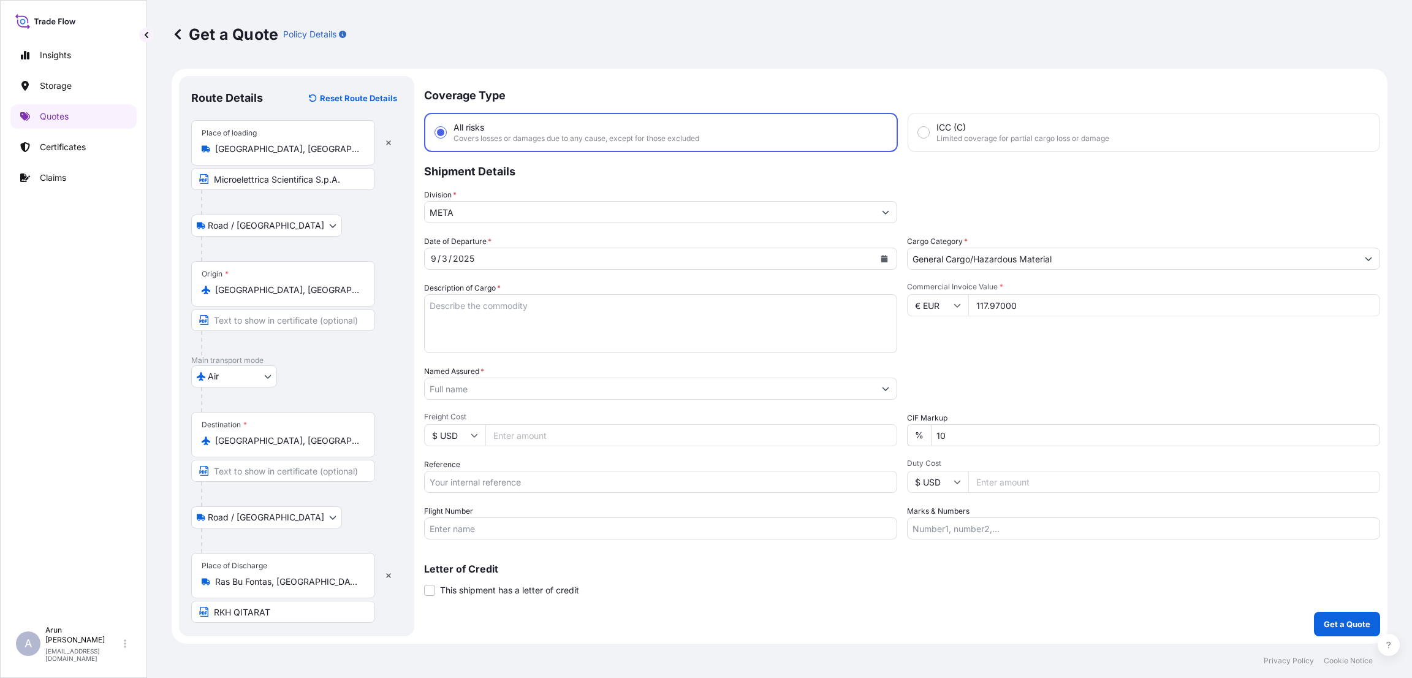
click at [974, 379] on div "Packing Category Type to search a container mode Please select a primary mode o…" at bounding box center [1143, 382] width 473 height 34
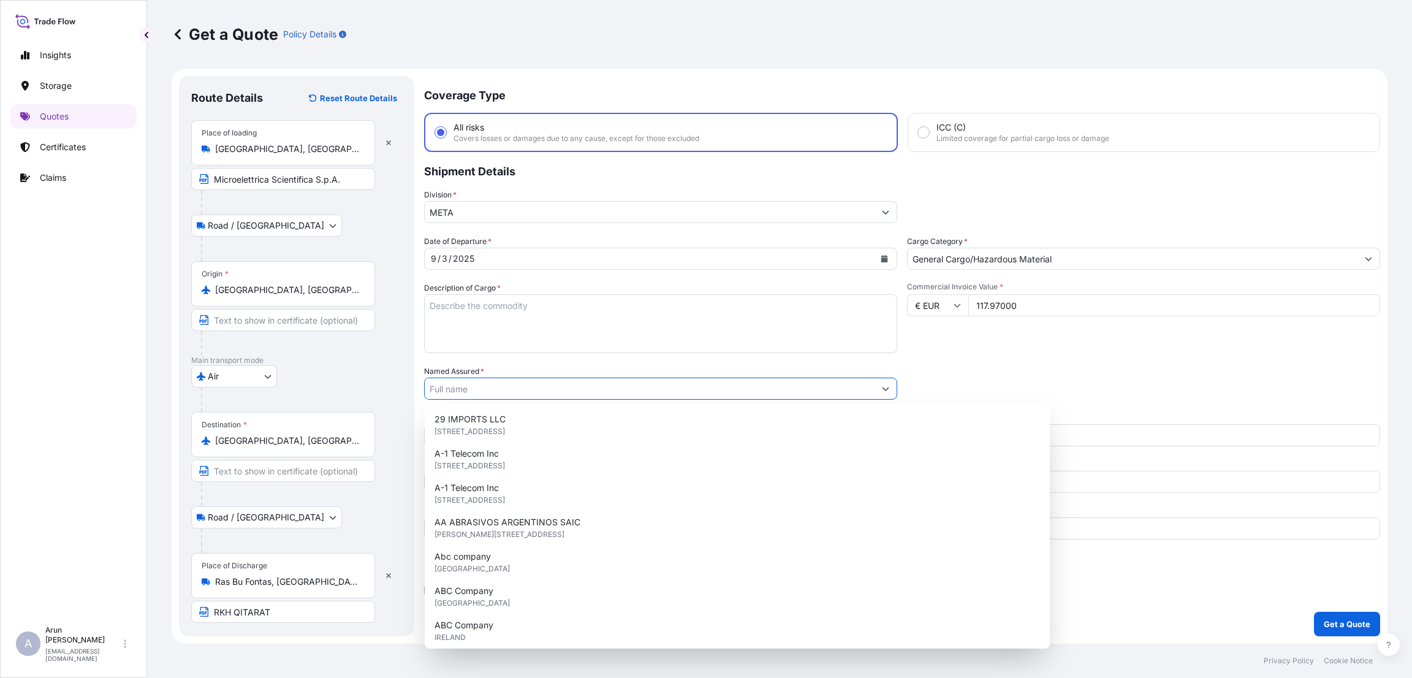
click at [527, 387] on input "Named Assured *" at bounding box center [650, 389] width 450 height 22
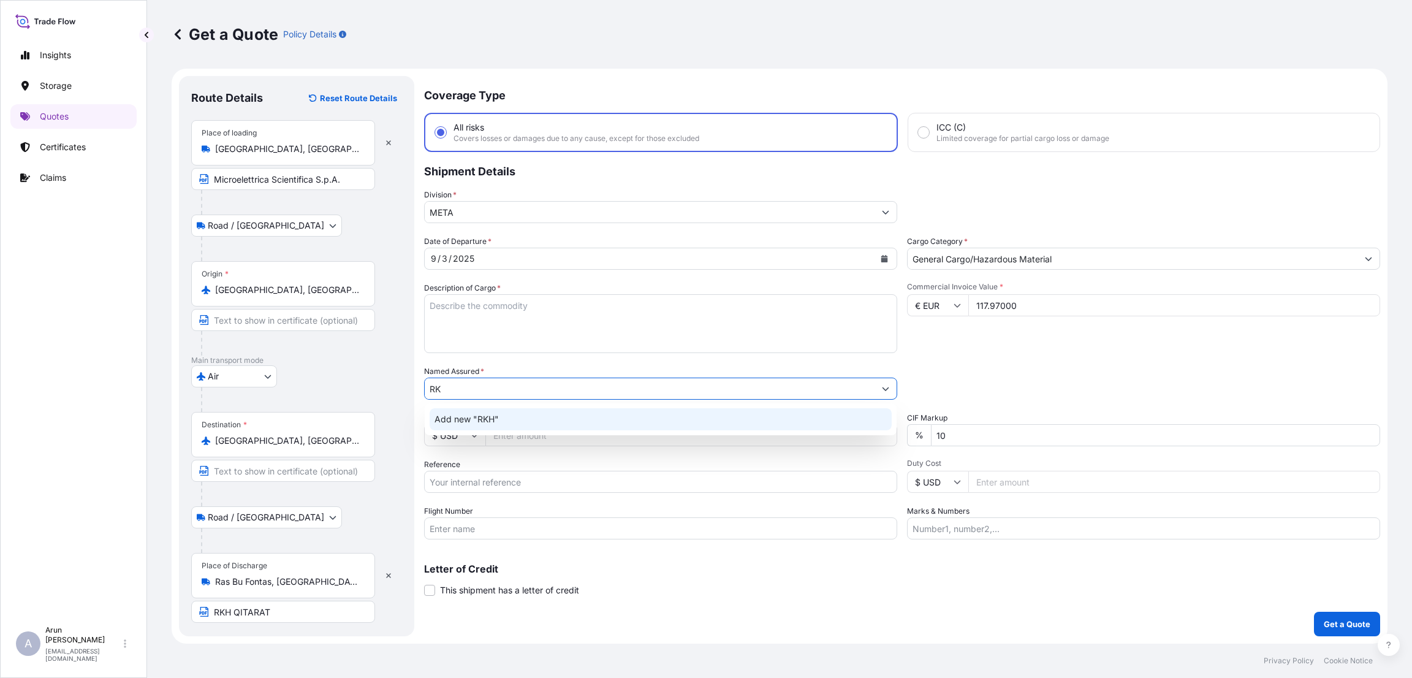
type input "R"
paste input "RKH QITARAT"
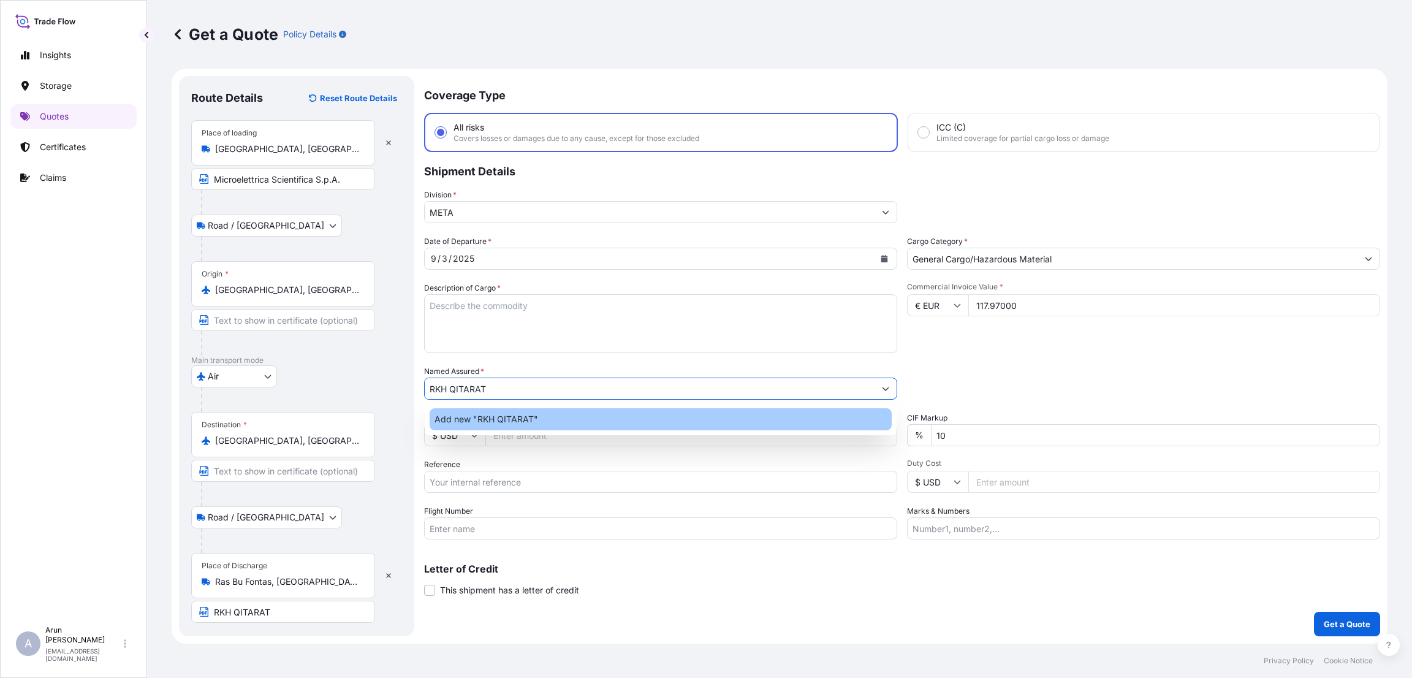
click at [481, 422] on span "Add new "RKH QITARAT"" at bounding box center [487, 419] width 104 height 12
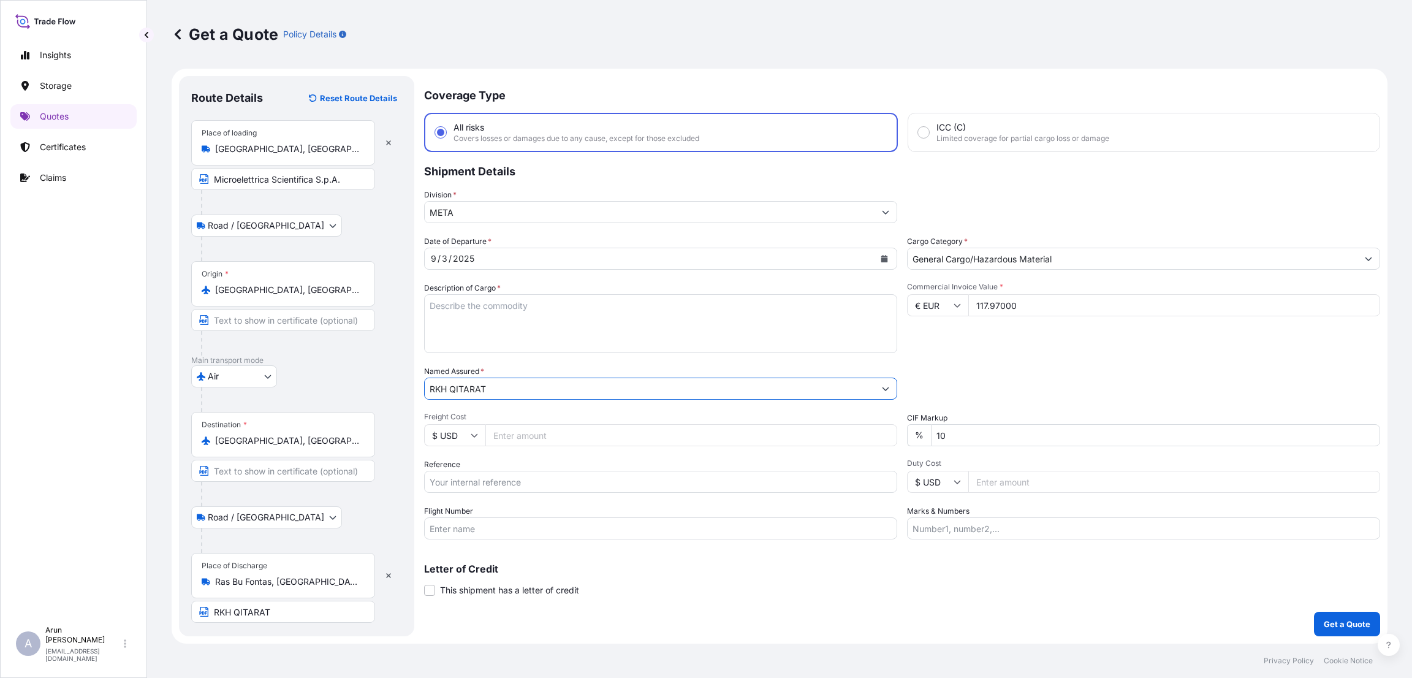
type input "RKH QITARAT"
click at [514, 432] on input "Freight Cost" at bounding box center [691, 435] width 412 height 22
type input "500"
click at [471, 432] on icon at bounding box center [474, 435] width 7 height 7
click at [457, 471] on div "€ EUR" at bounding box center [454, 467] width 51 height 23
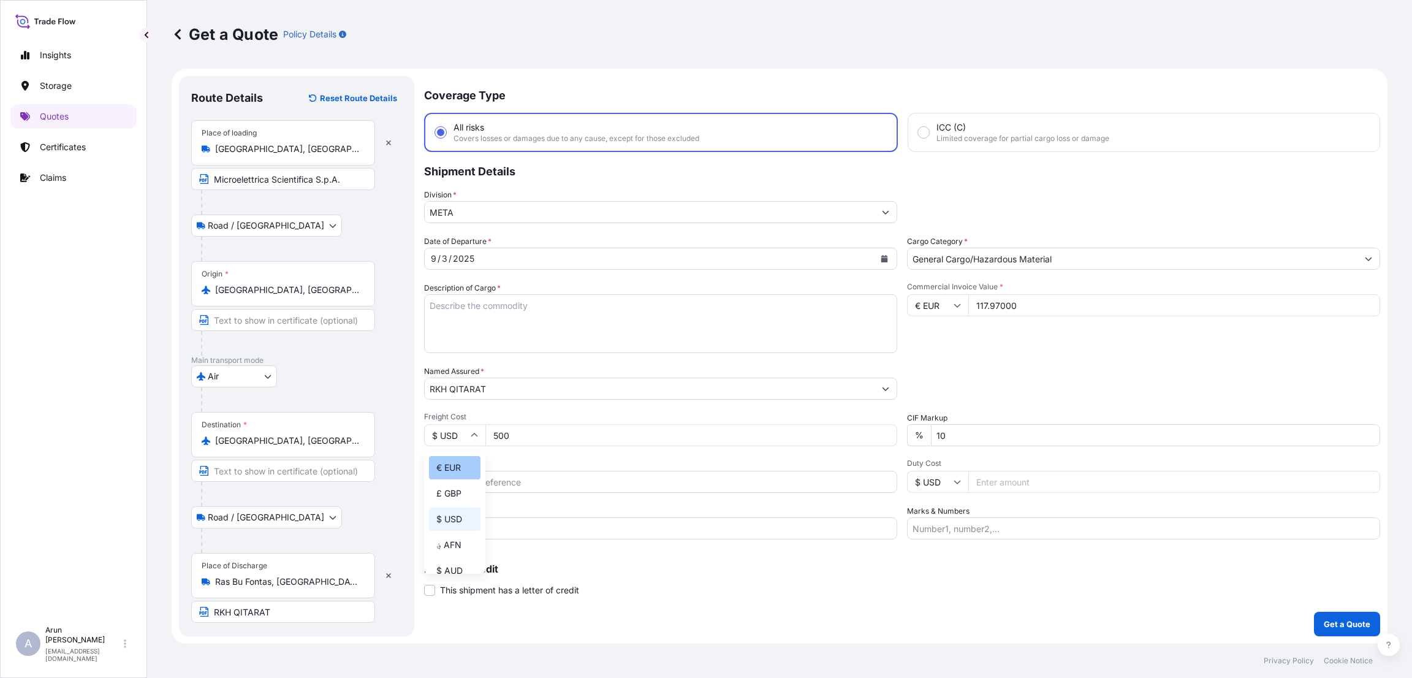
type input "€ EUR"
click at [941, 433] on input "10" at bounding box center [1155, 435] width 449 height 22
type input "0"
click at [446, 477] on input "Reference" at bounding box center [660, 482] width 473 height 22
paste input "500073603"
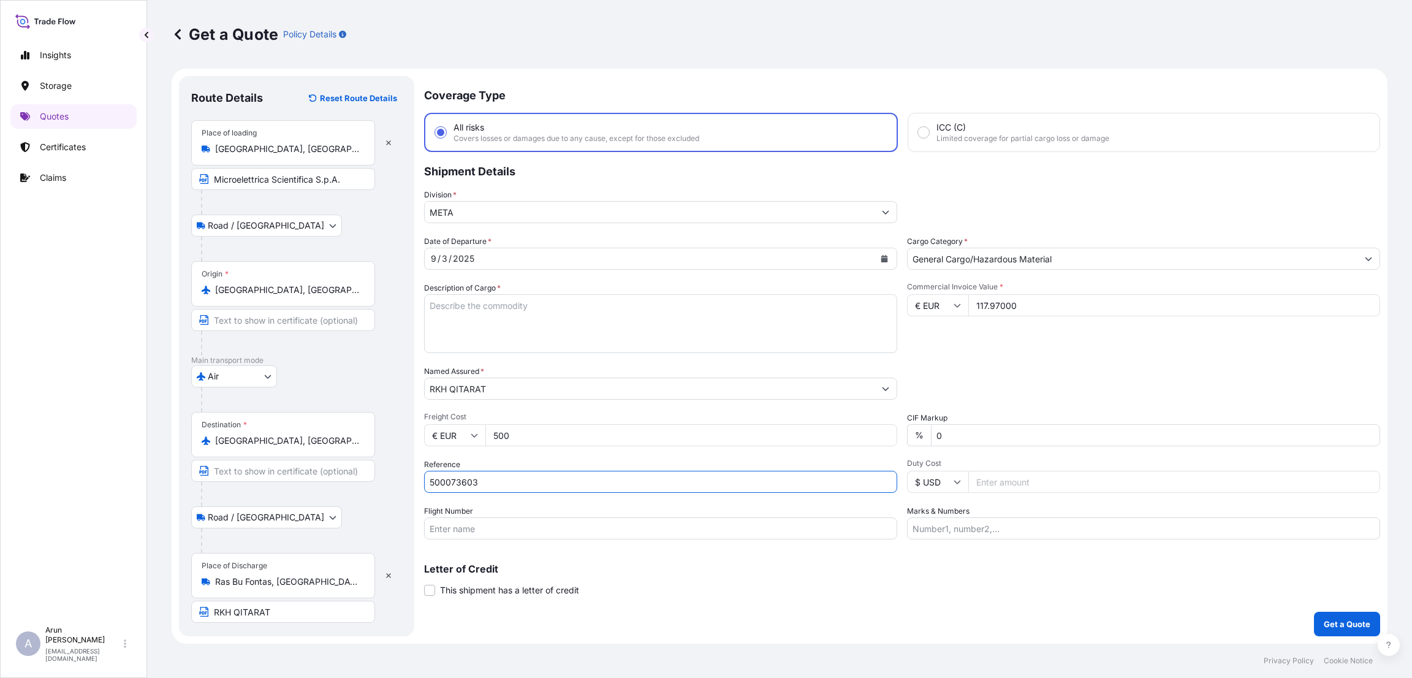
type input "500073603"
click at [955, 525] on input "Marks & Numbers" at bounding box center [1143, 528] width 473 height 22
paste input "500073603"
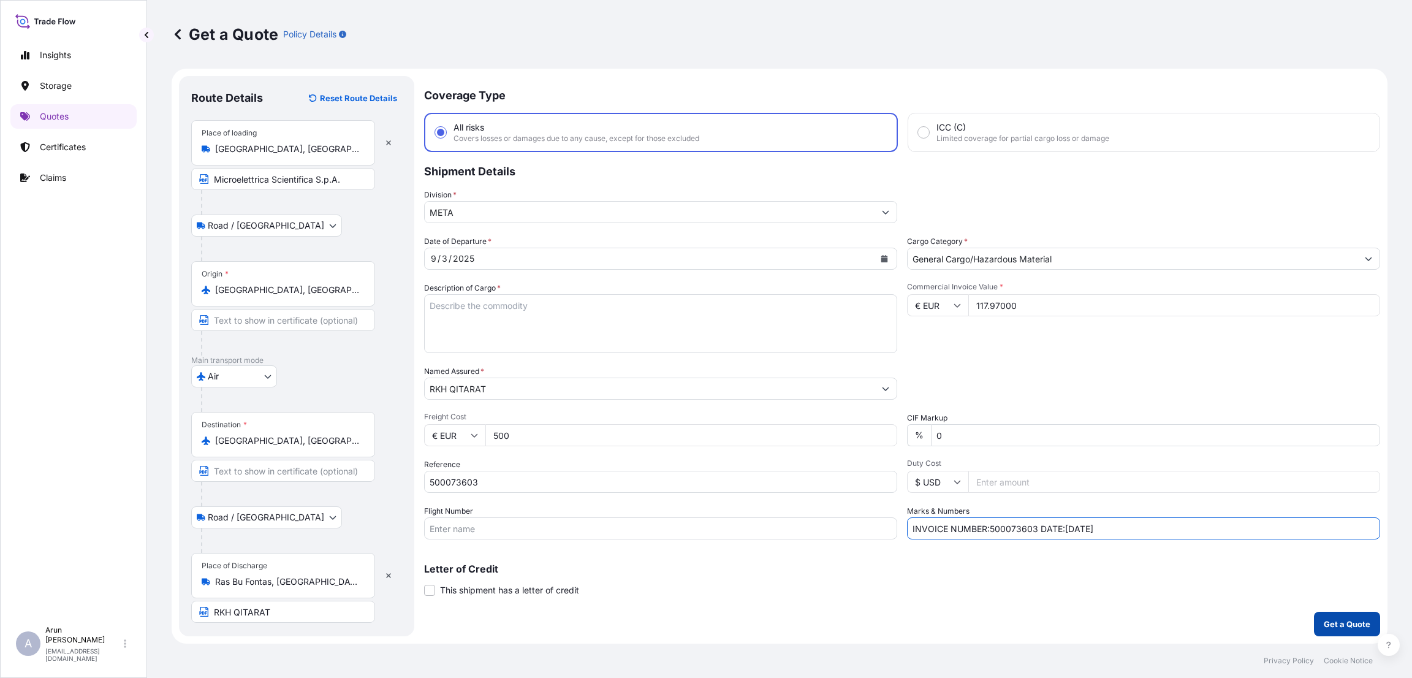
type input "INVOICE NUMBER:500073603 DATE:[DATE]"
click at [1329, 618] on p "Get a Quote" at bounding box center [1347, 624] width 47 height 12
click at [501, 309] on textarea "Description of Cargo *" at bounding box center [660, 323] width 473 height 59
paste textarea "PROTECTION RELAY, ULTRA LINE"
type textarea "PROTECTION RELAY, ULTRA LINE"
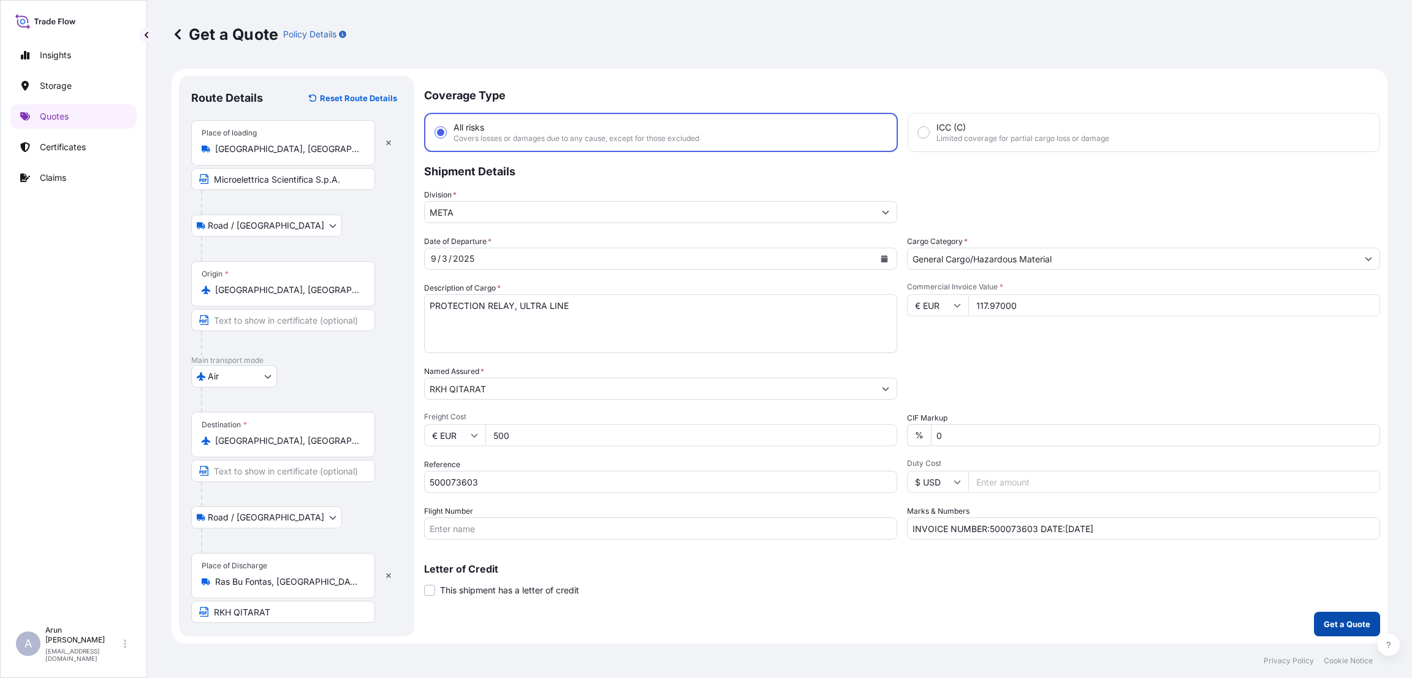
click at [1330, 615] on button "Get a Quote" at bounding box center [1347, 624] width 66 height 25
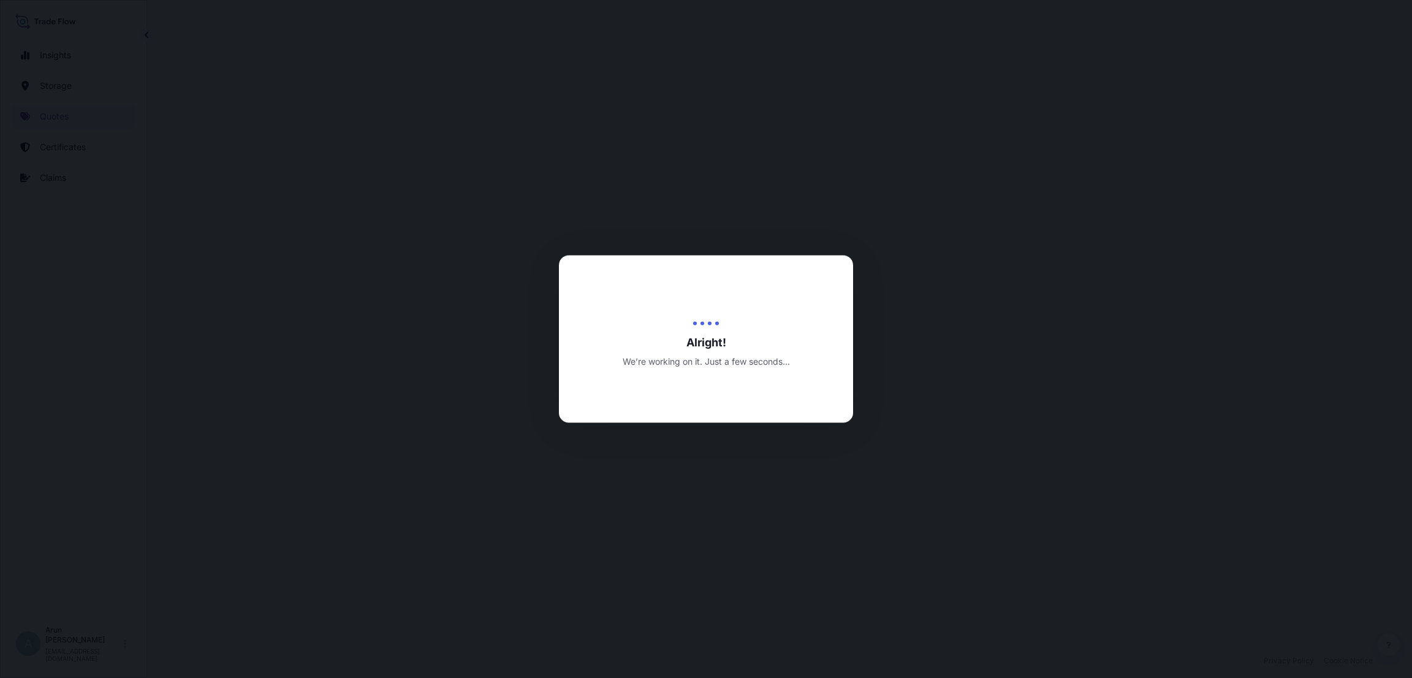
select select "Road / [GEOGRAPHIC_DATA]"
select select "Air"
select select "Road / [GEOGRAPHIC_DATA]"
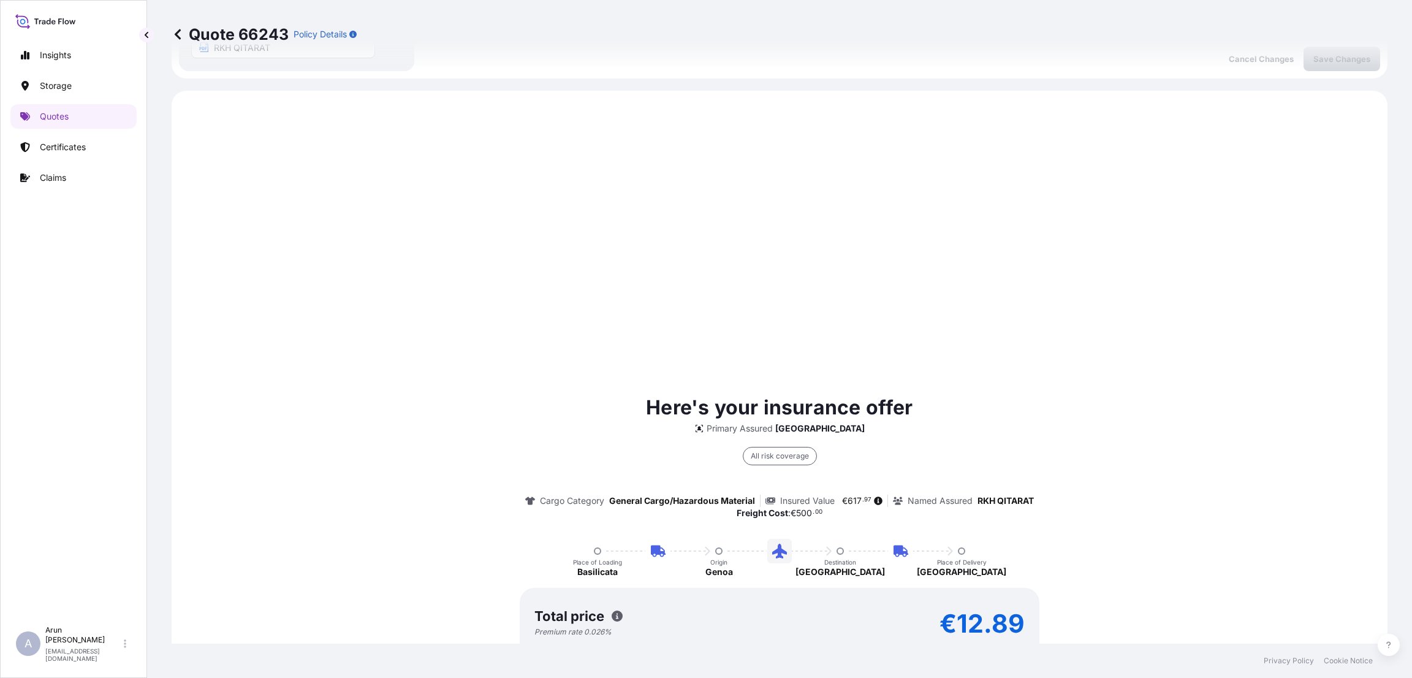
scroll to position [827, 0]
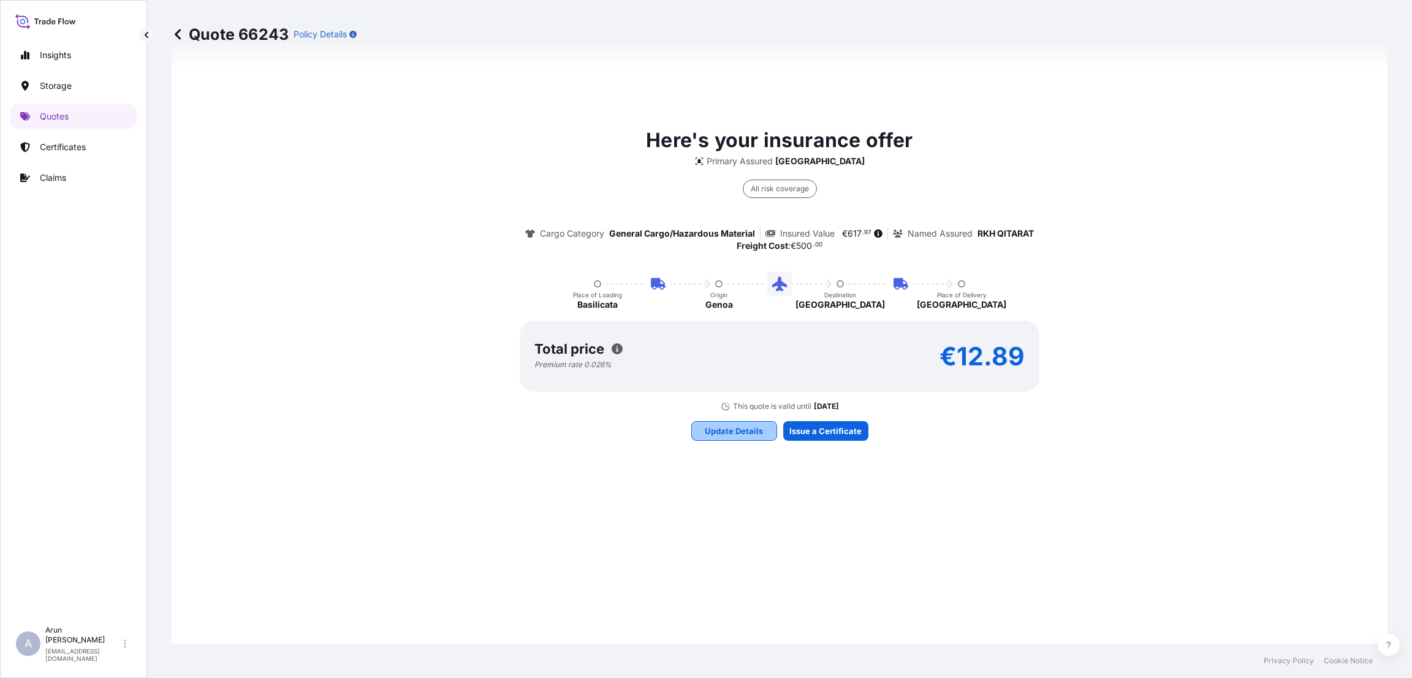
click at [718, 426] on p "Update Details" at bounding box center [734, 431] width 58 height 12
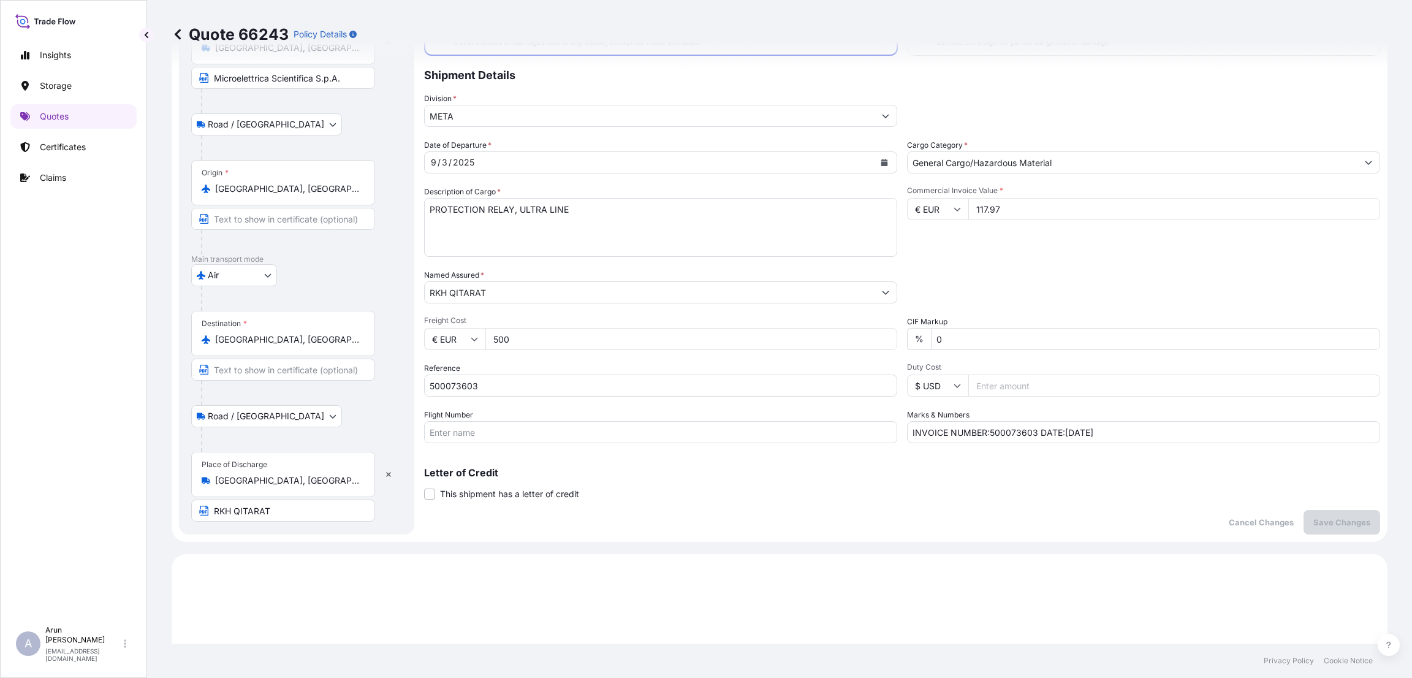
scroll to position [20, 0]
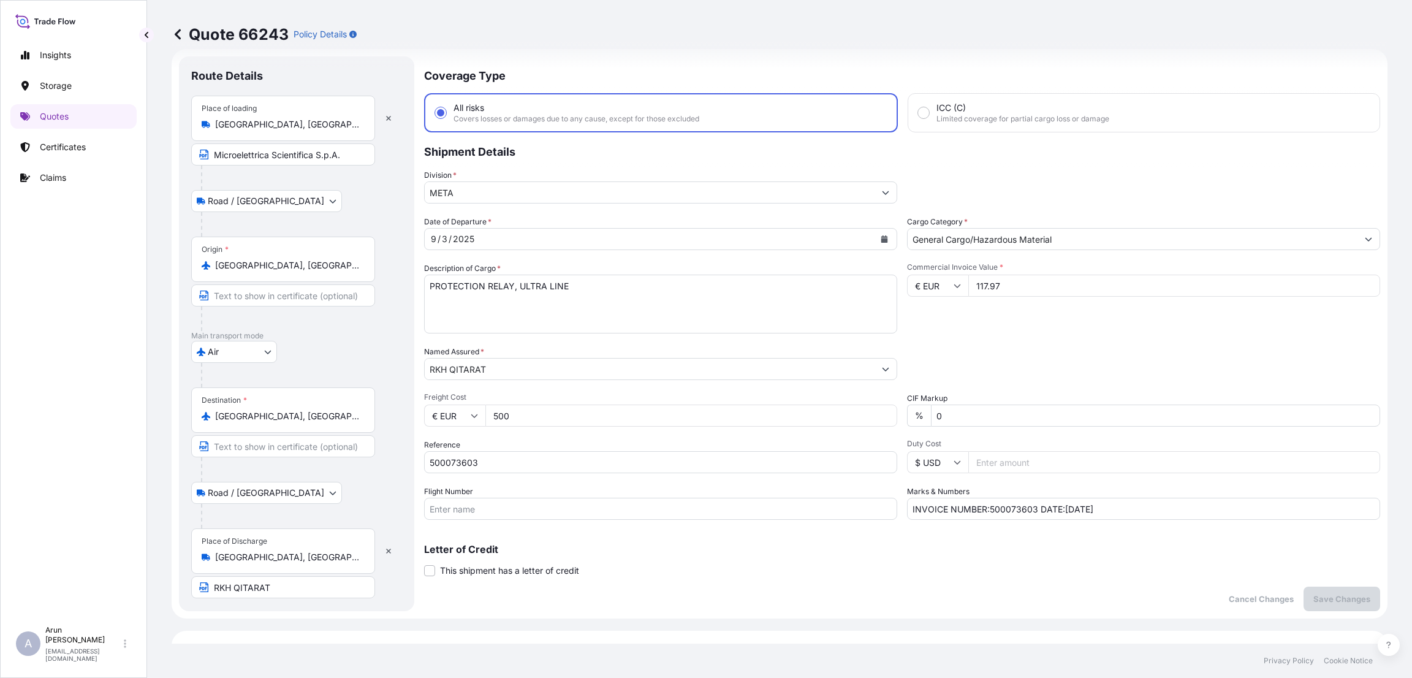
click at [1019, 285] on input "117.97" at bounding box center [1174, 286] width 412 height 22
type input "1"
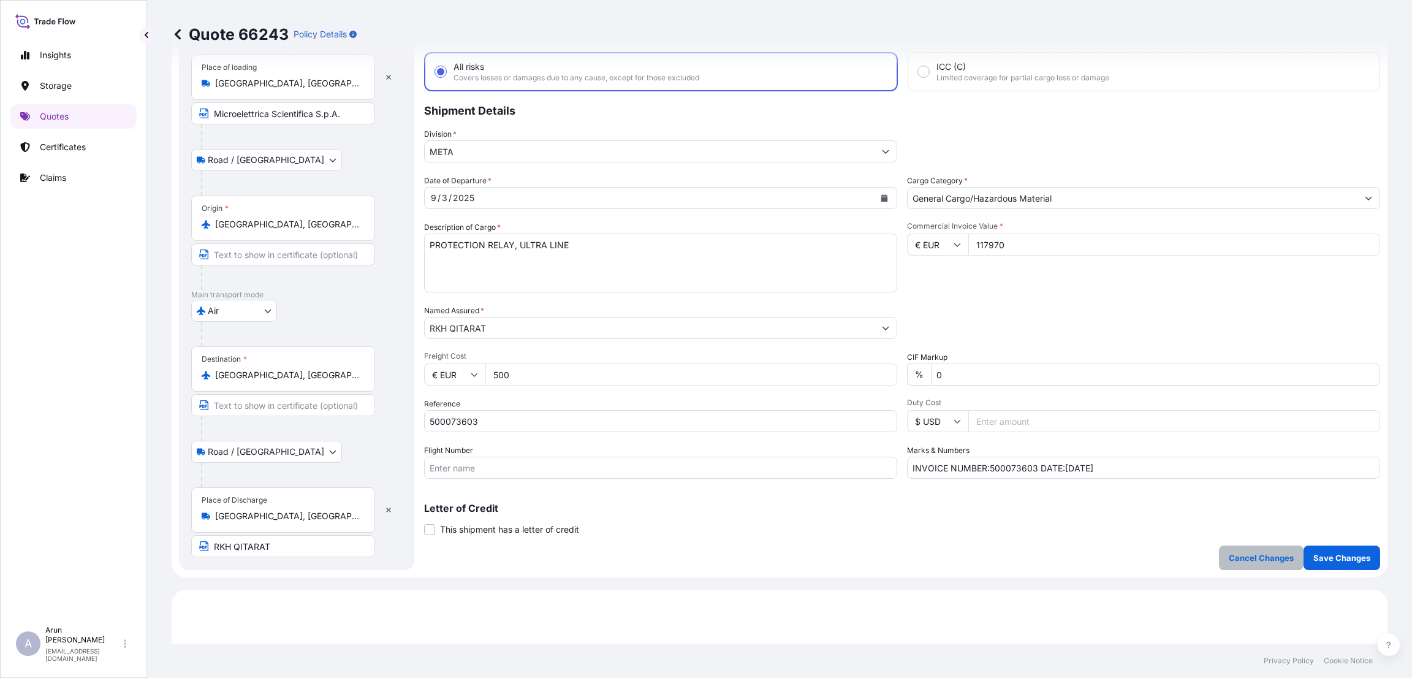
scroll to position [92, 0]
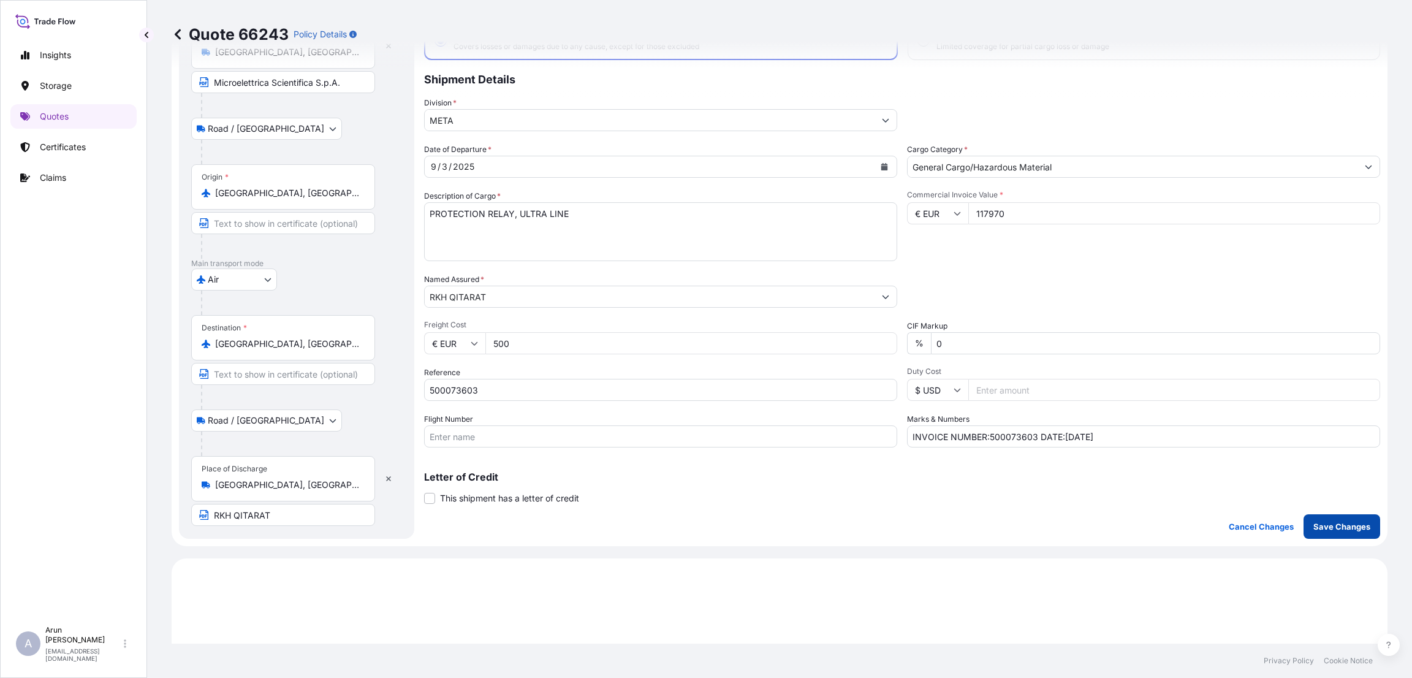
type input "117970"
click at [1352, 527] on p "Save Changes" at bounding box center [1342, 526] width 57 height 12
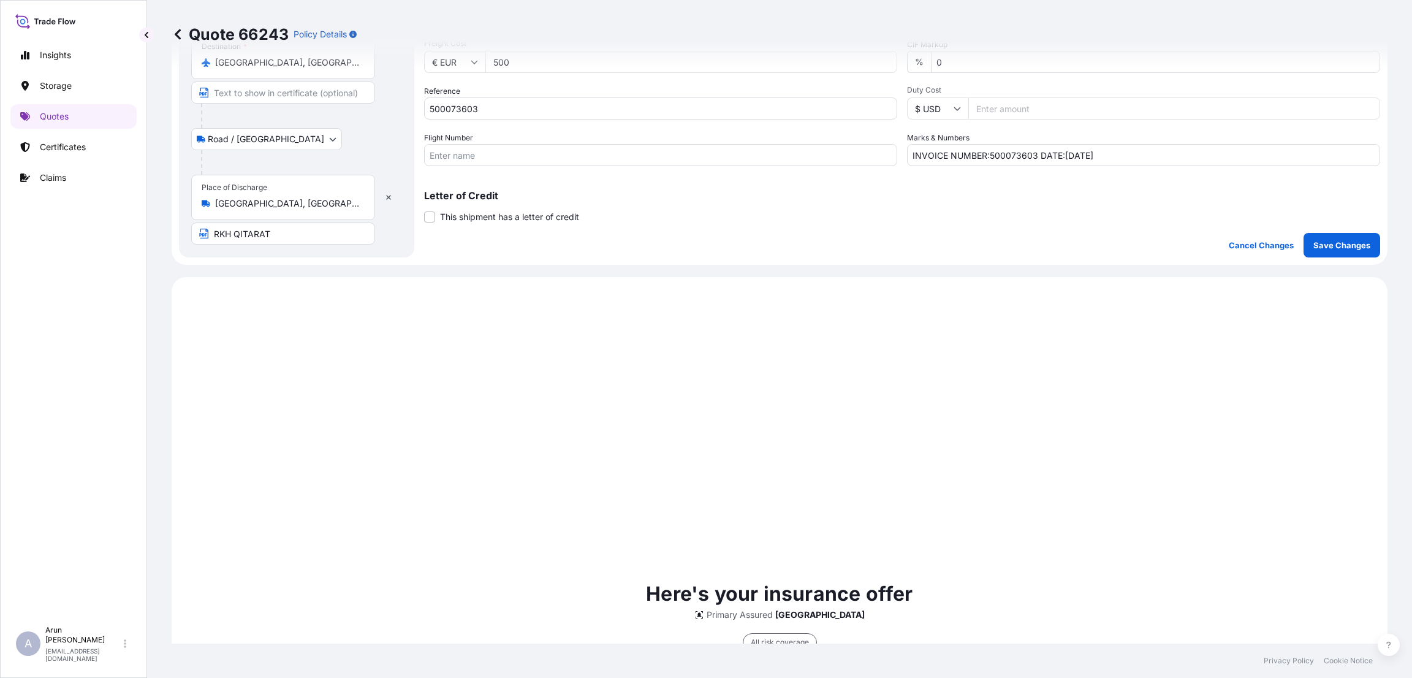
scroll to position [589, 0]
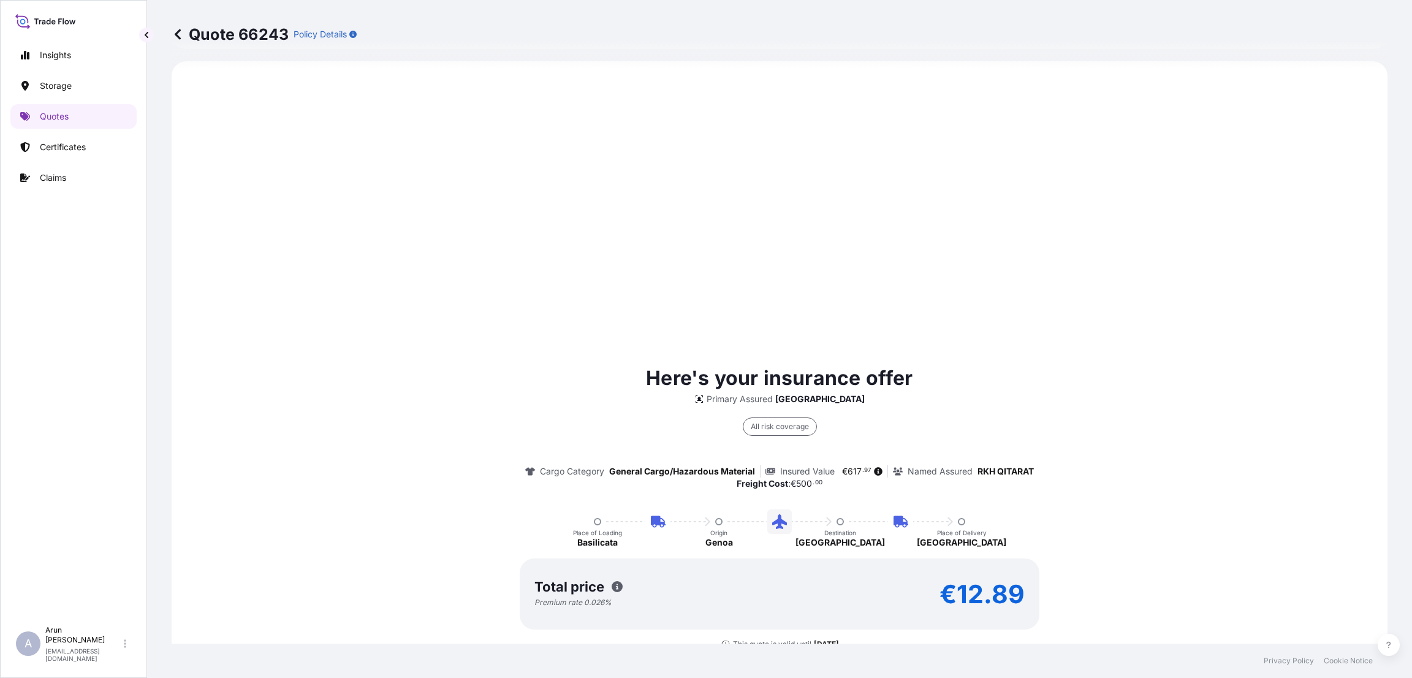
select select "Road / [GEOGRAPHIC_DATA]"
select select "Air"
select select "Road / [GEOGRAPHIC_DATA]"
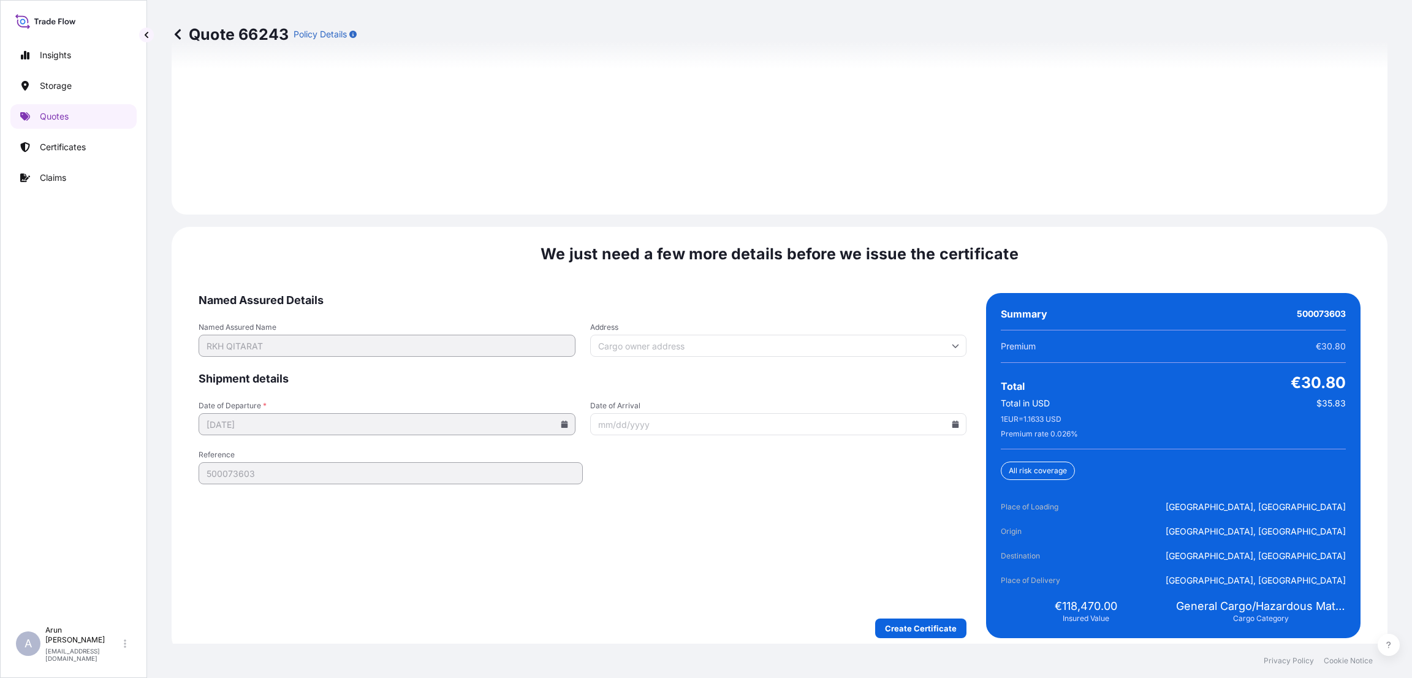
scroll to position [1808, 0]
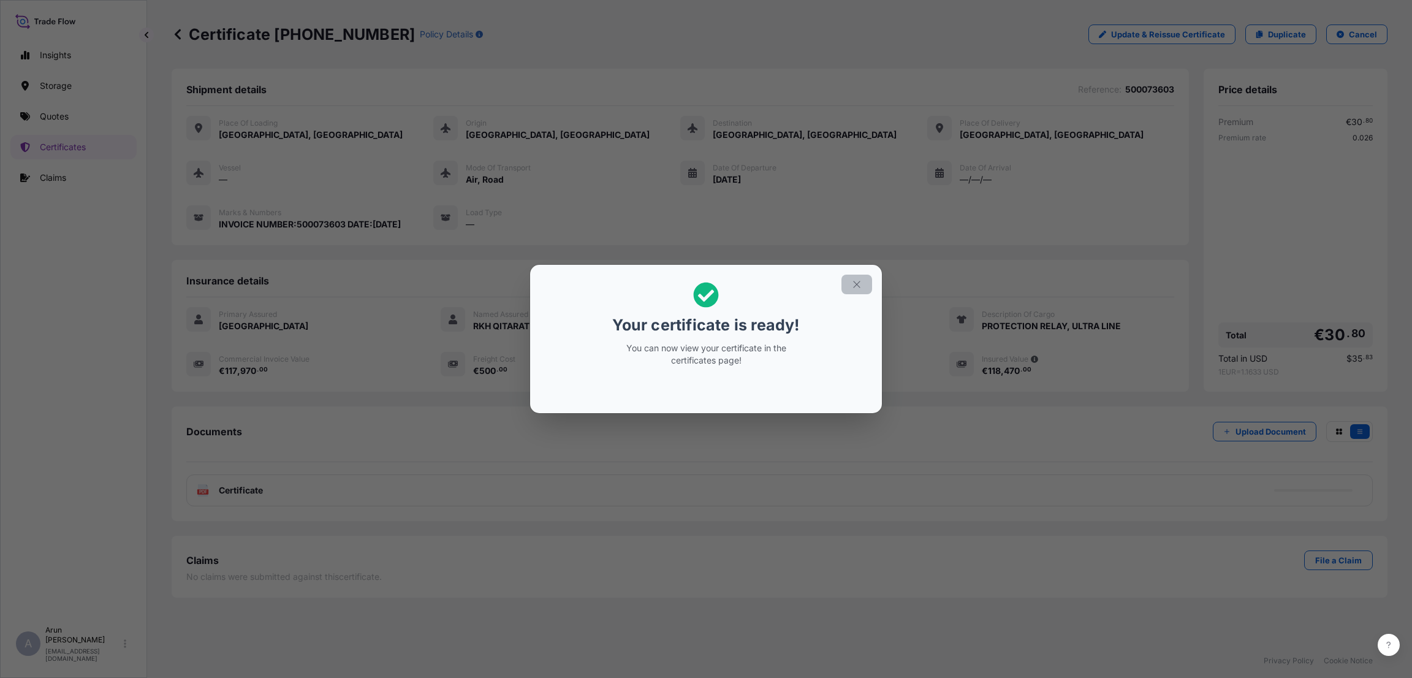
click at [855, 278] on button "button" at bounding box center [857, 285] width 31 height 20
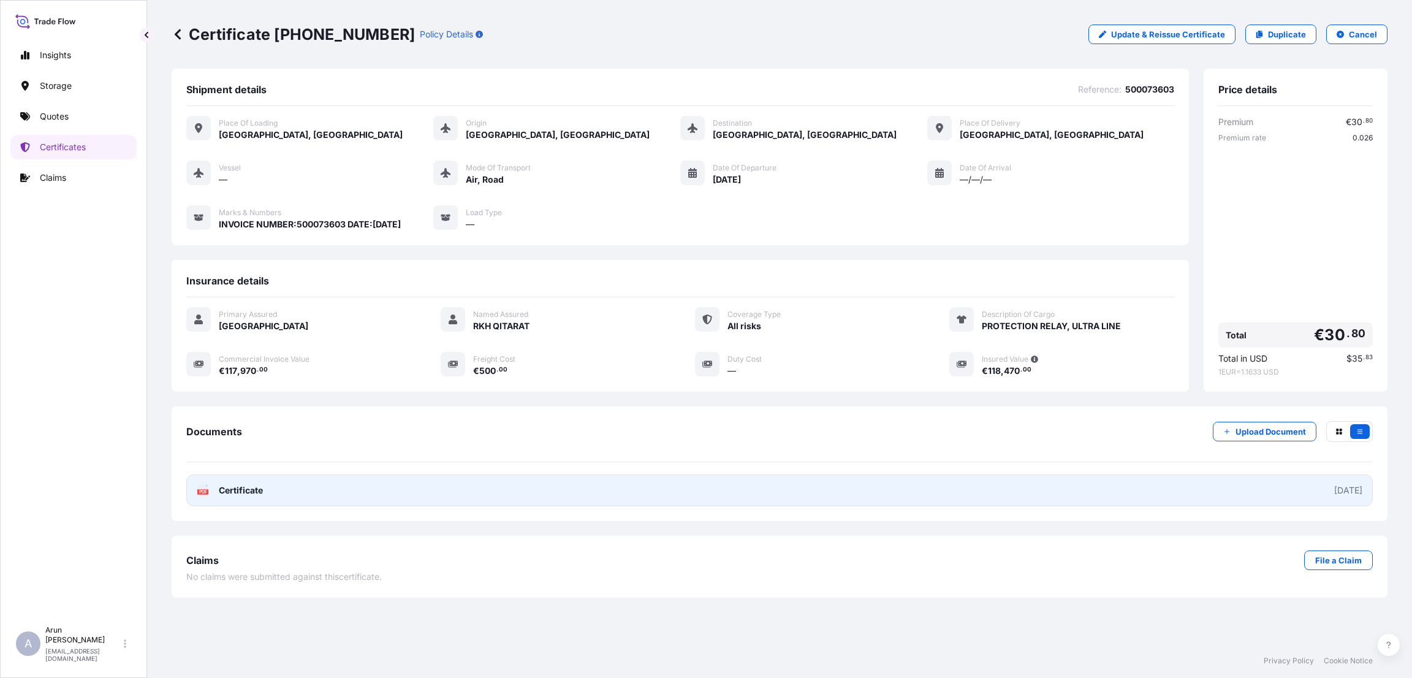
click at [997, 487] on link "PDF Certificate [DATE]" at bounding box center [779, 490] width 1187 height 32
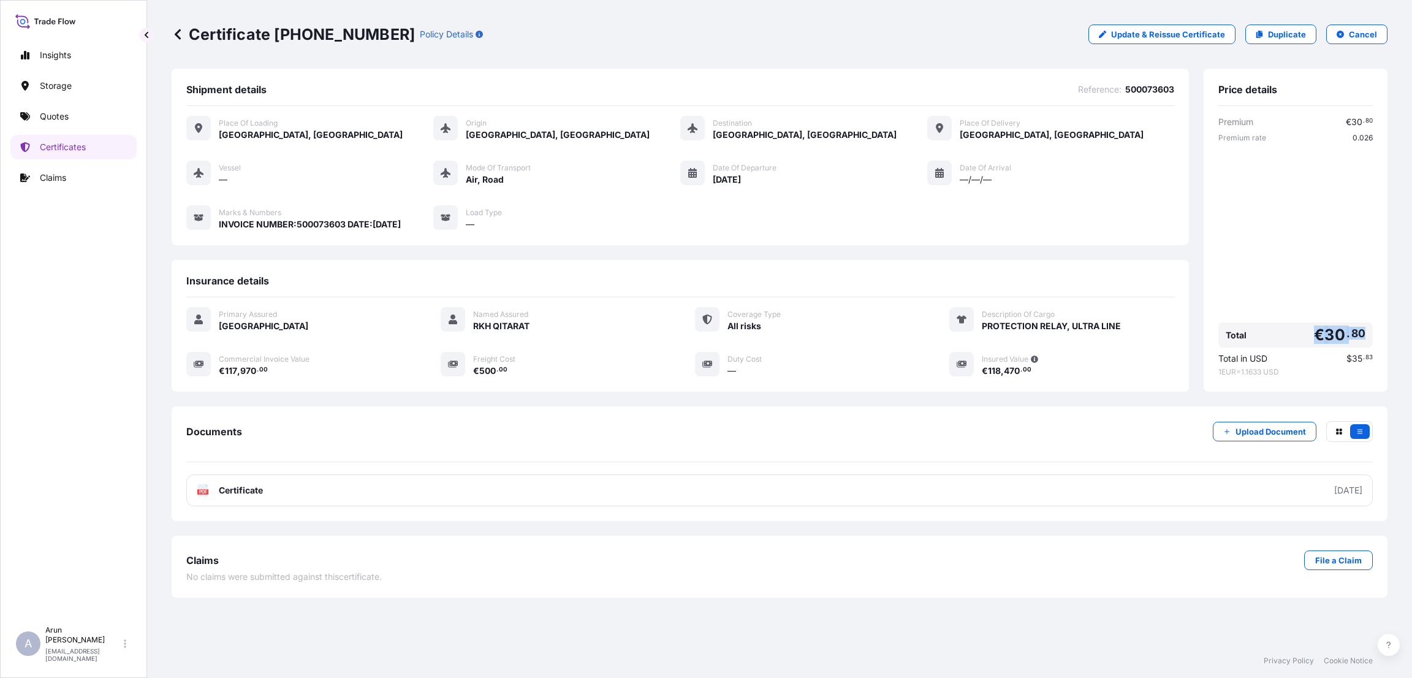
drag, startPoint x: 1312, startPoint y: 335, endPoint x: 1387, endPoint y: 335, distance: 75.4
click at [1387, 335] on div "Price details Premium € 30 . 80 Premium rate 0.026 Total € 30 . 80 Total in USD…" at bounding box center [1296, 230] width 184 height 323
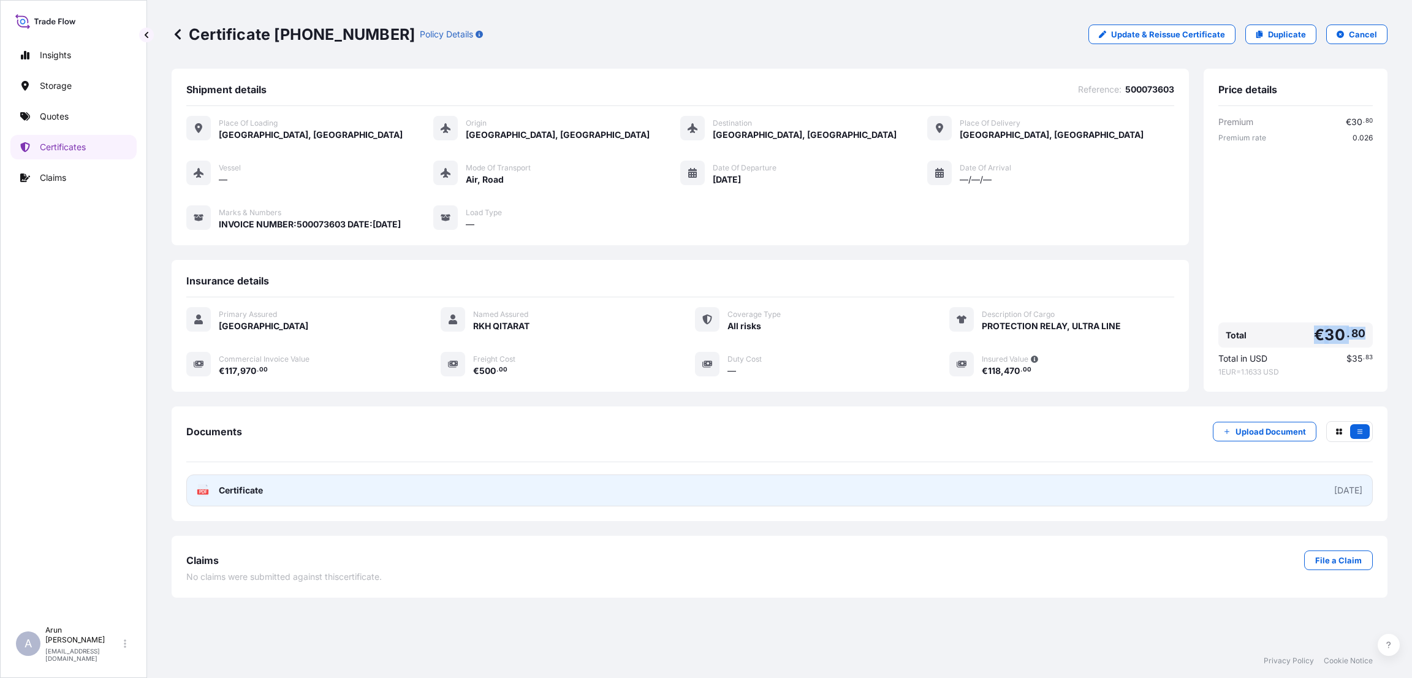
copy span "€ 30 . 80"
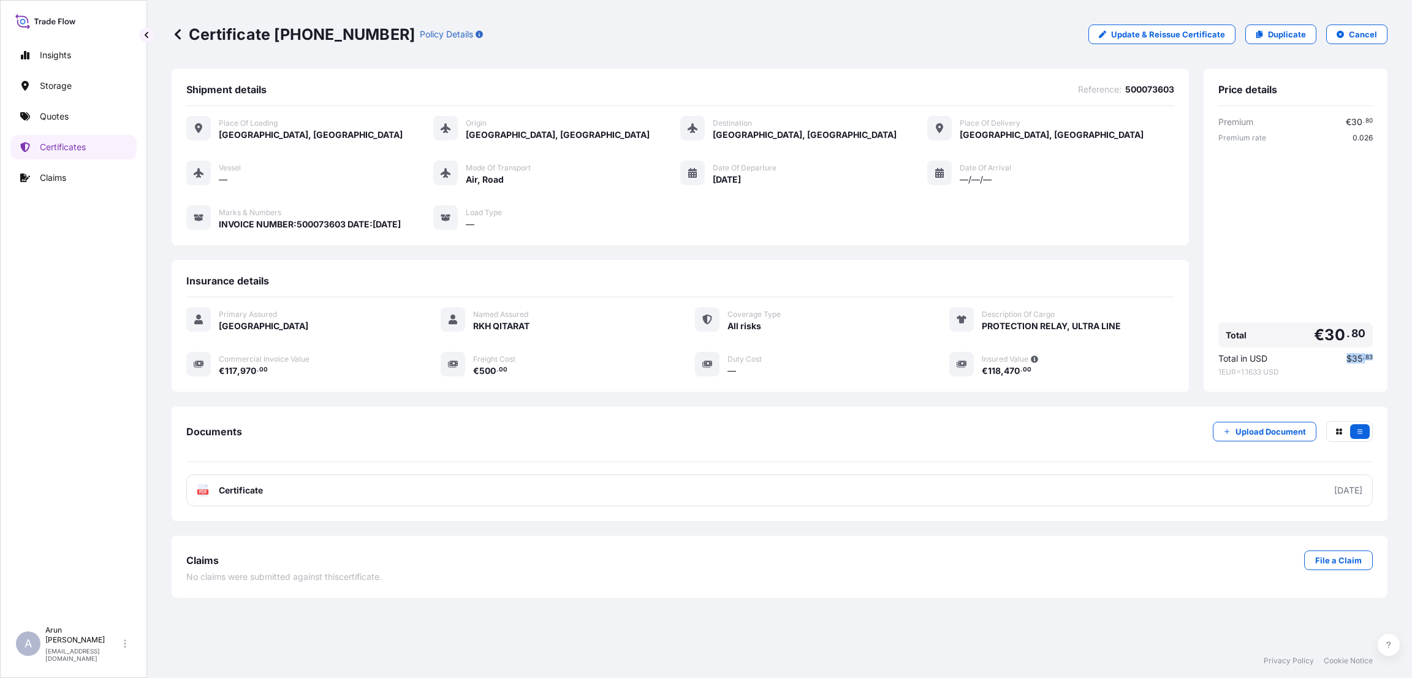
drag, startPoint x: 1344, startPoint y: 360, endPoint x: 1382, endPoint y: 358, distance: 38.0
click at [1382, 358] on div "Price details Premium € 30 . 80 Premium rate 0.026 Total € 30 . 80 Total in USD…" at bounding box center [1296, 230] width 184 height 323
copy span "$ 35 . 83"
